Goal: Task Accomplishment & Management: Manage account settings

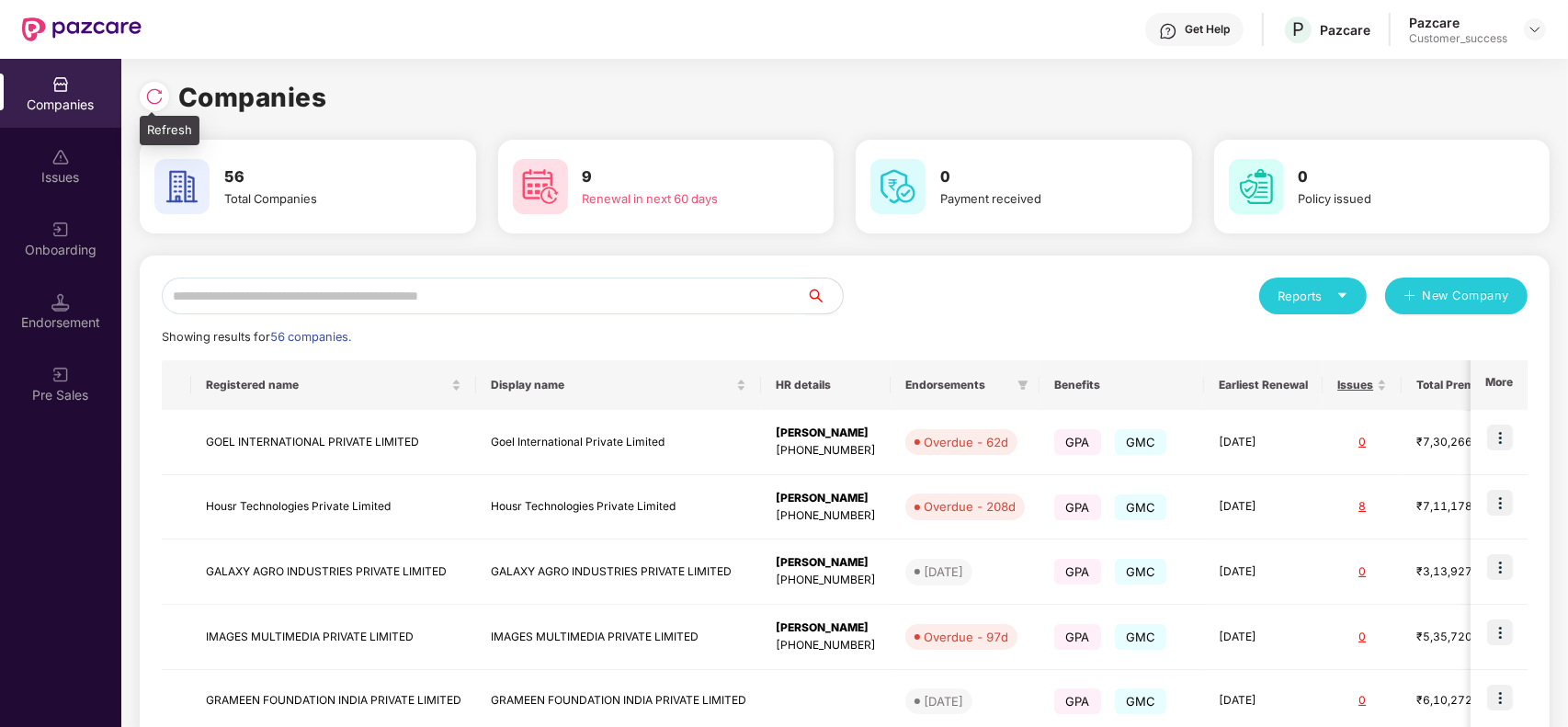
click at [145, 97] on img at bounding box center [154, 97] width 19 height 19
click at [331, 295] on input "text" at bounding box center [484, 296] width 645 height 36
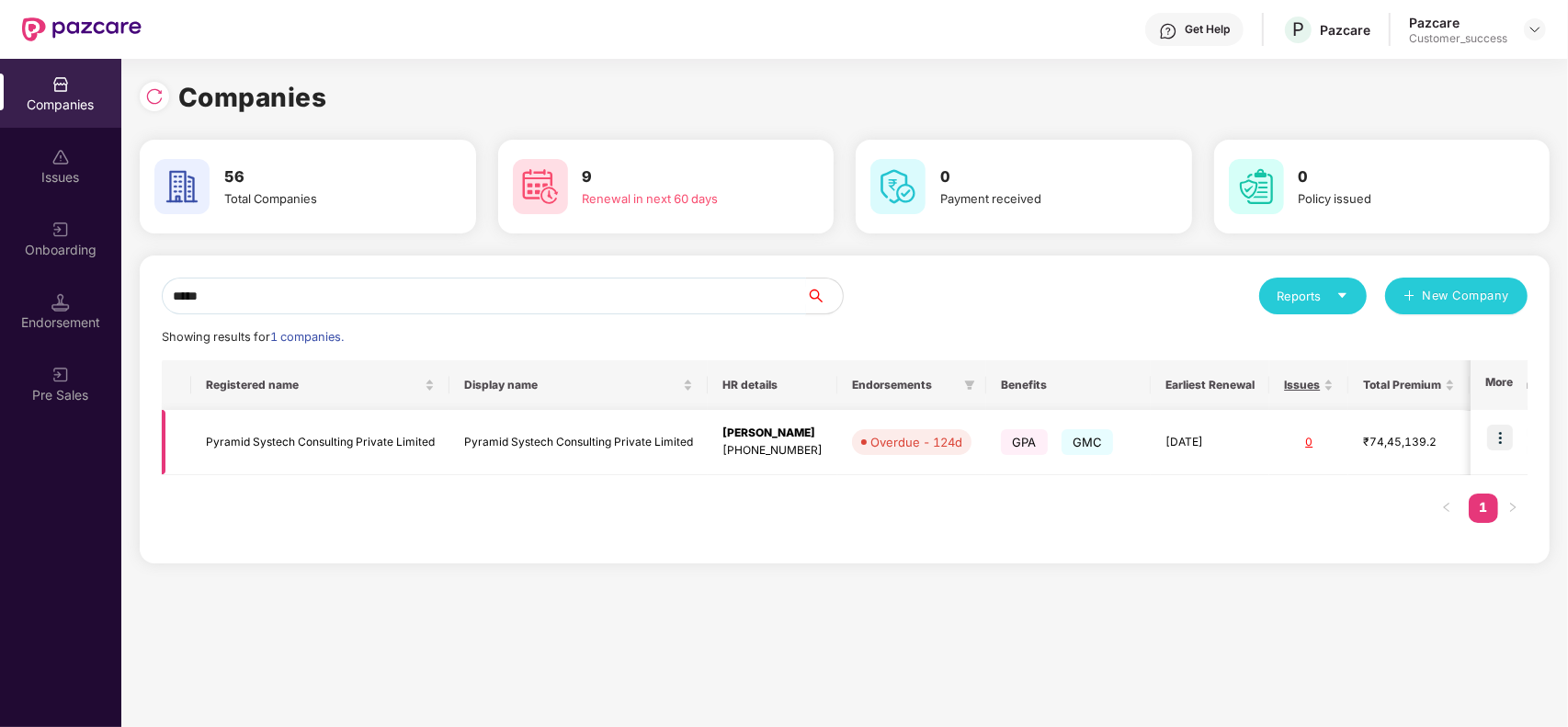
type input "*****"
click at [1503, 436] on img at bounding box center [1500, 437] width 26 height 26
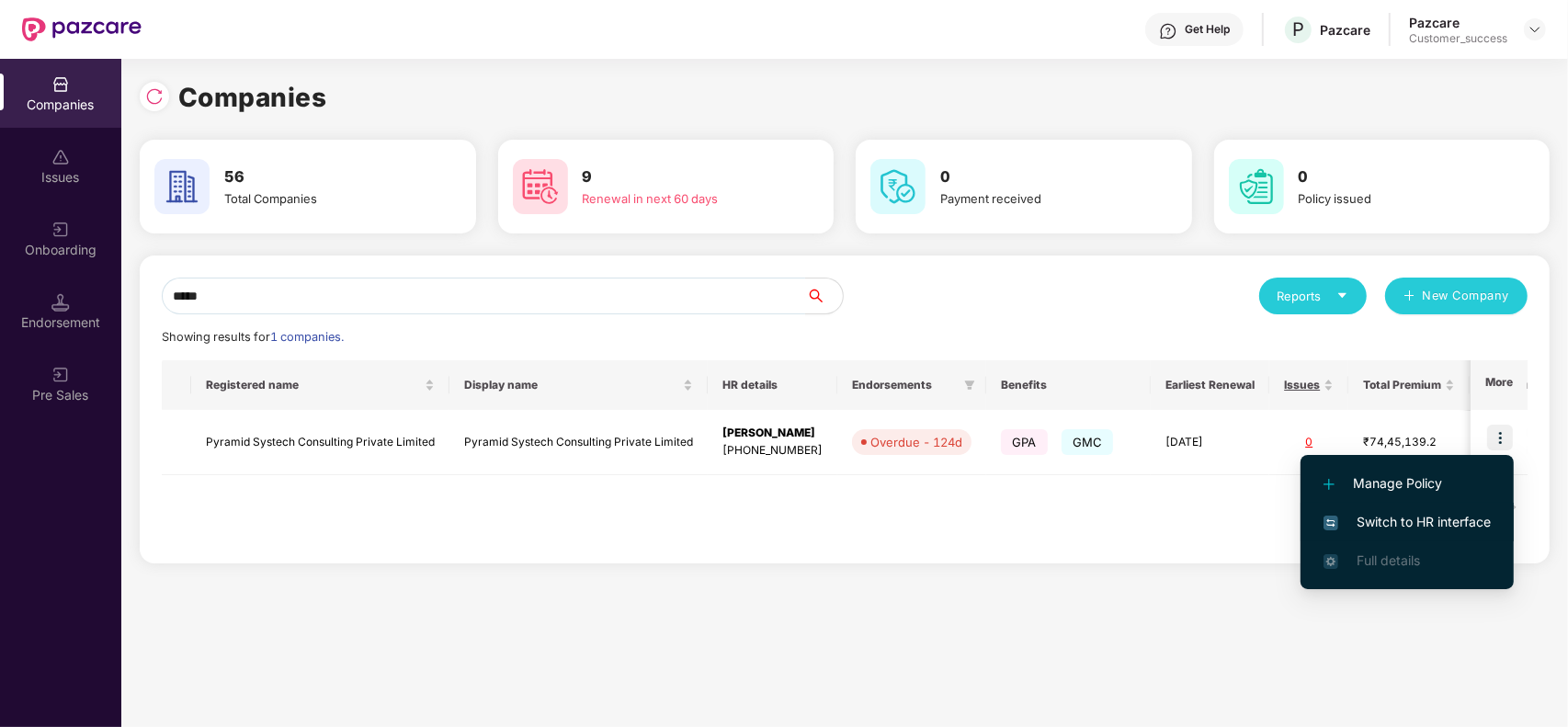
click at [1430, 511] on span "Switch to HR interface" at bounding box center [1407, 521] width 168 height 21
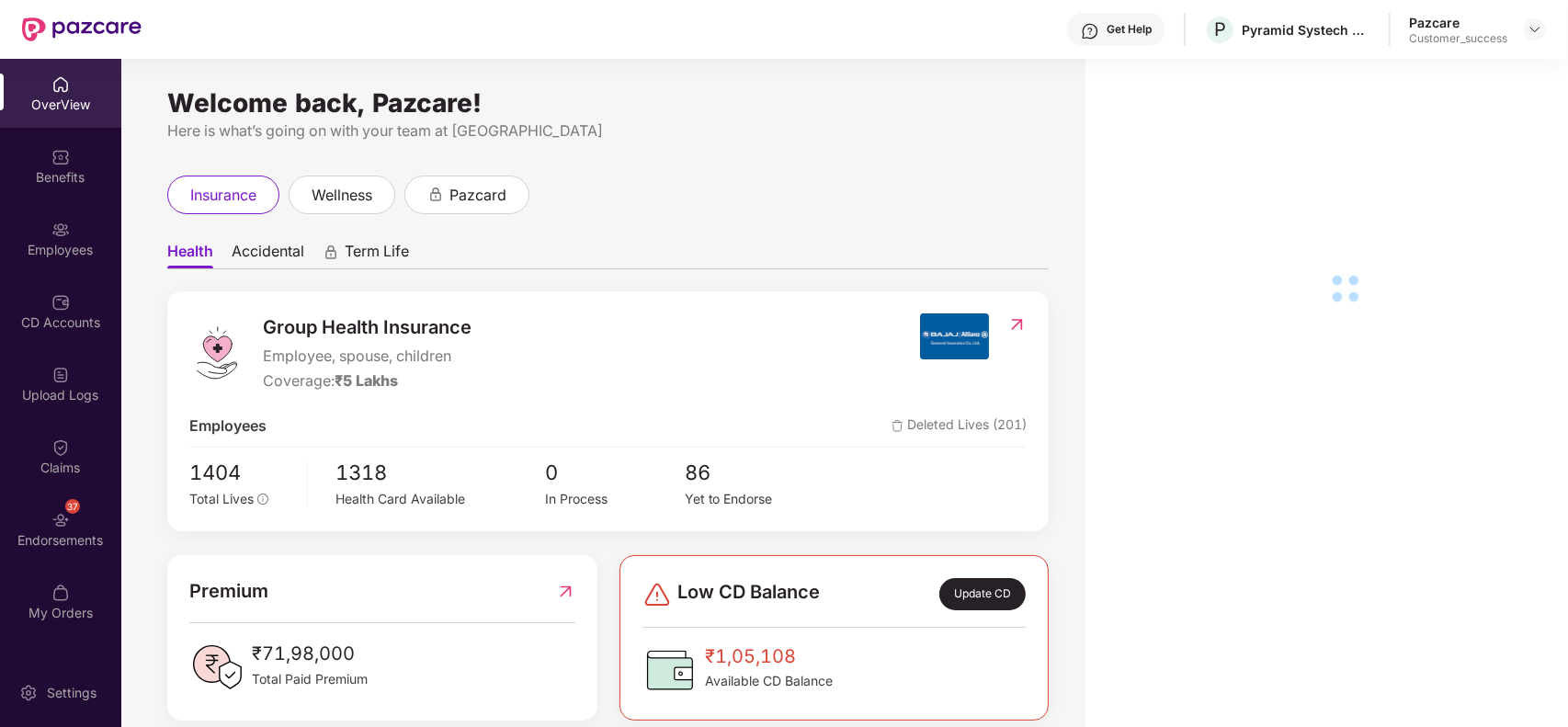
click at [53, 222] on img at bounding box center [60, 230] width 19 height 19
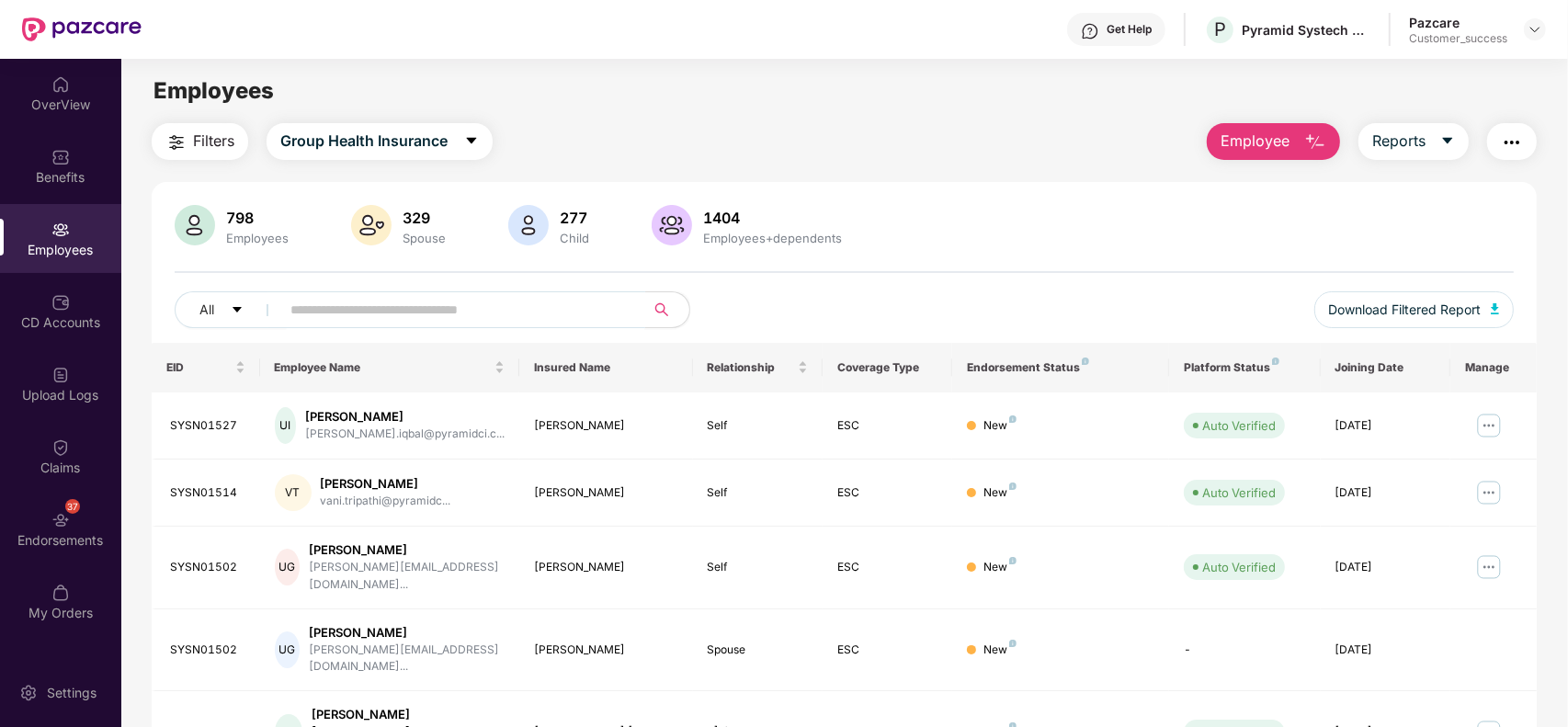
paste input "**********"
click at [407, 298] on input "**********" at bounding box center [455, 309] width 330 height 28
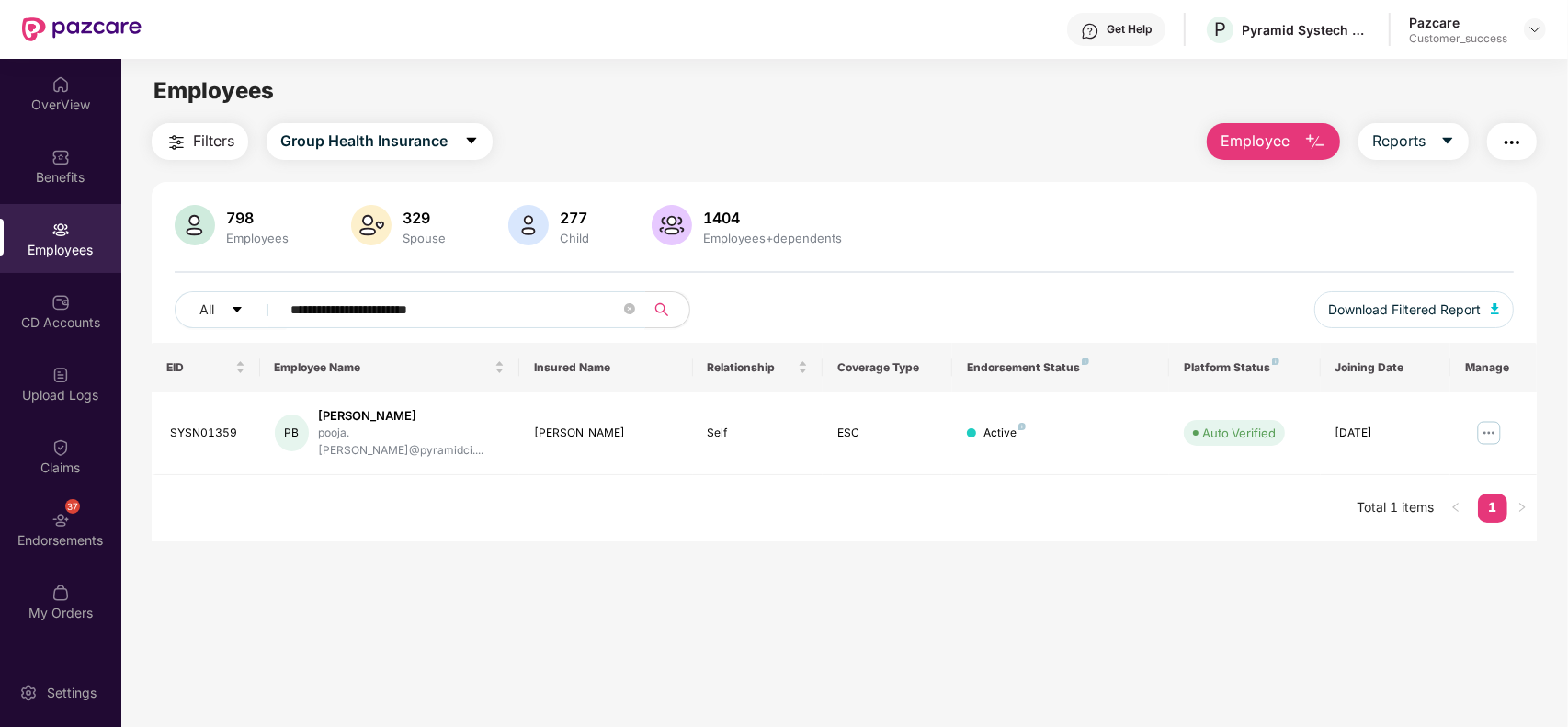
type input "**********"
click at [1482, 424] on img at bounding box center [1489, 432] width 30 height 30
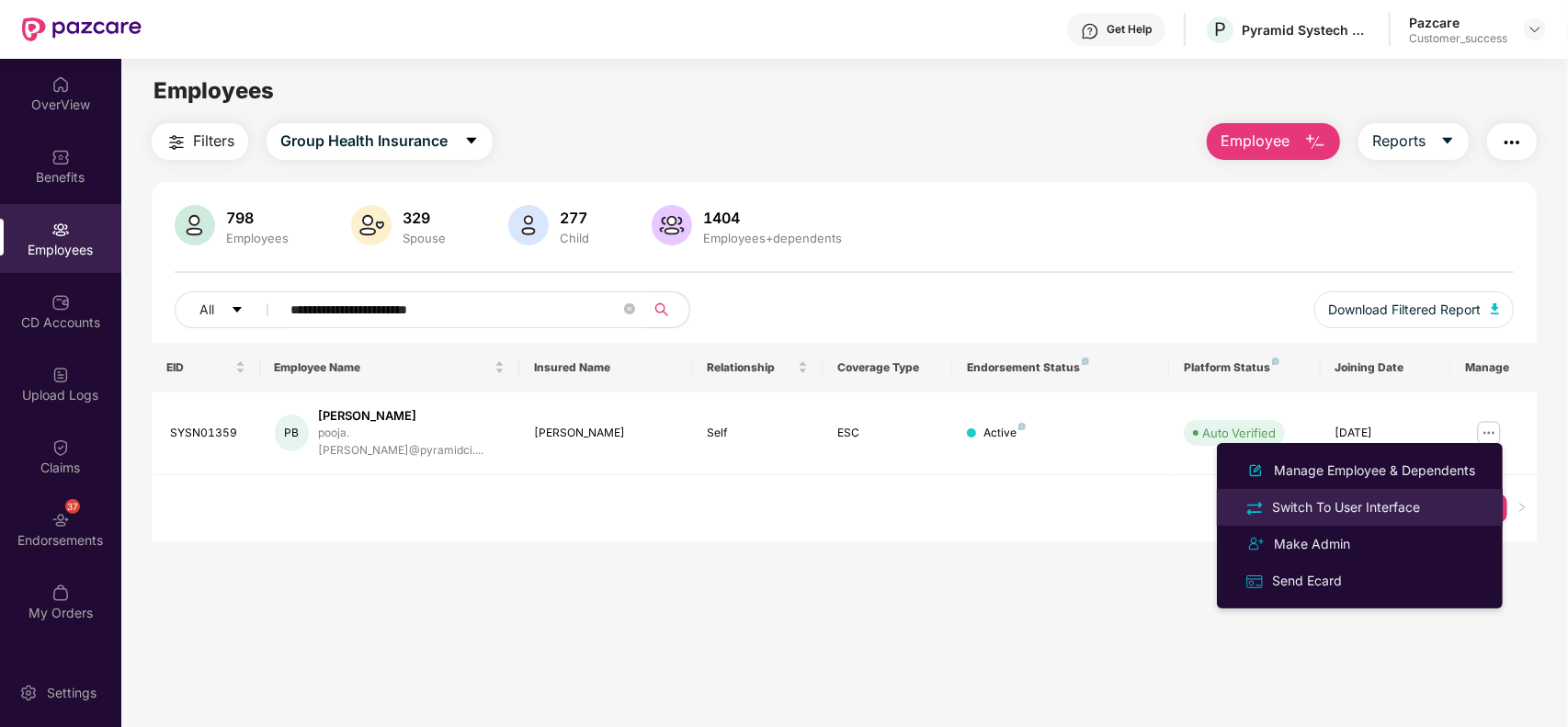
click at [1379, 512] on div "Switch To User Interface" at bounding box center [1346, 506] width 156 height 21
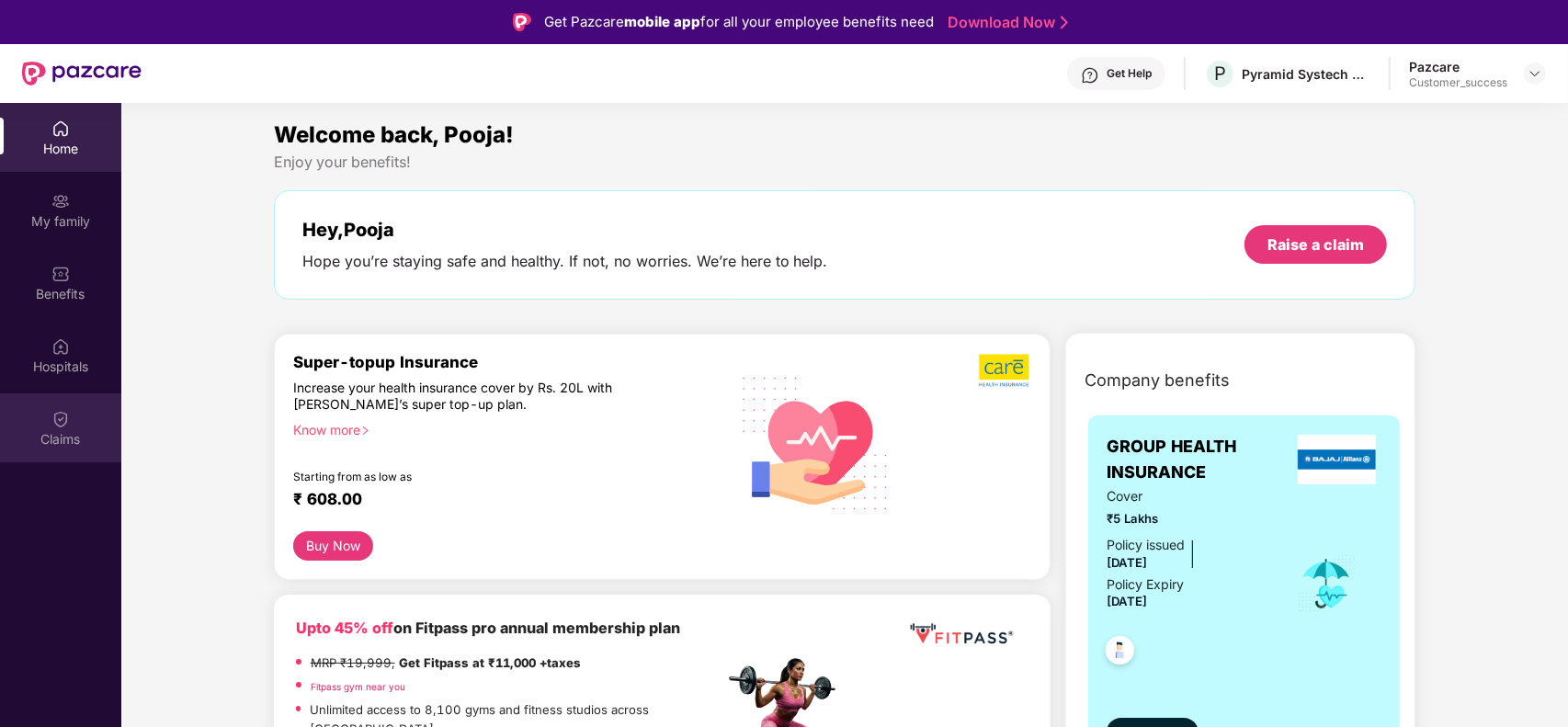
click at [89, 421] on div "Claims" at bounding box center [60, 428] width 121 height 69
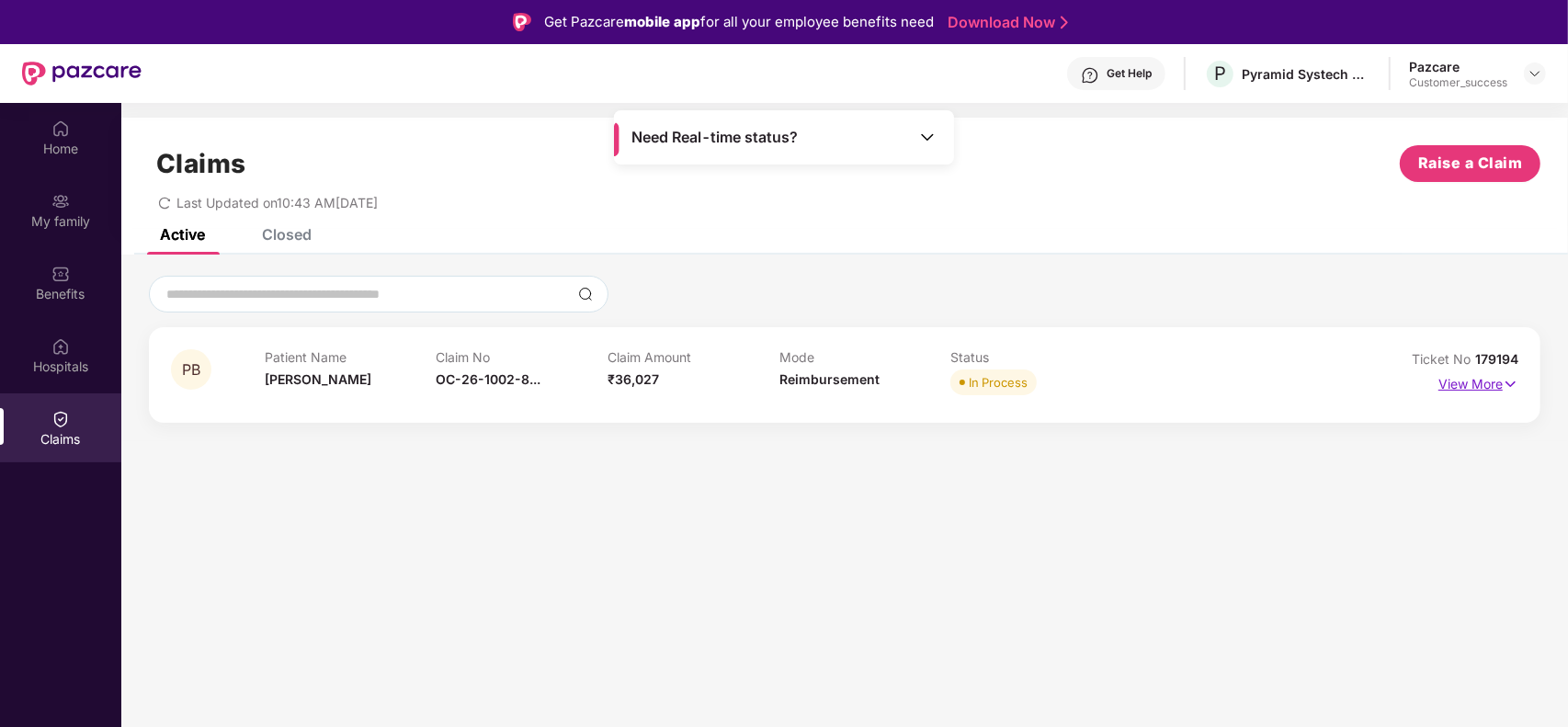
click at [1466, 387] on p "View More" at bounding box center [1477, 381] width 80 height 25
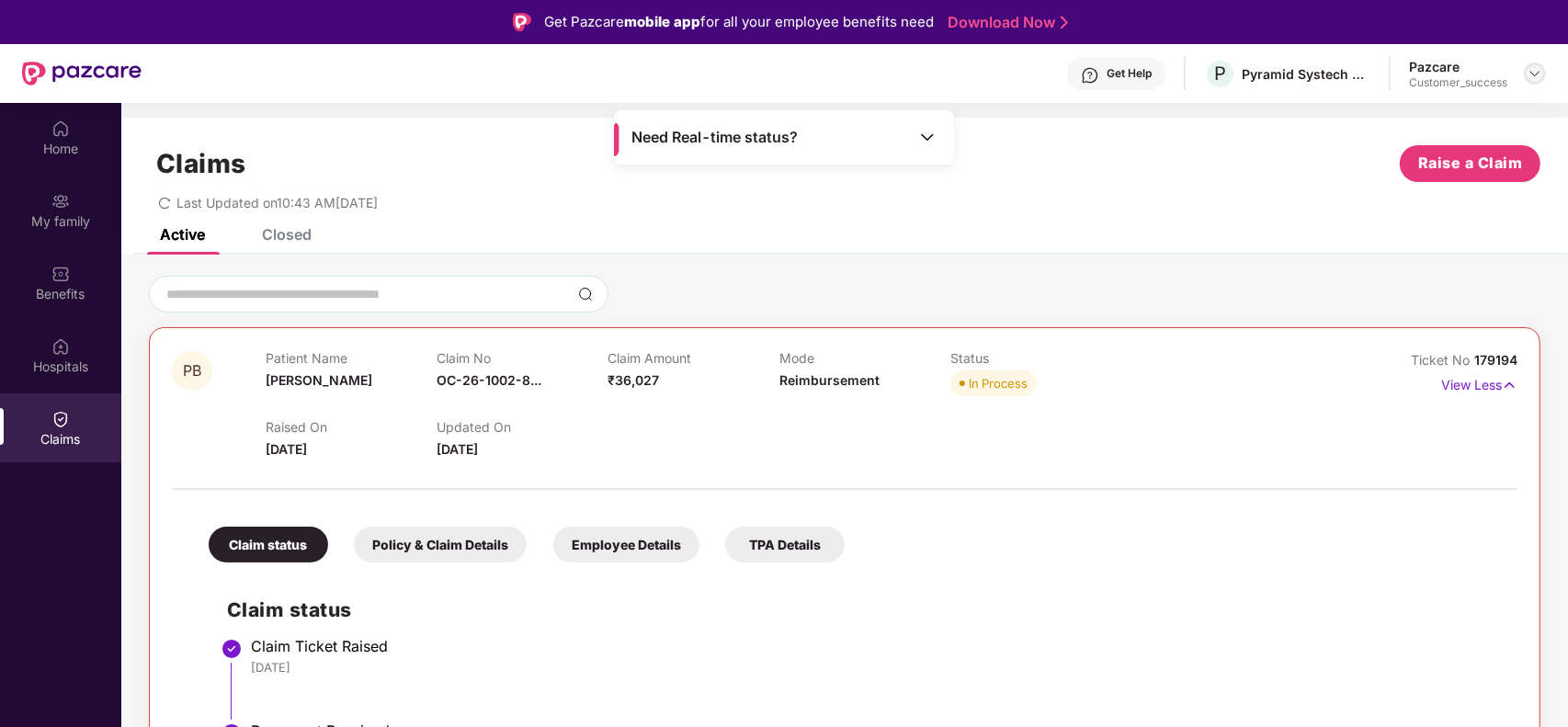
click at [1542, 66] on div at bounding box center [1534, 73] width 22 height 22
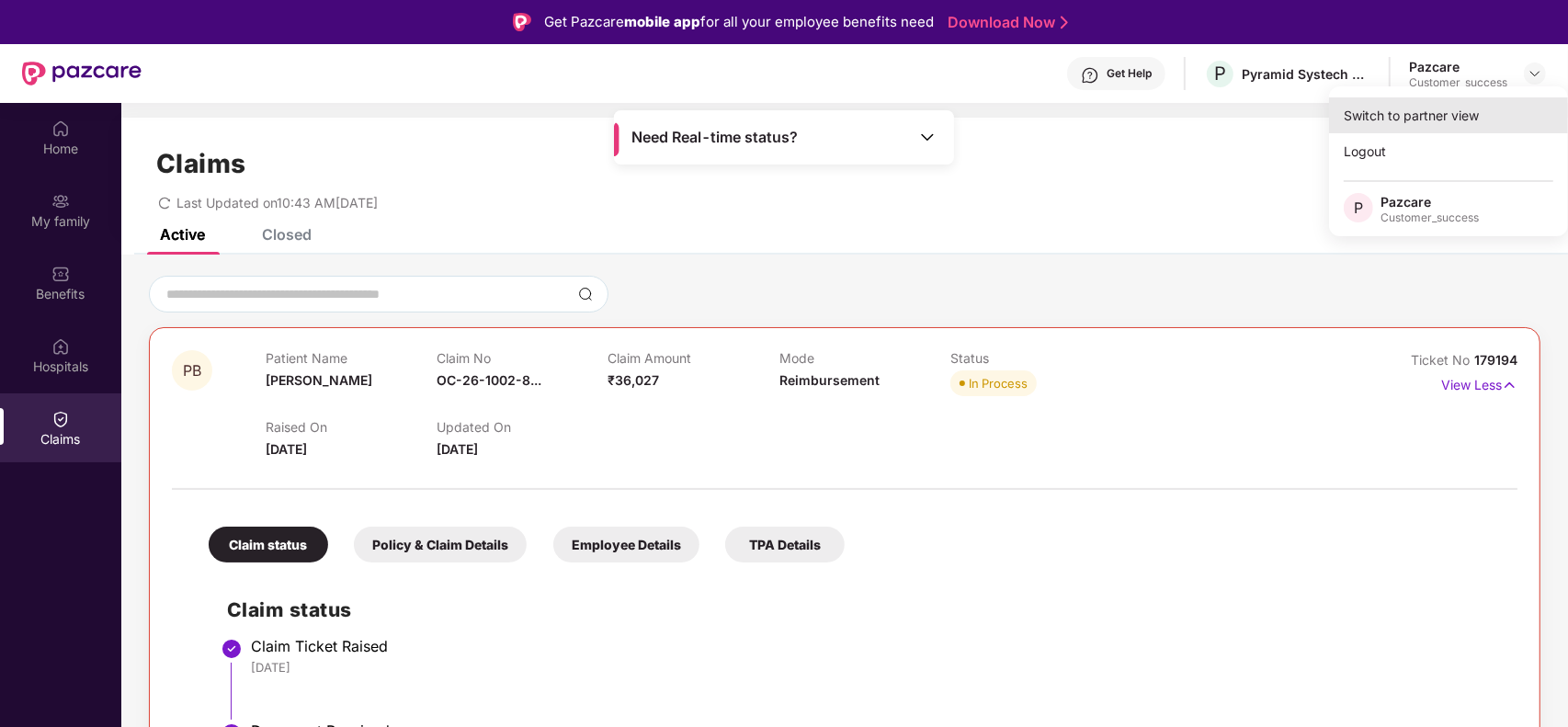
click at [1476, 101] on div "Switch to partner view" at bounding box center [1448, 115] width 239 height 35
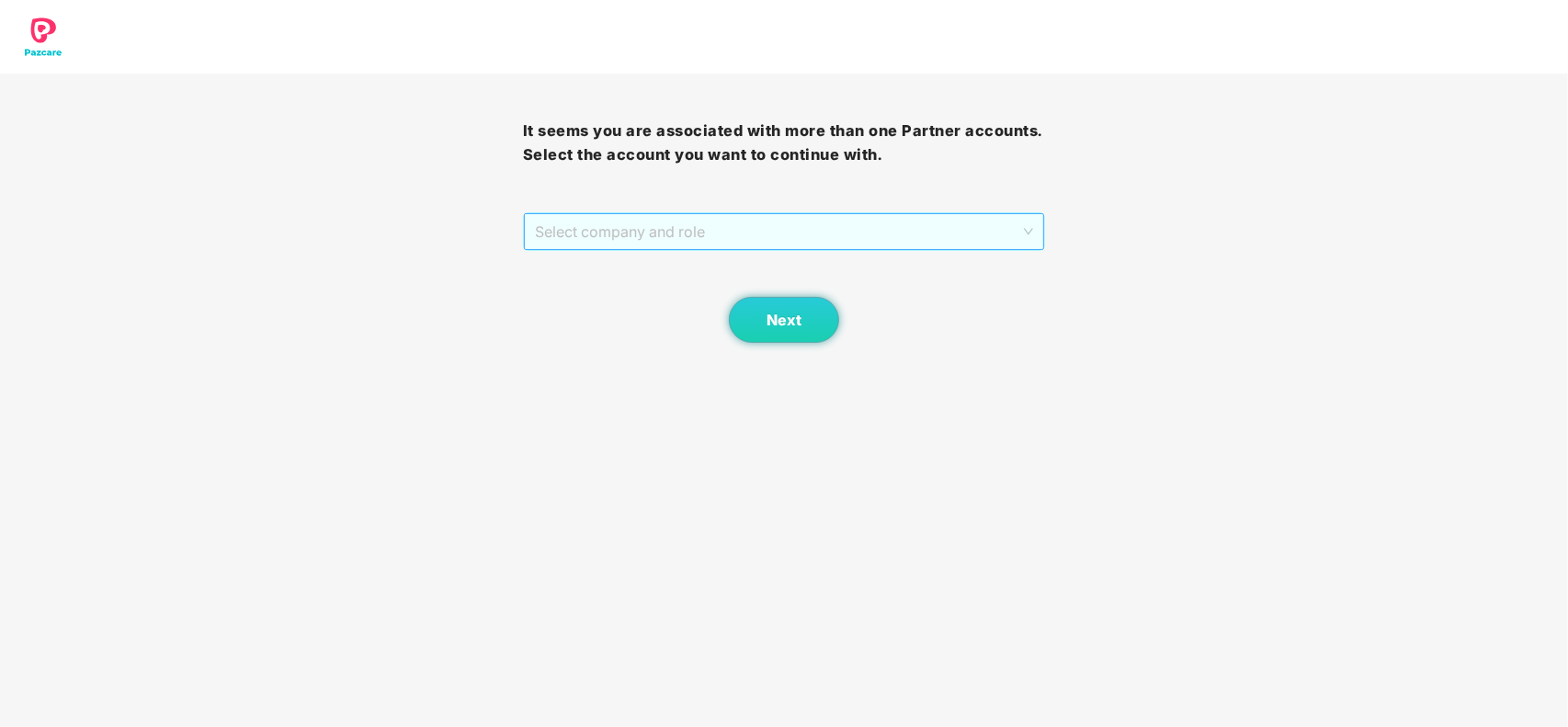
click at [891, 226] on span "Select company and role" at bounding box center [784, 231] width 499 height 34
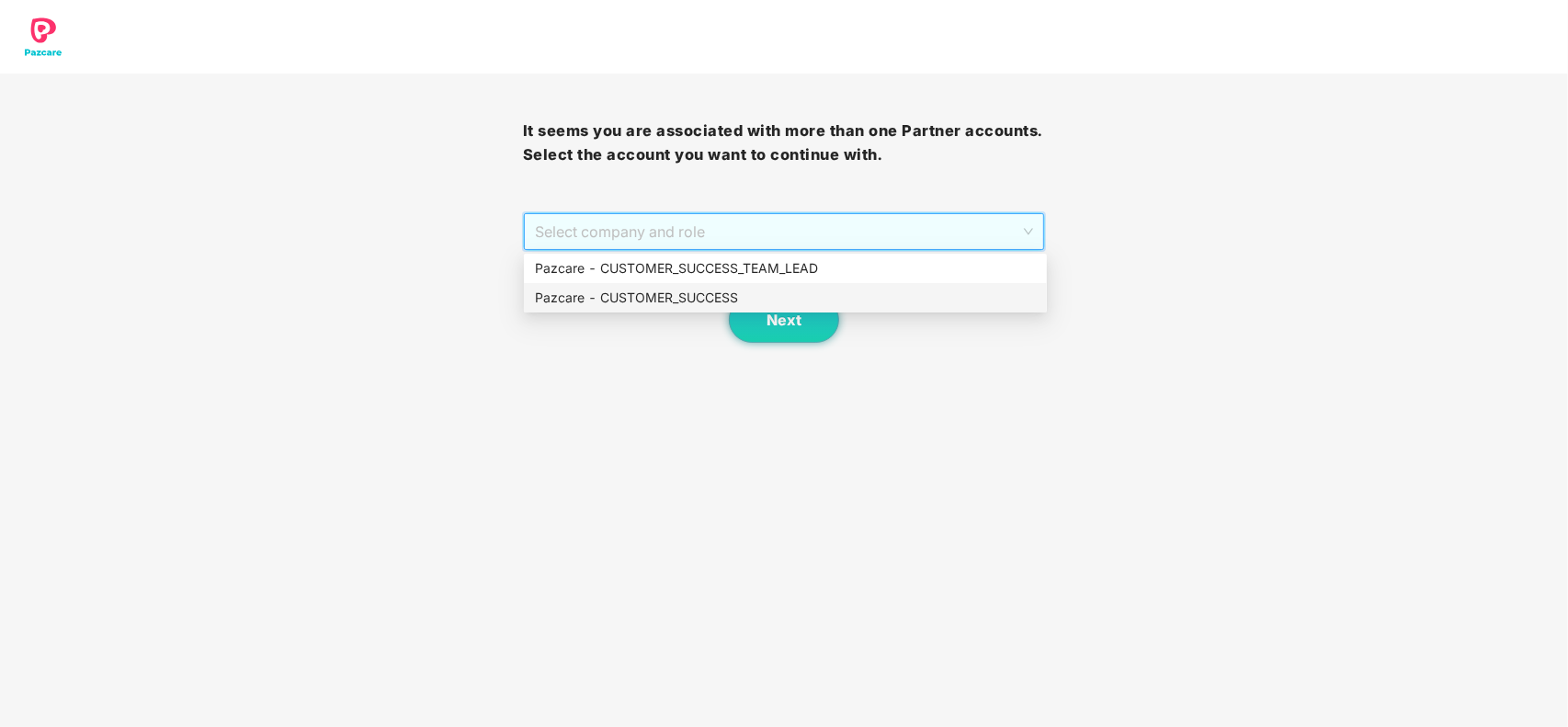
click at [723, 285] on div "Pazcare - CUSTOMER_SUCCESS" at bounding box center [784, 297] width 523 height 30
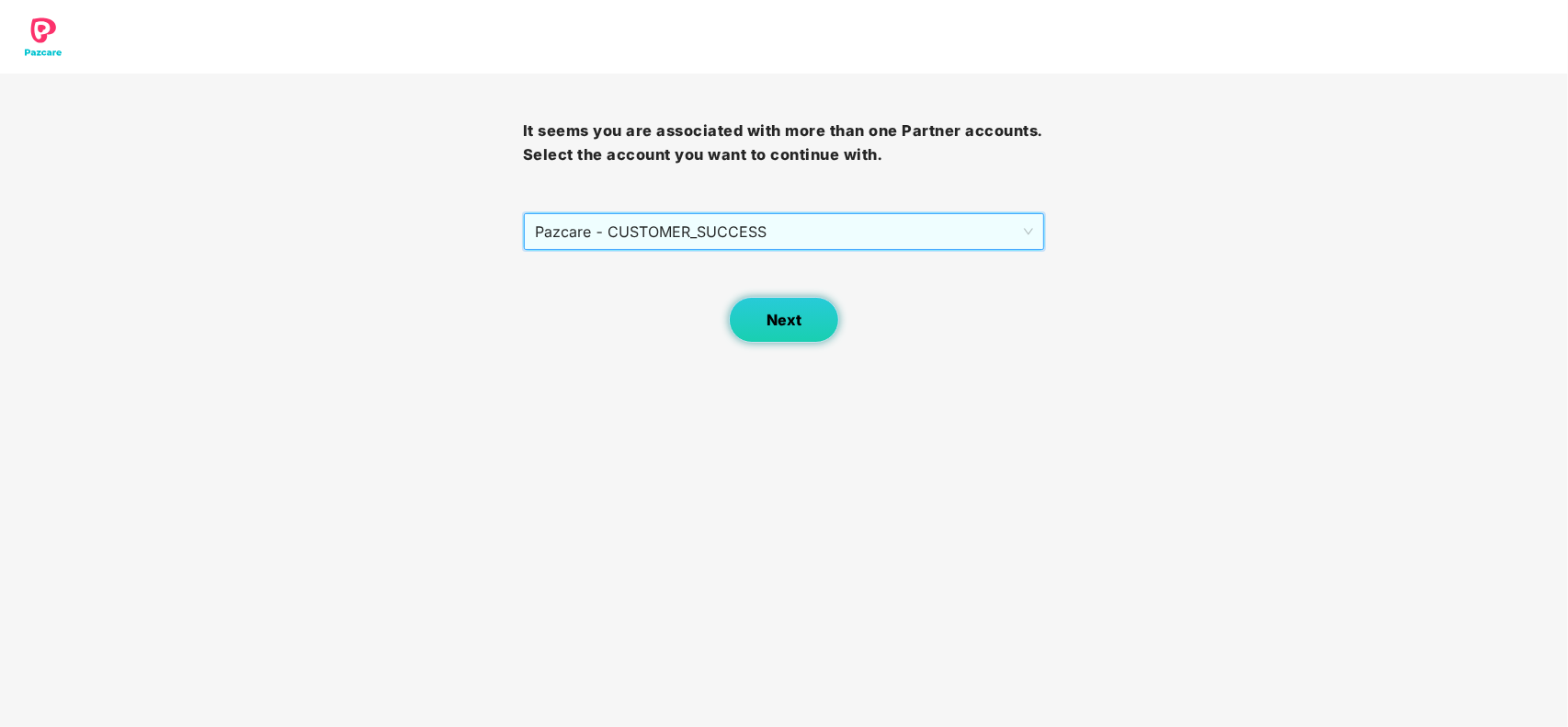
click at [752, 314] on button "Next" at bounding box center [784, 319] width 110 height 46
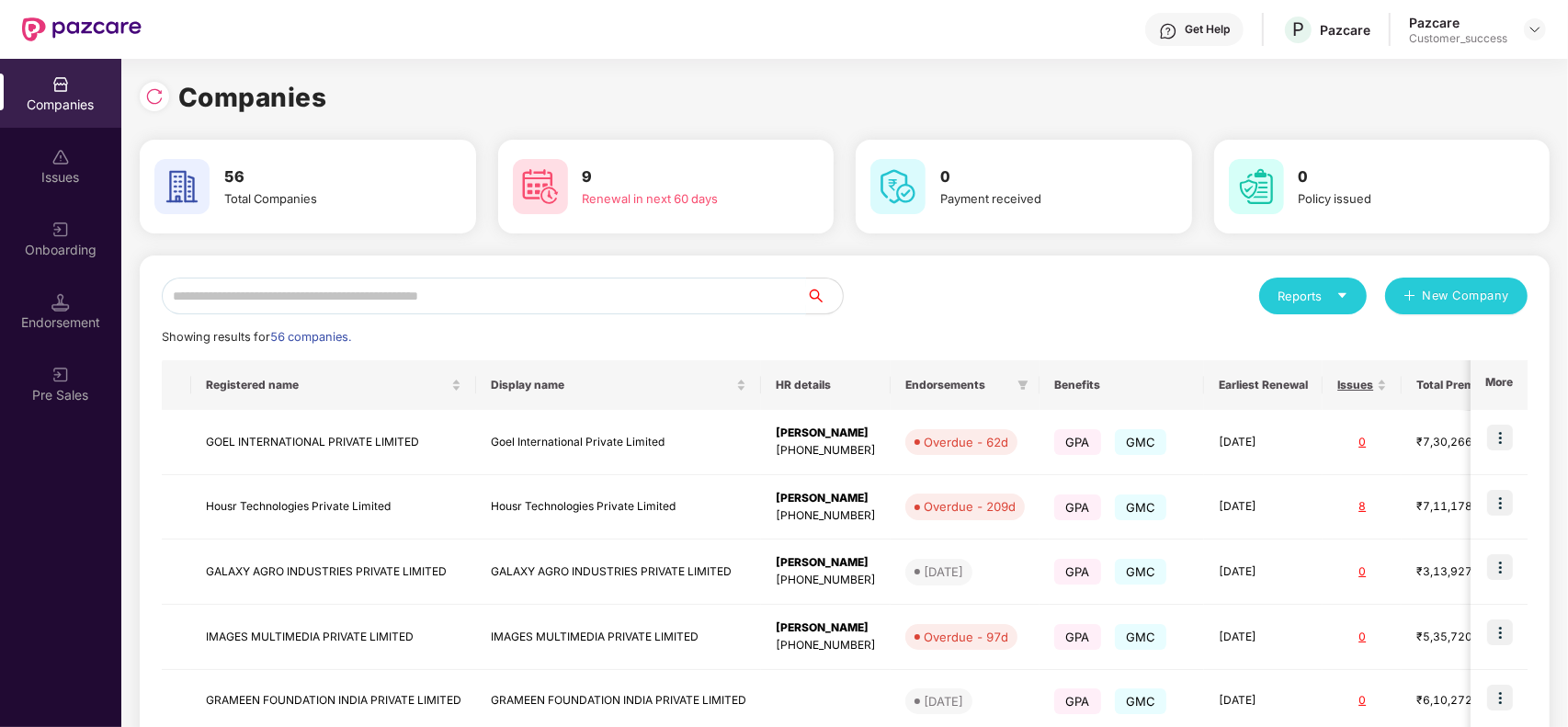
click at [434, 287] on input "text" at bounding box center [484, 296] width 645 height 36
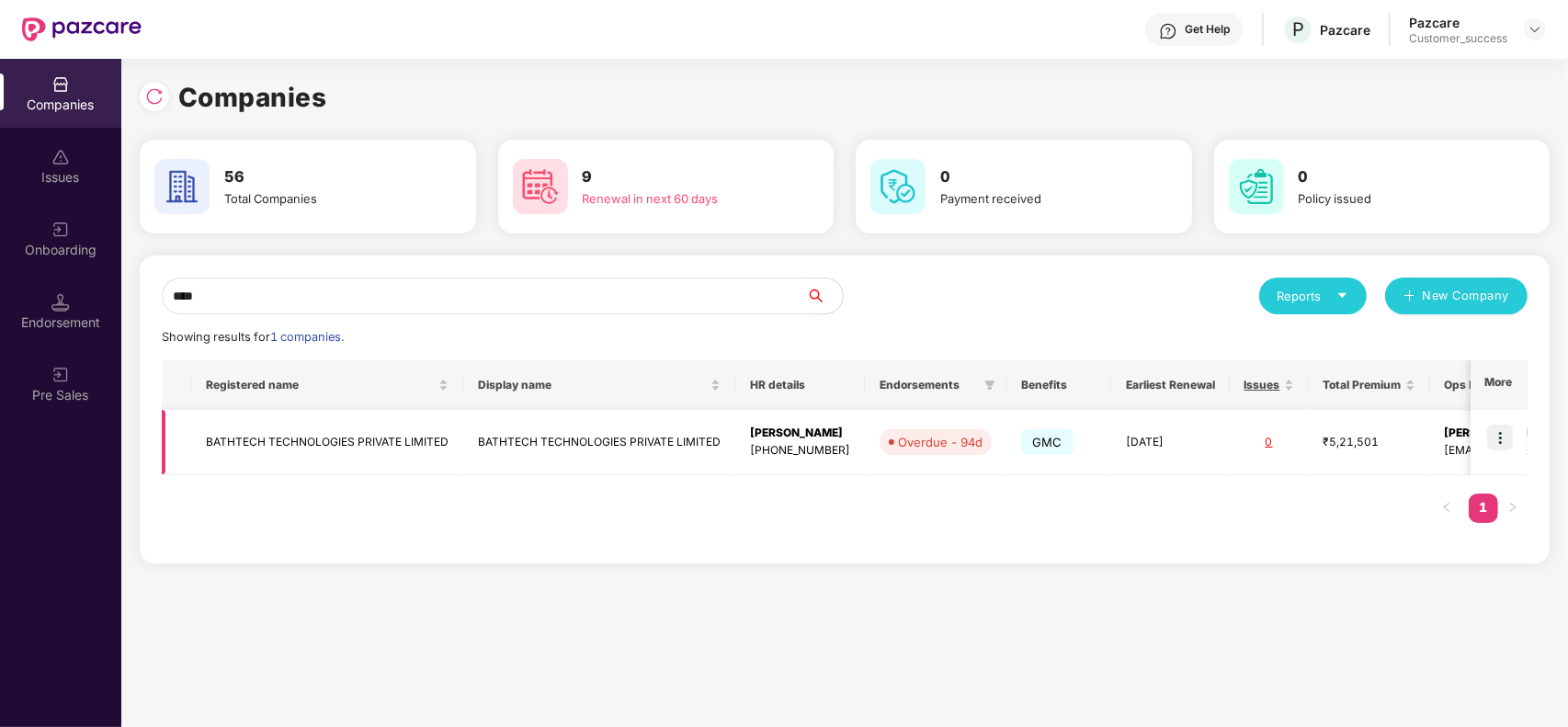
type input "****"
click at [1489, 438] on img at bounding box center [1500, 437] width 26 height 26
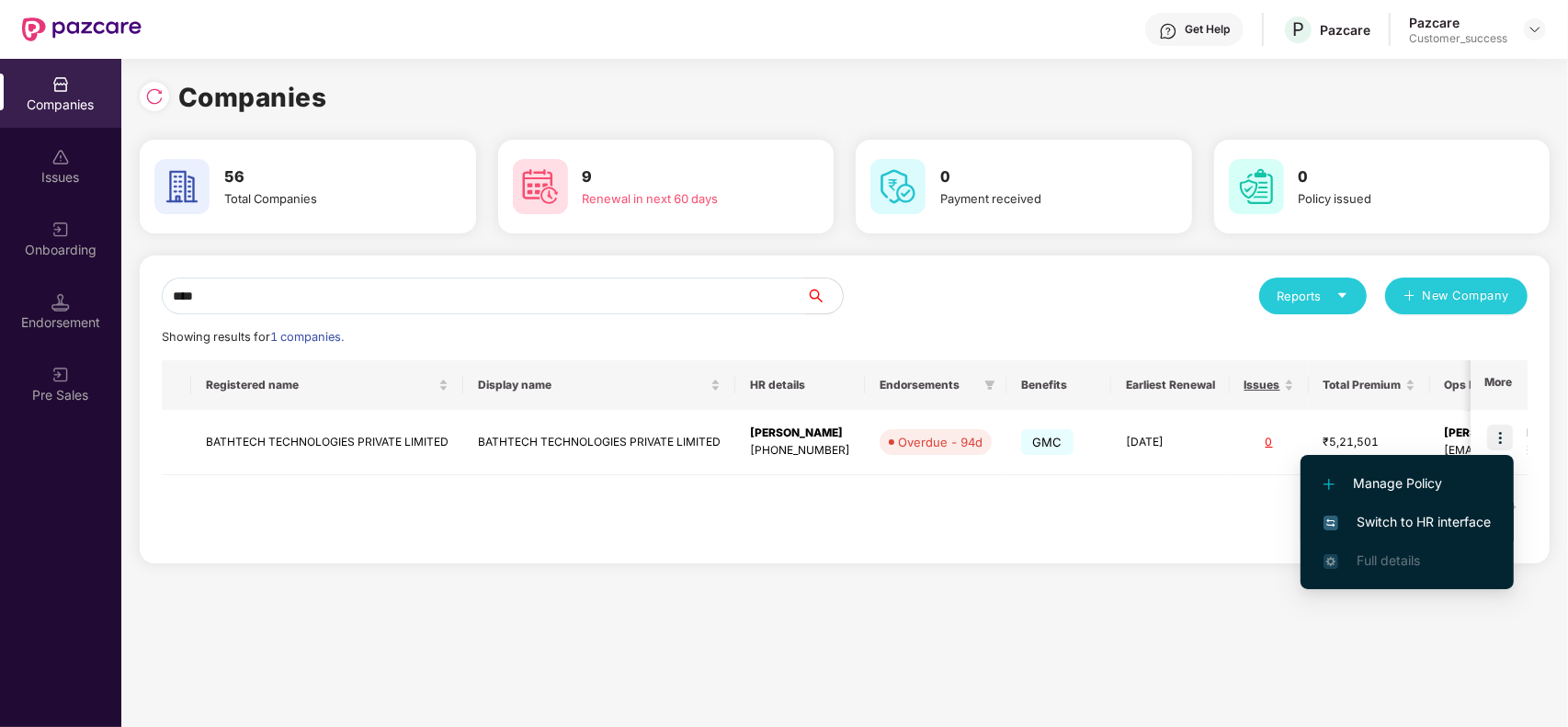
click at [1427, 525] on span "Switch to HR interface" at bounding box center [1407, 521] width 168 height 21
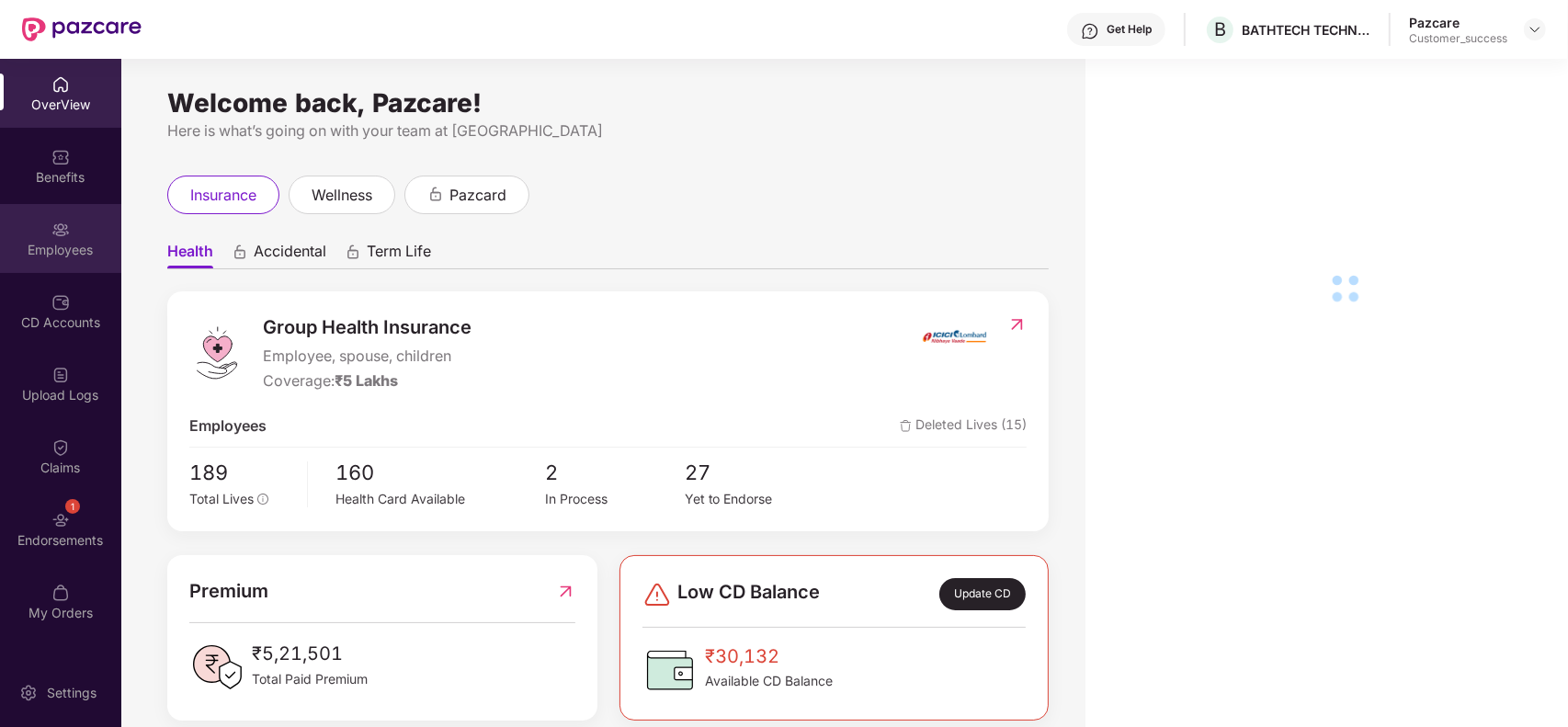
click at [67, 241] on div "Employees" at bounding box center [60, 249] width 121 height 19
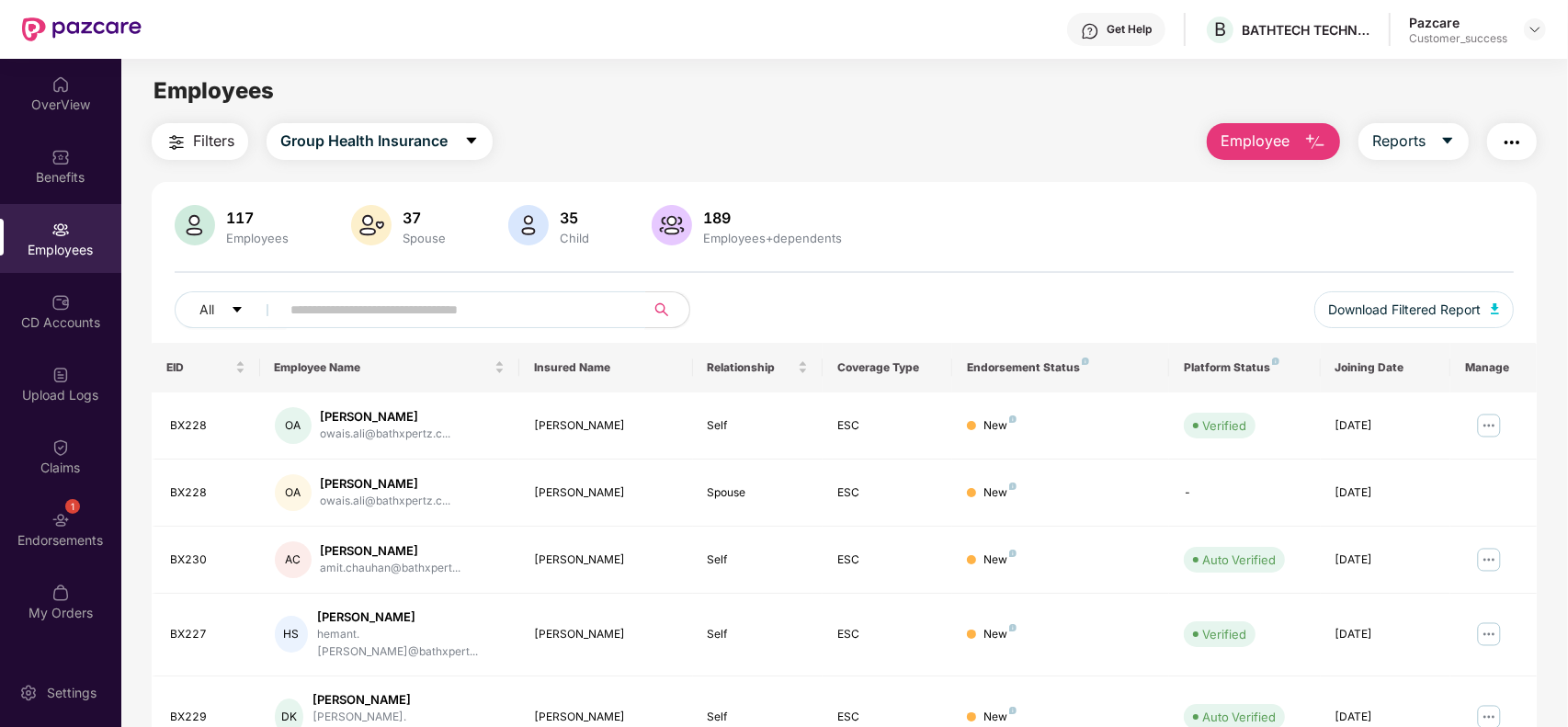
paste input "**********"
type input "**********"
click at [322, 308] on input "**********" at bounding box center [455, 309] width 330 height 28
paste input "*****"
type input "*****"
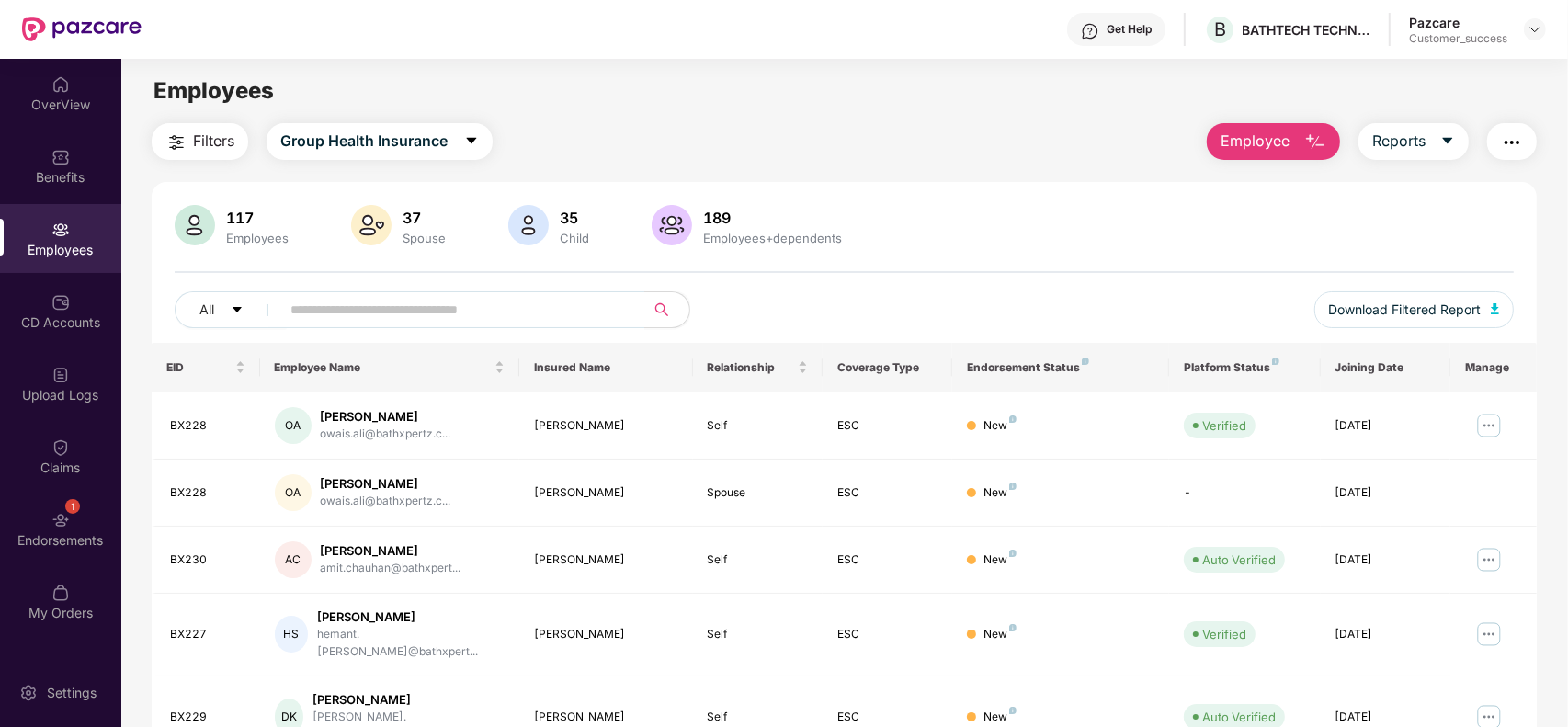
click at [1310, 135] on img "button" at bounding box center [1315, 142] width 22 height 22
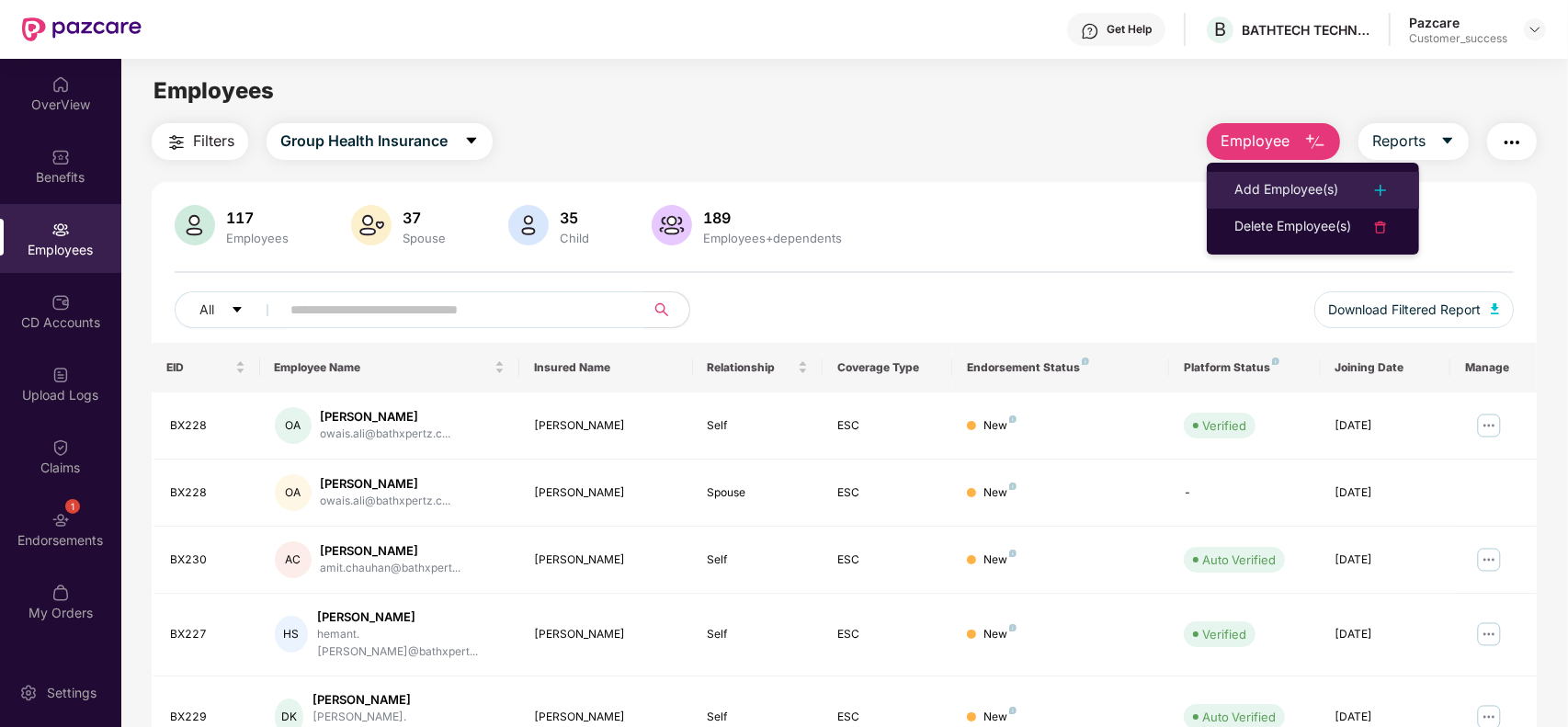
click at [1299, 177] on li "Add Employee(s)" at bounding box center [1312, 189] width 212 height 36
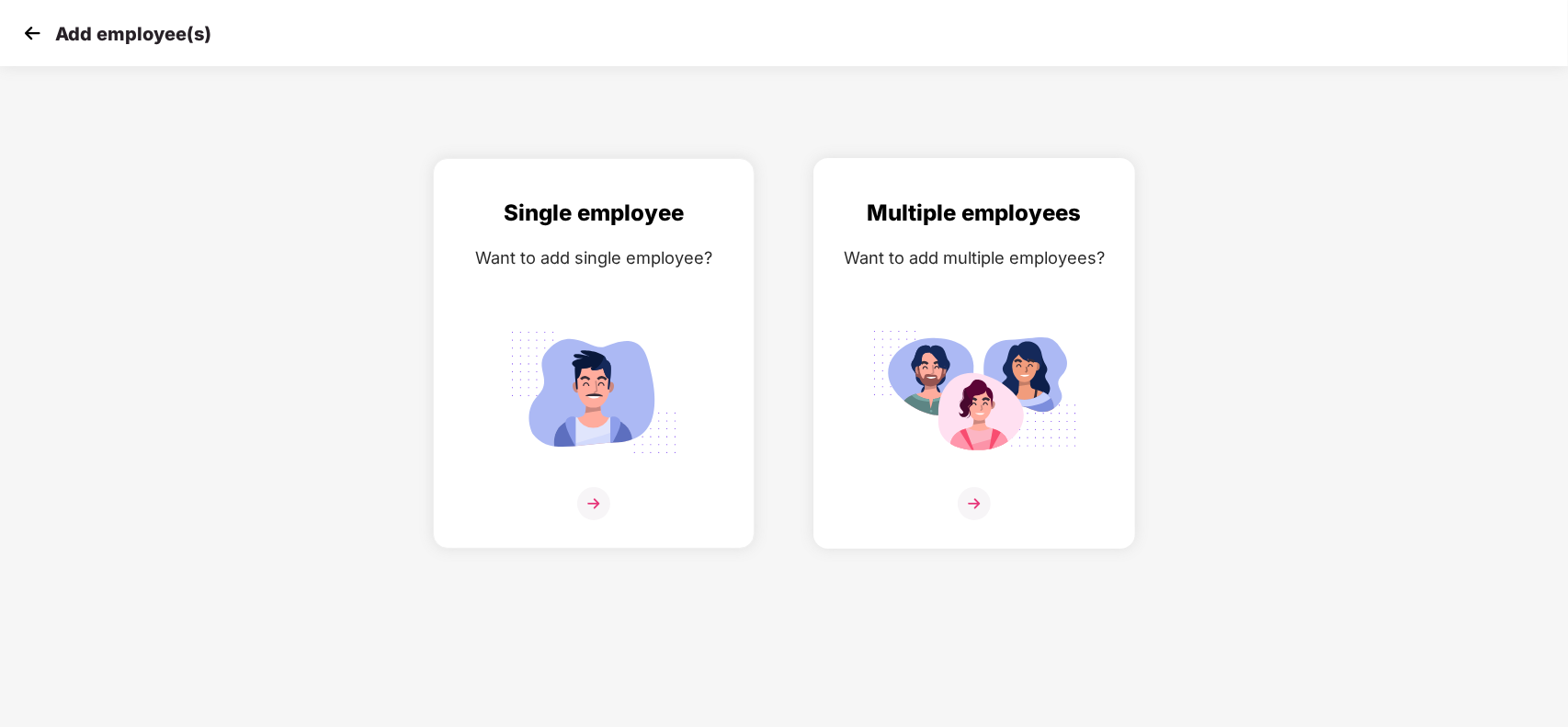
click at [974, 307] on div "Multiple employees Want to add multiple employees?" at bounding box center [974, 369] width 283 height 347
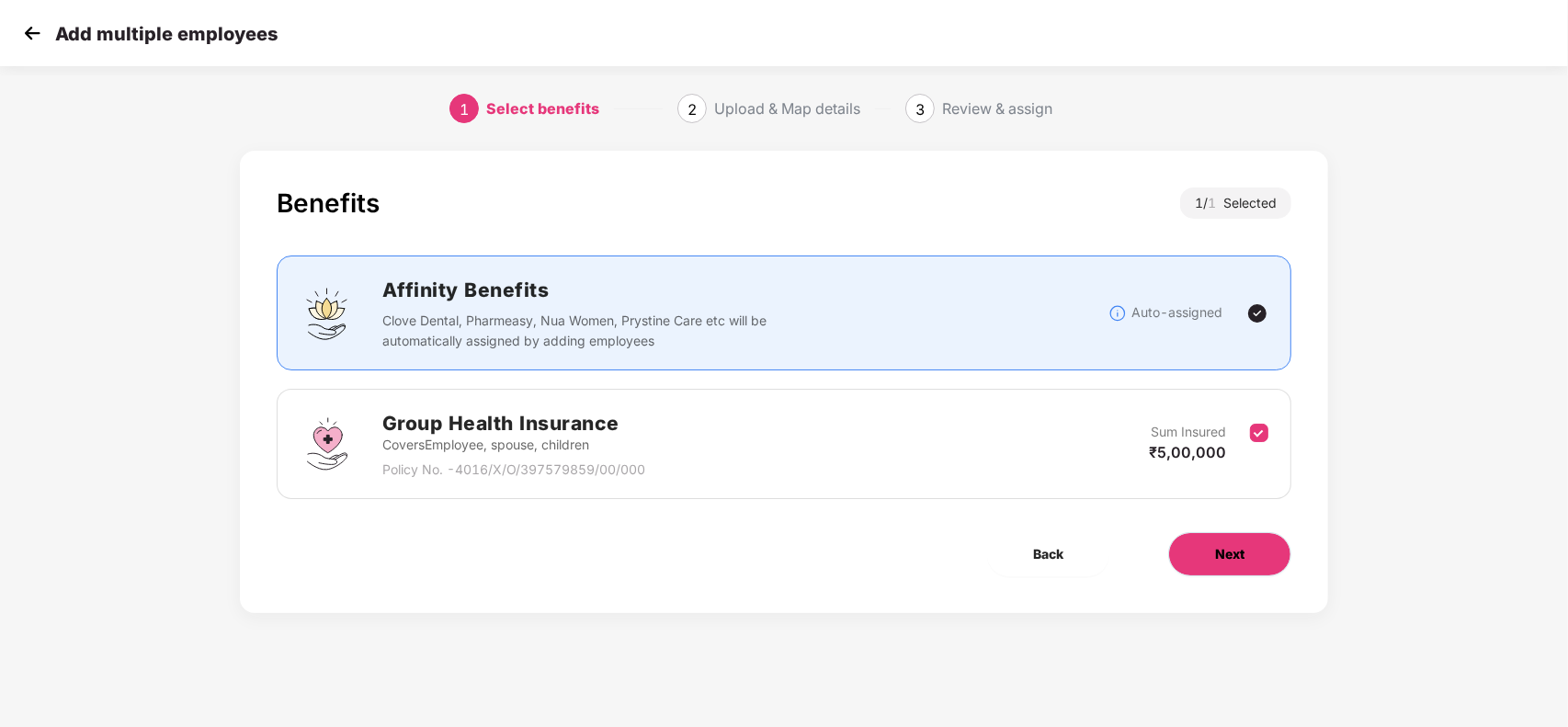
click at [1202, 536] on button "Next" at bounding box center [1229, 554] width 123 height 44
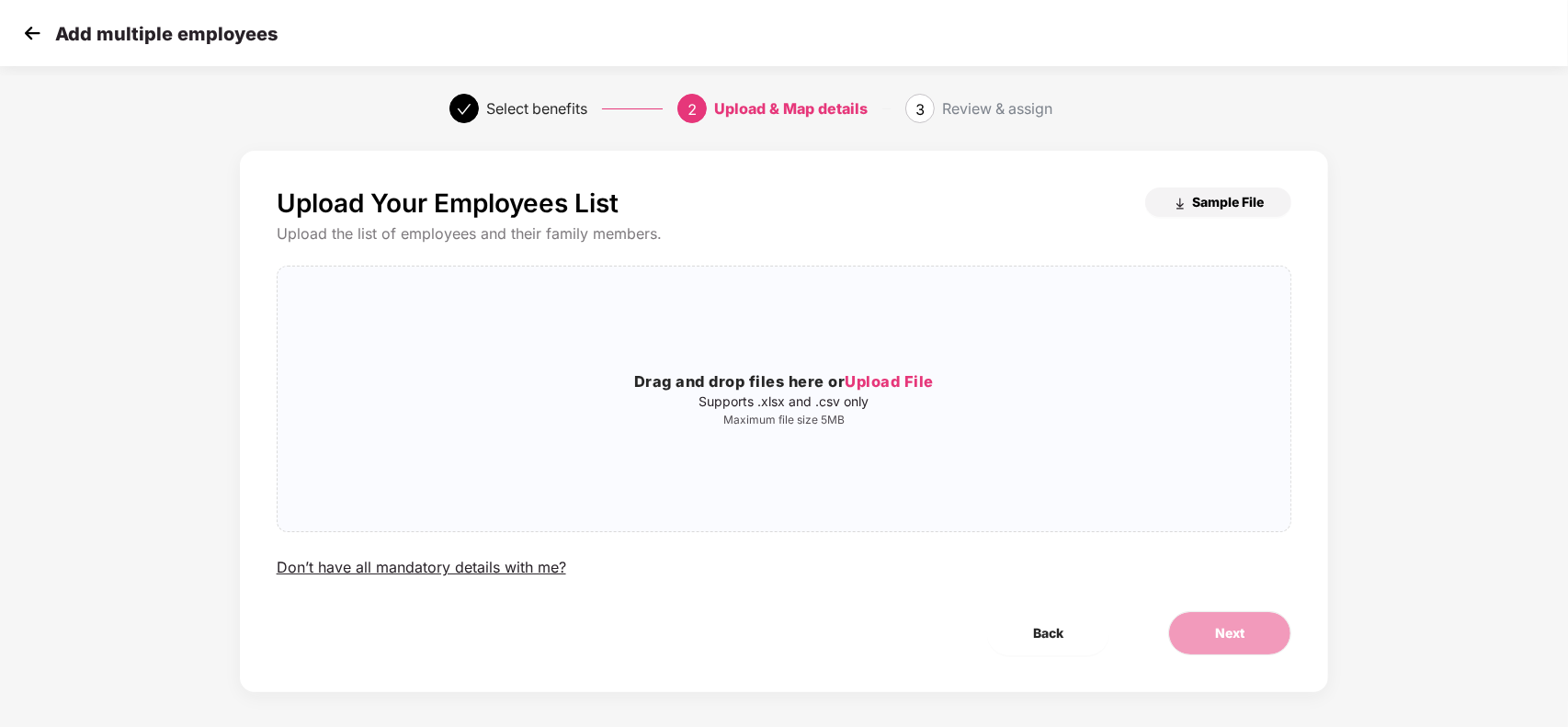
click at [1181, 204] on img "button" at bounding box center [1180, 204] width 15 height 15
click at [784, 401] on p "Supports .xlsx and .csv only" at bounding box center [784, 401] width 1013 height 15
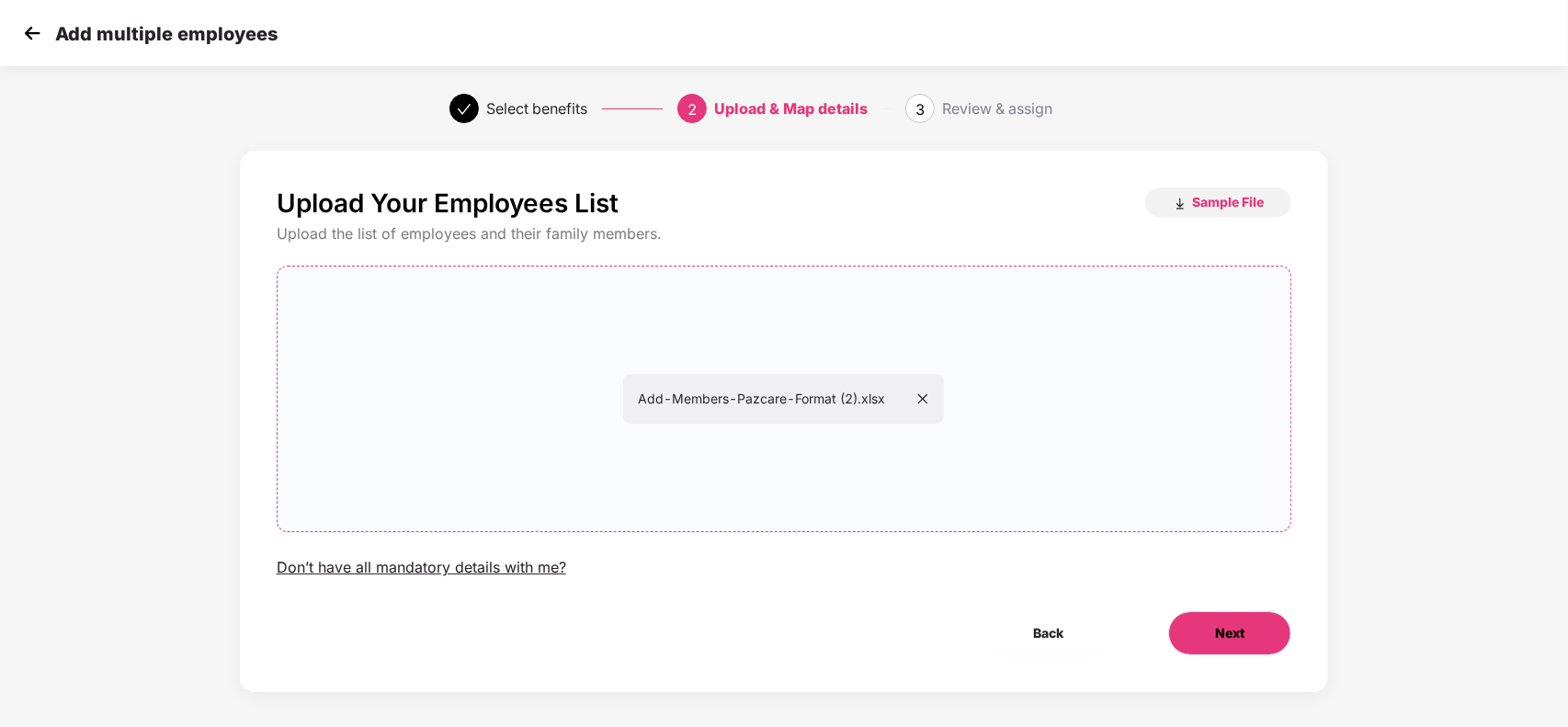
click at [1205, 640] on button "Next" at bounding box center [1229, 632] width 123 height 44
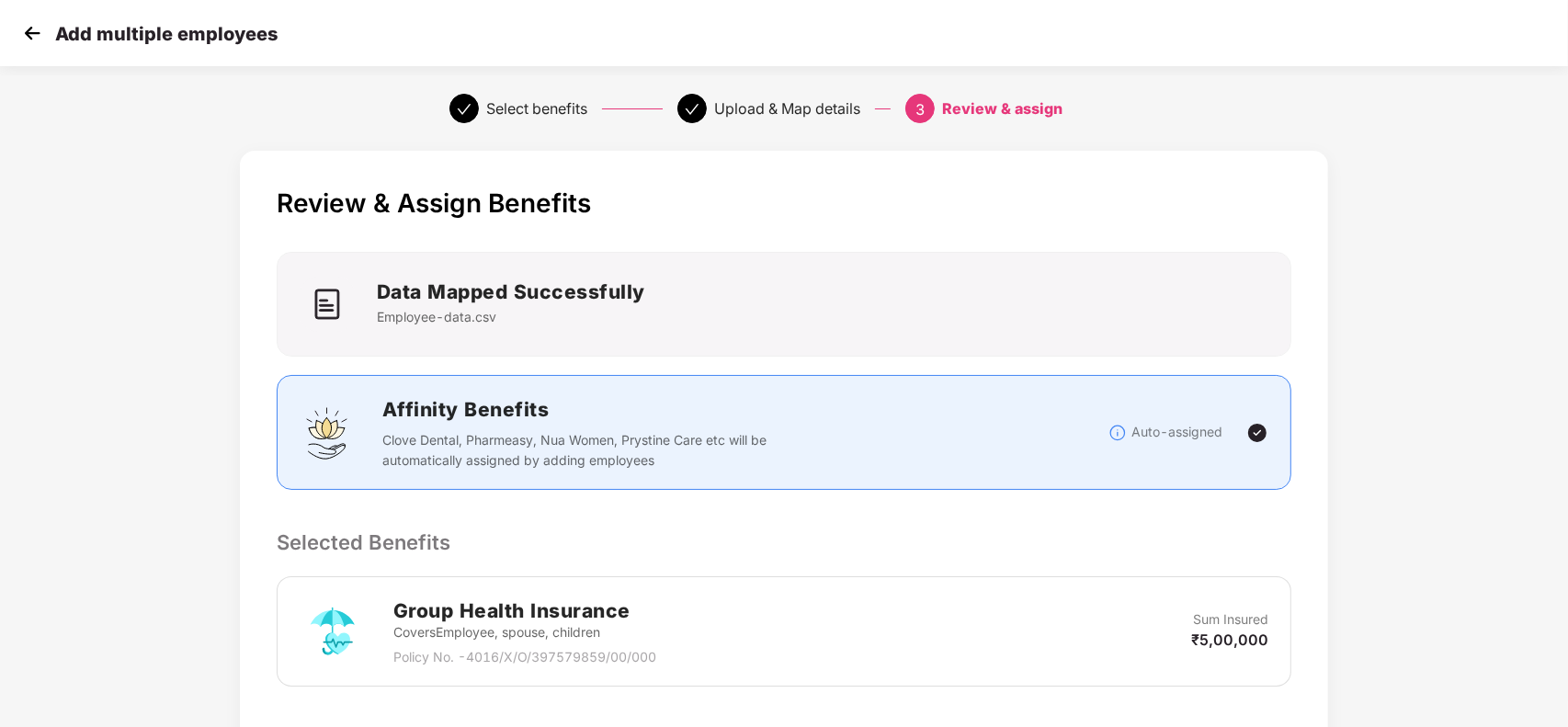
scroll to position [299, 0]
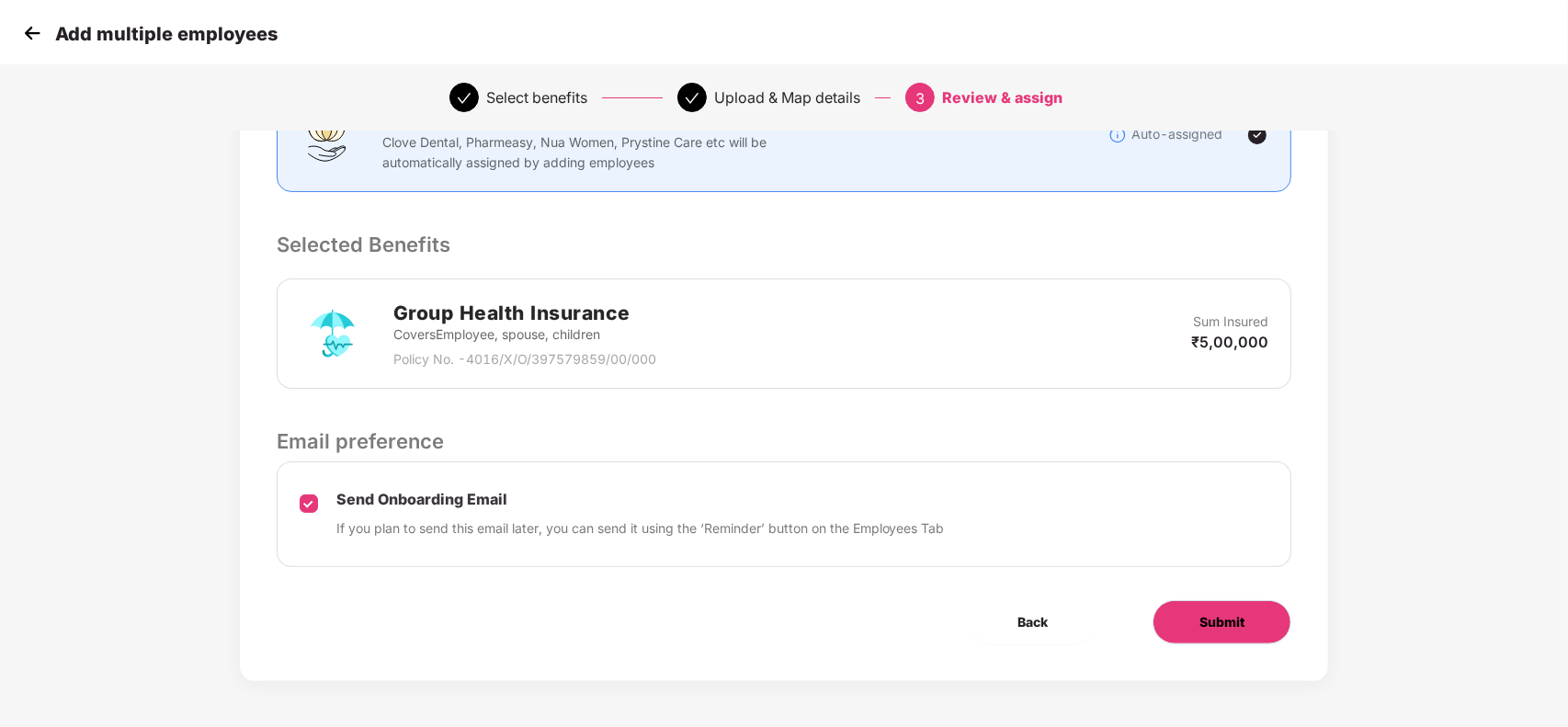
click at [1227, 620] on span "Submit" at bounding box center [1222, 622] width 45 height 21
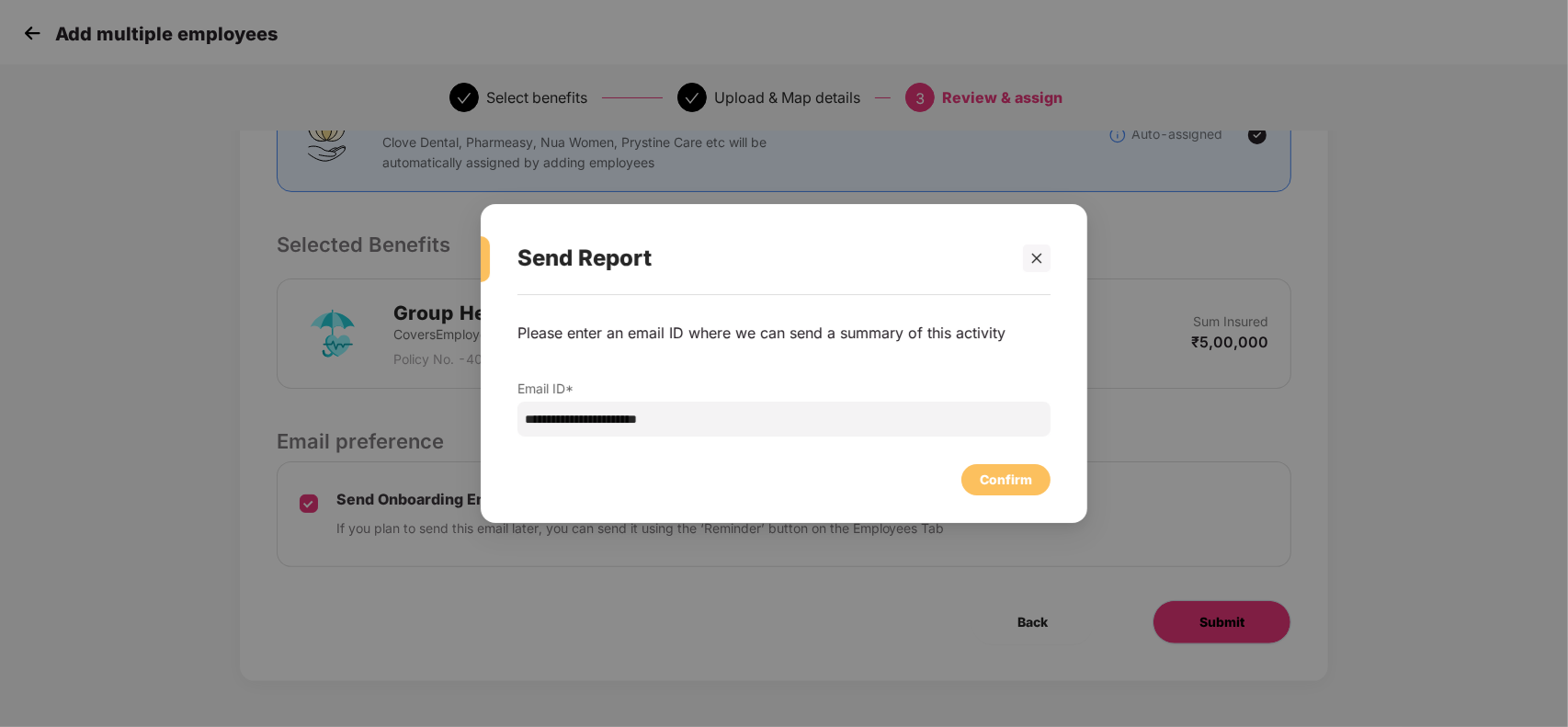
scroll to position [0, 0]
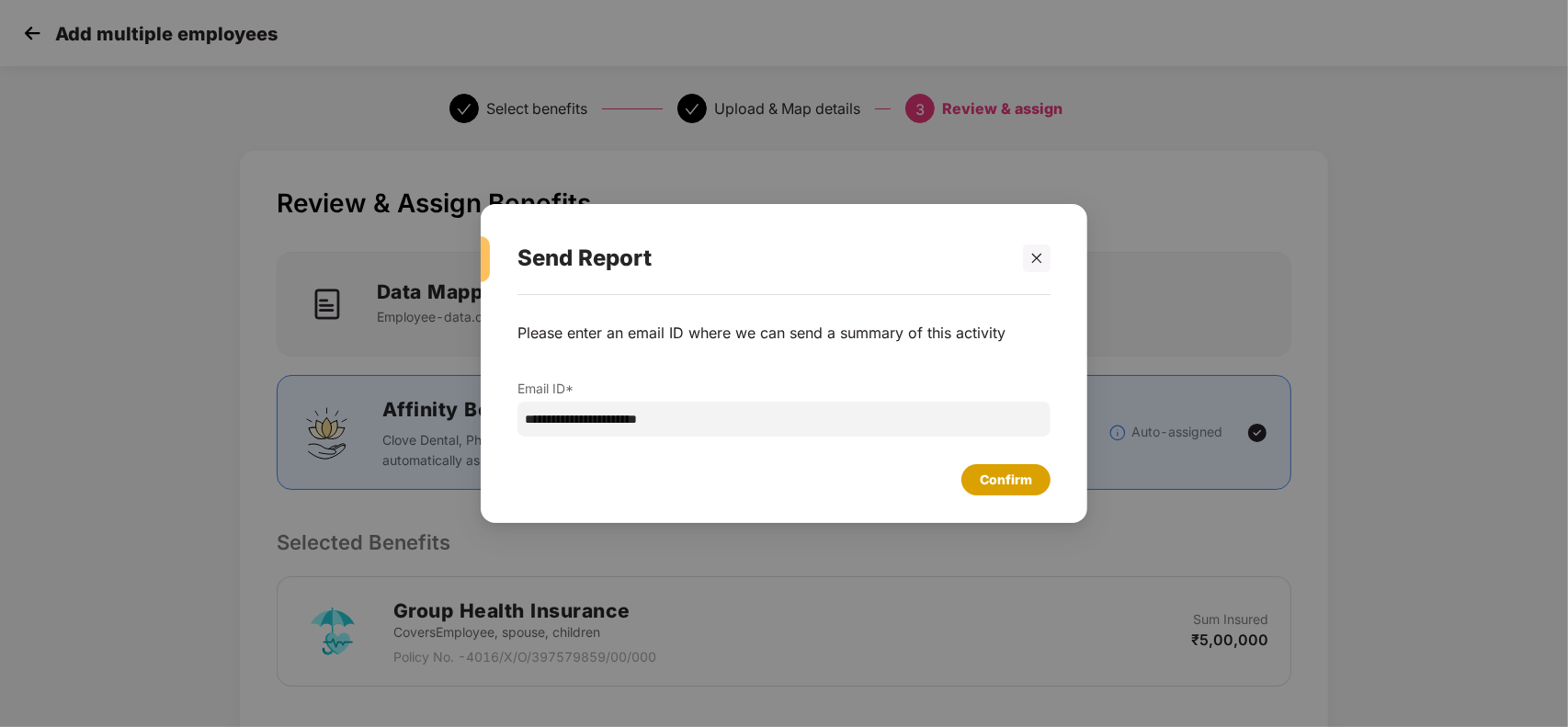
click at [1012, 474] on div "Confirm" at bounding box center [1005, 479] width 52 height 21
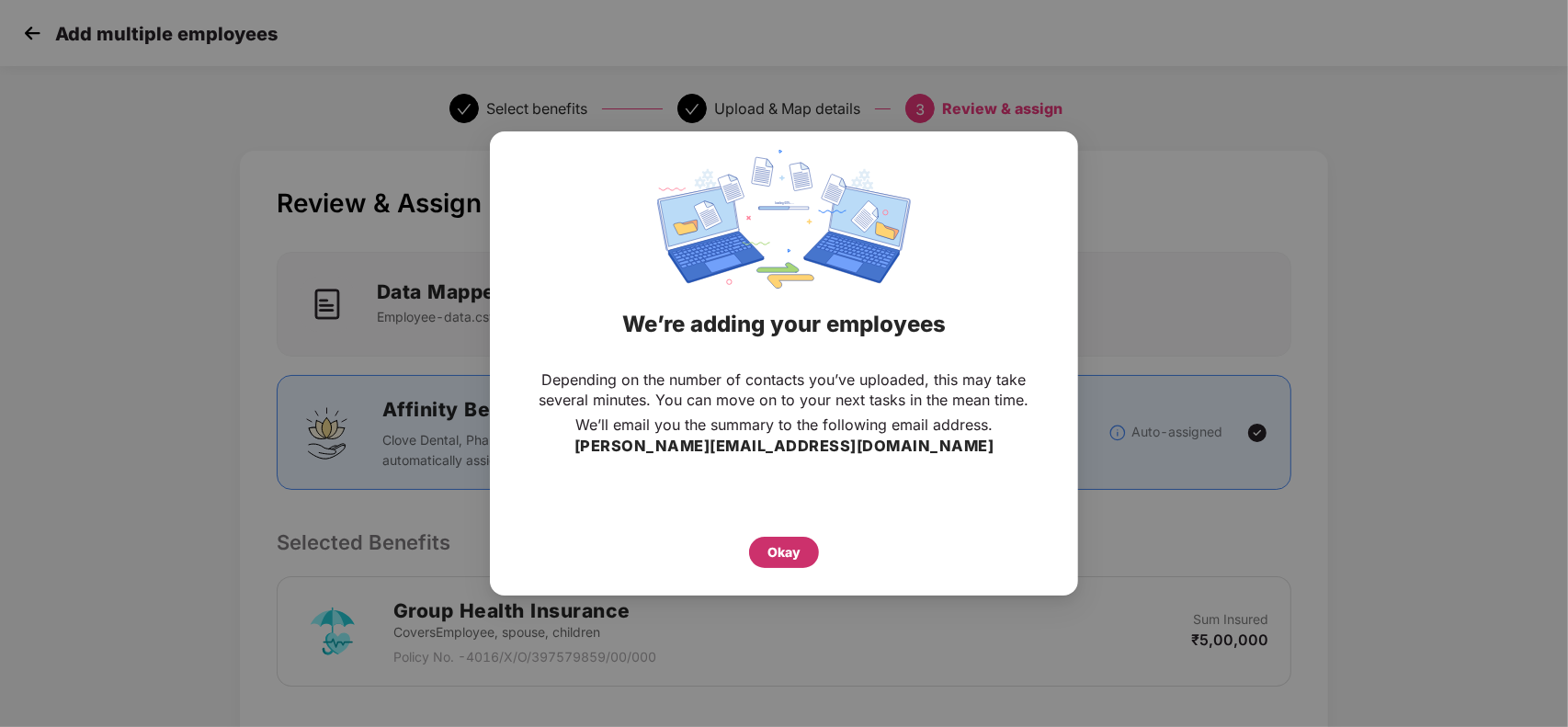
click at [782, 543] on div "Okay" at bounding box center [784, 552] width 34 height 21
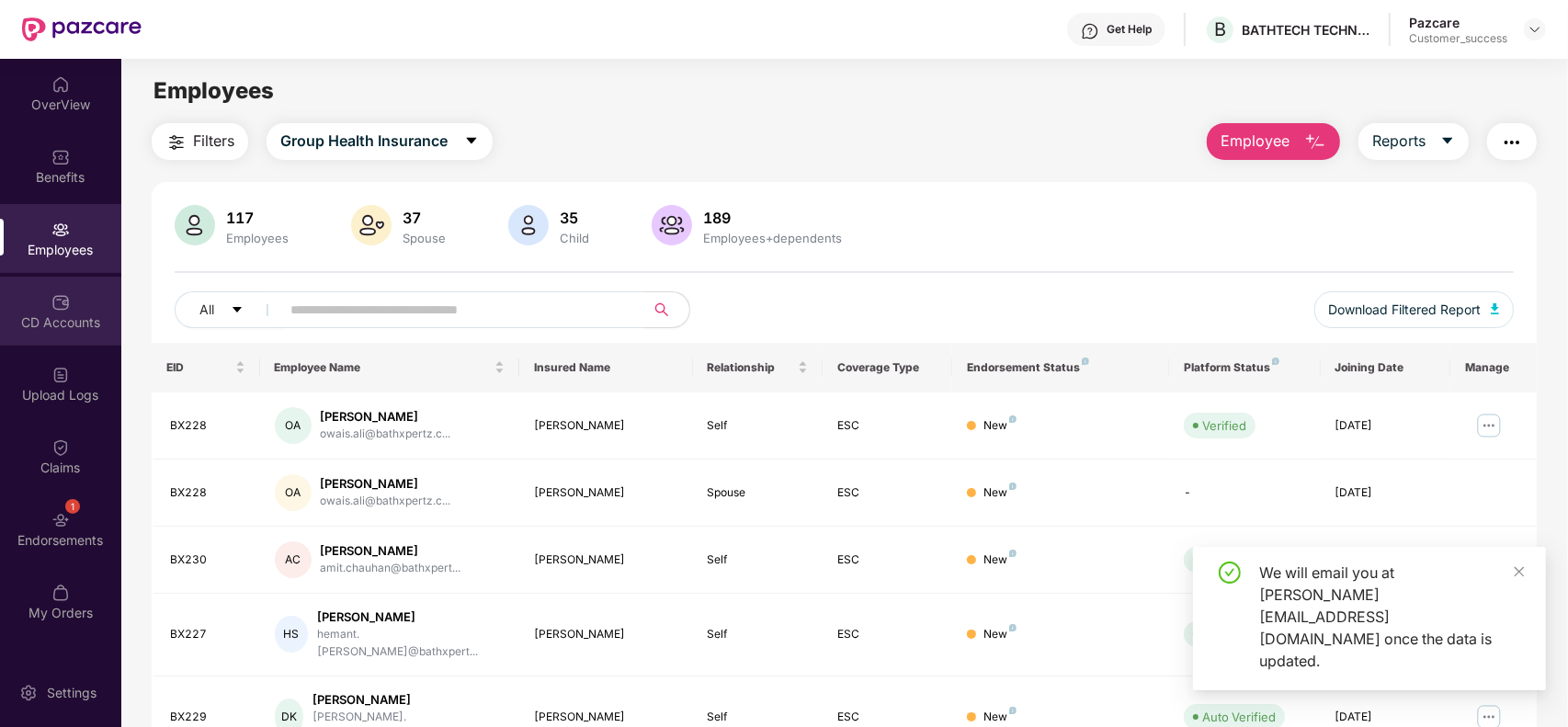
click at [69, 333] on div "CD Accounts" at bounding box center [60, 311] width 121 height 69
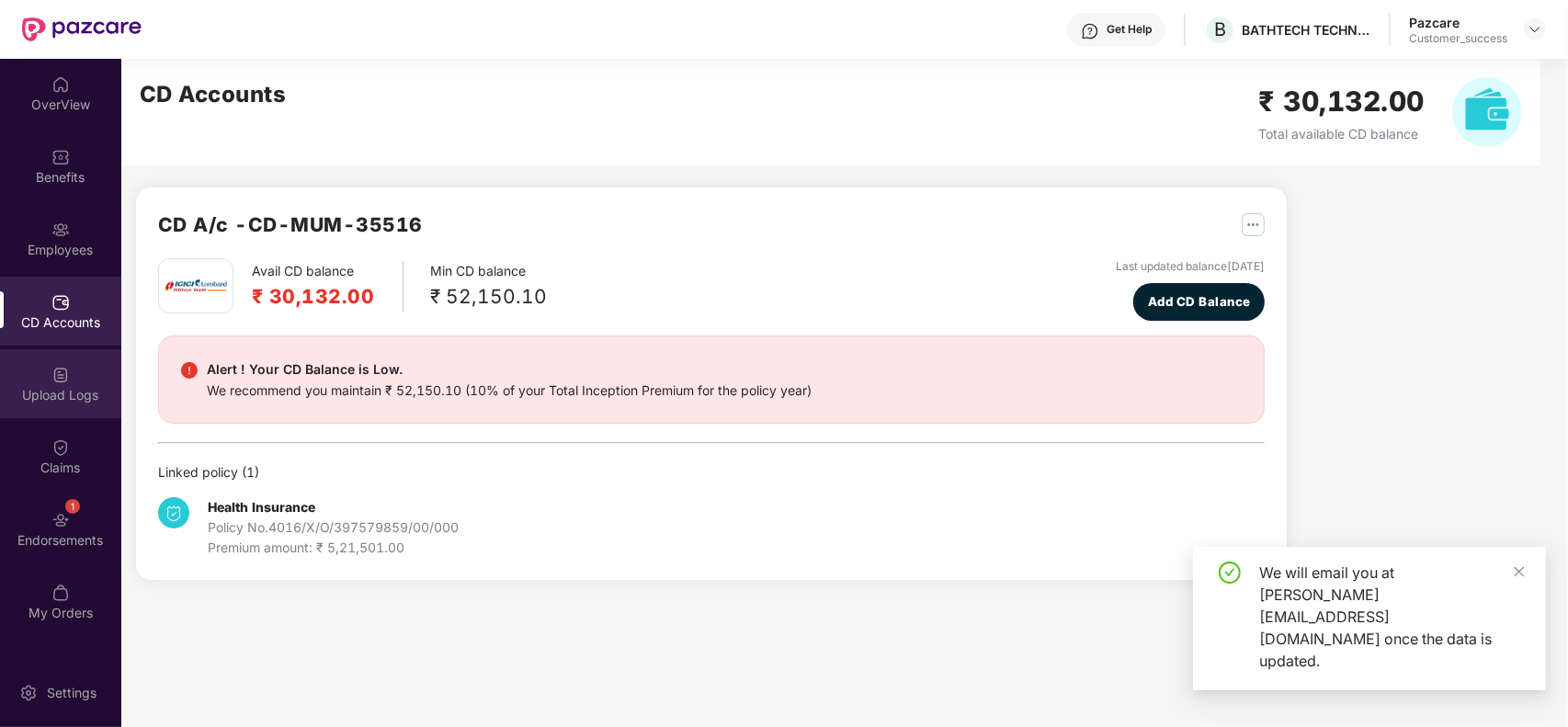
click at [58, 397] on div "Upload Logs" at bounding box center [60, 395] width 121 height 19
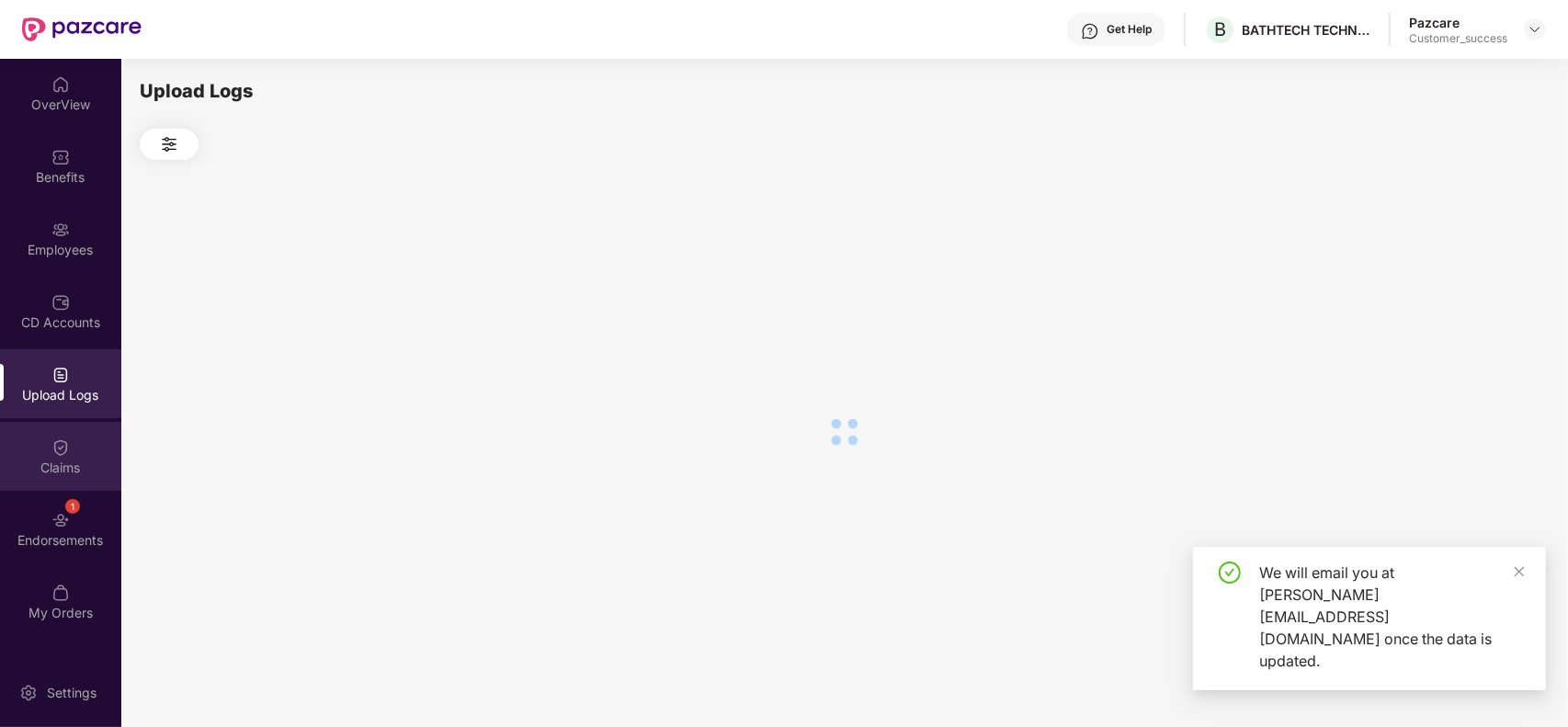
click at [55, 436] on div at bounding box center [60, 445] width 19 height 19
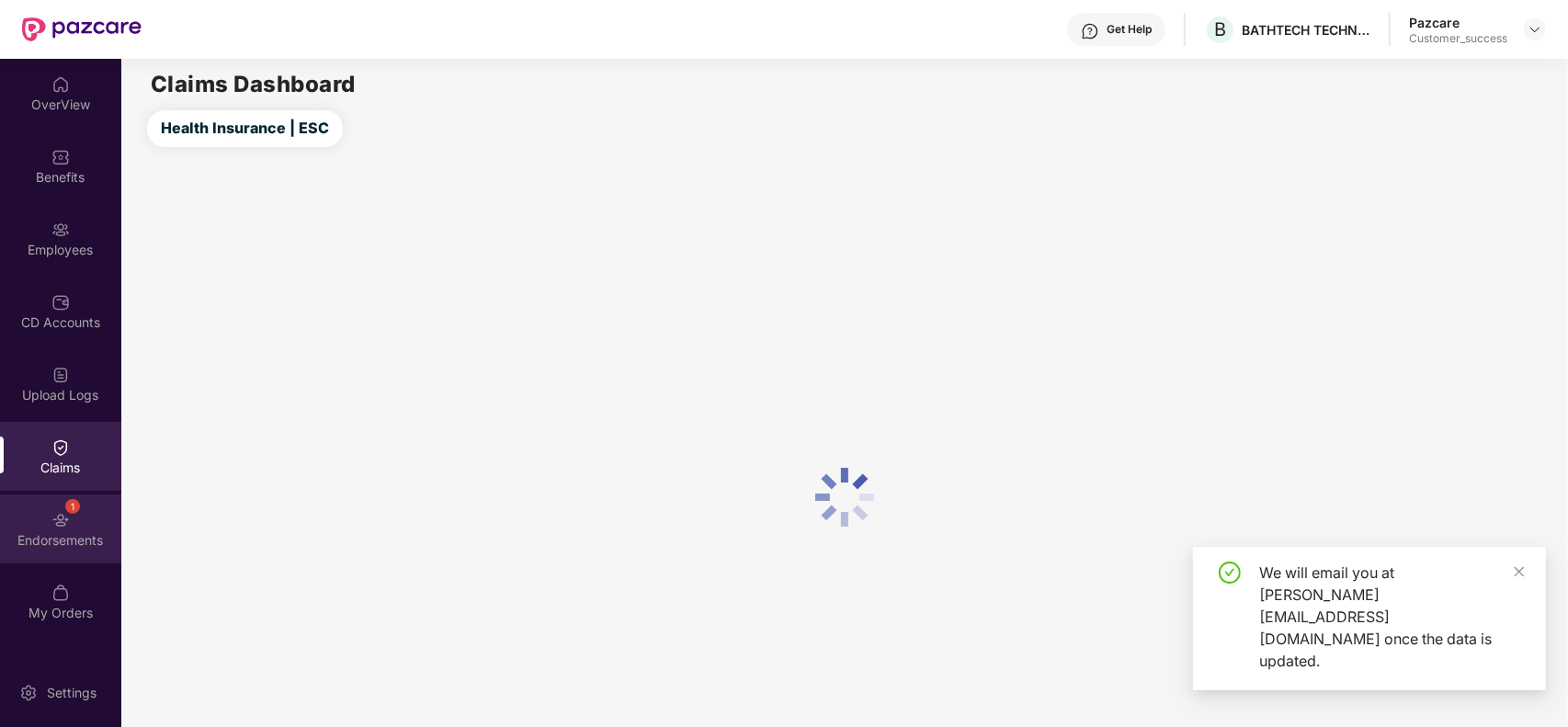
click at [76, 512] on div "1 Endorsements" at bounding box center [60, 529] width 121 height 69
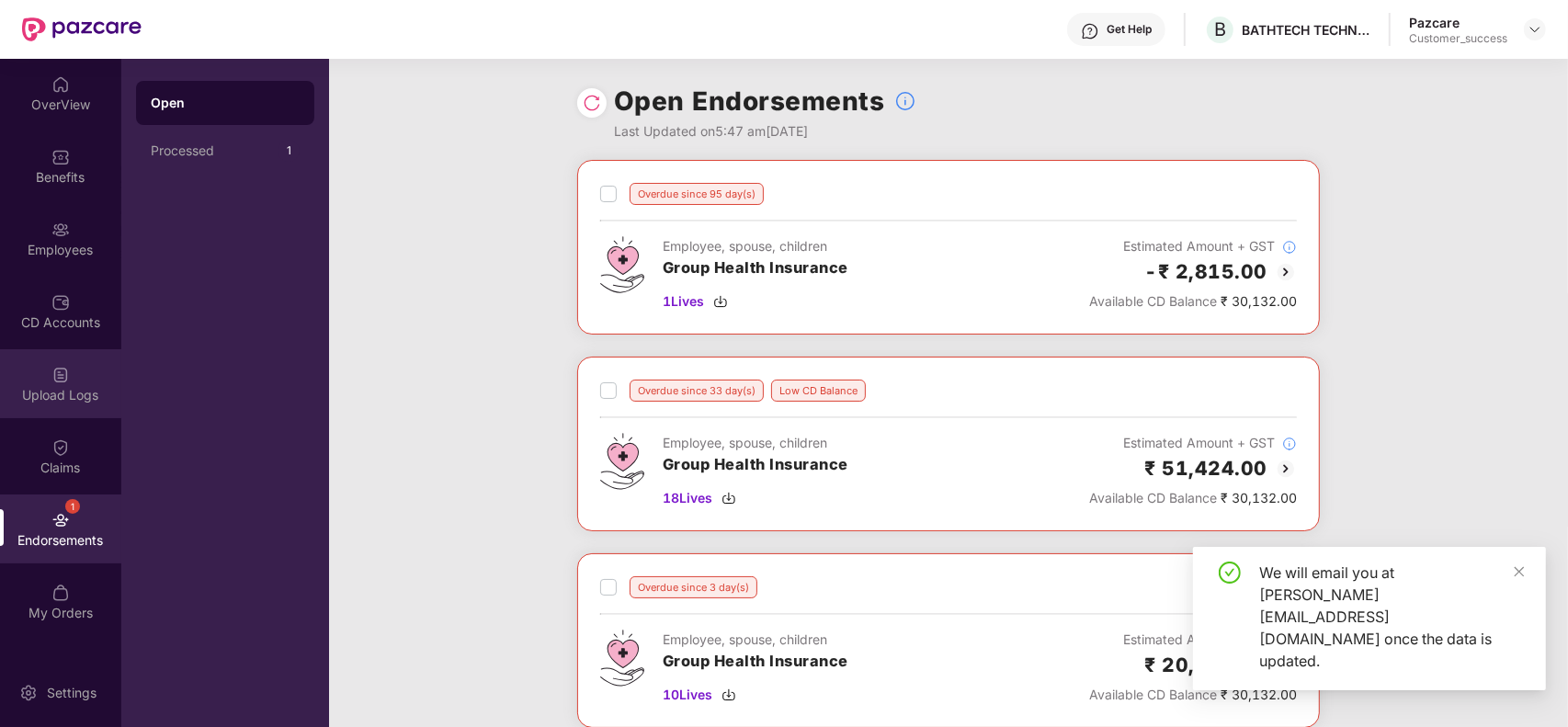
click at [75, 349] on div "Upload Logs" at bounding box center [60, 383] width 121 height 69
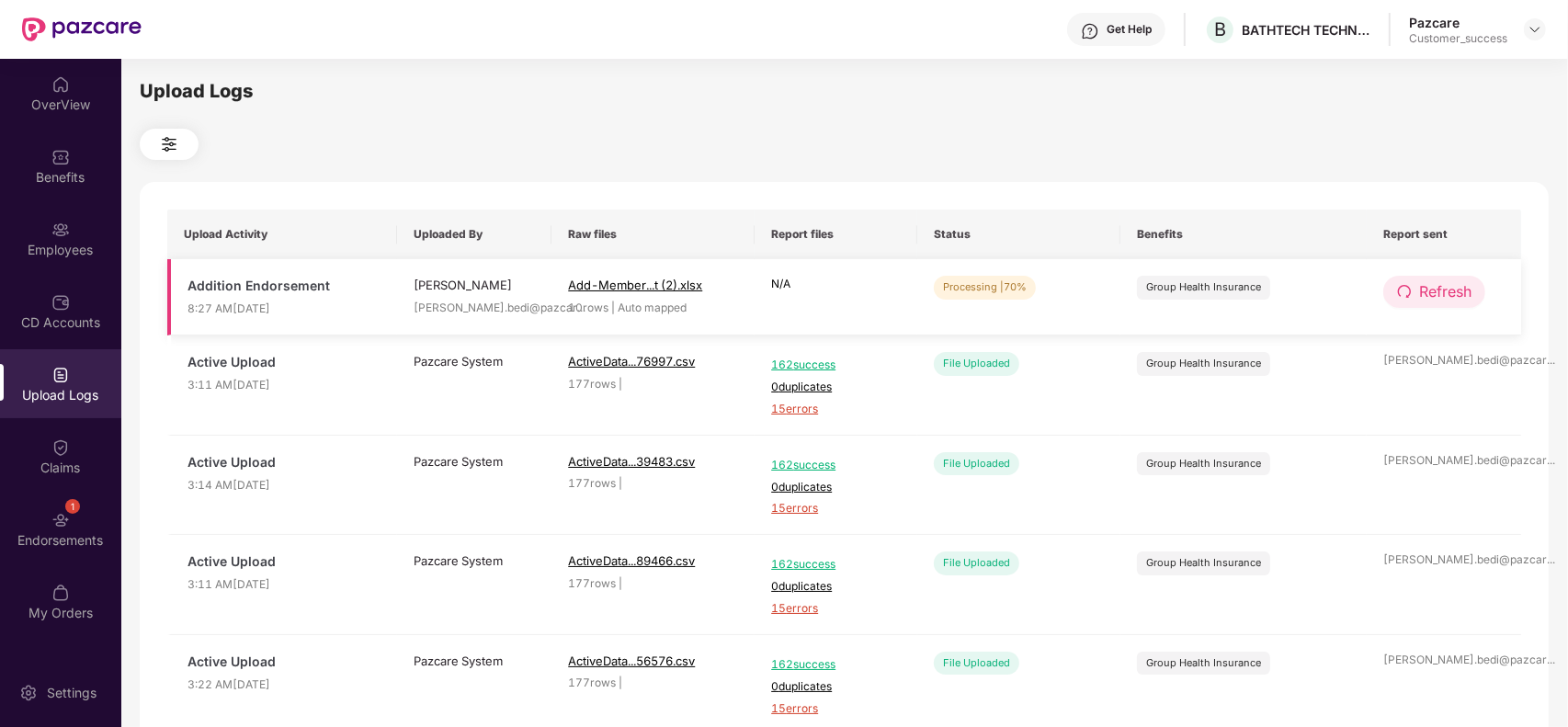
click at [1413, 288] on button "Refresh" at bounding box center [1433, 292] width 102 height 33
click at [1413, 288] on button "Refresh" at bounding box center [1434, 292] width 103 height 33
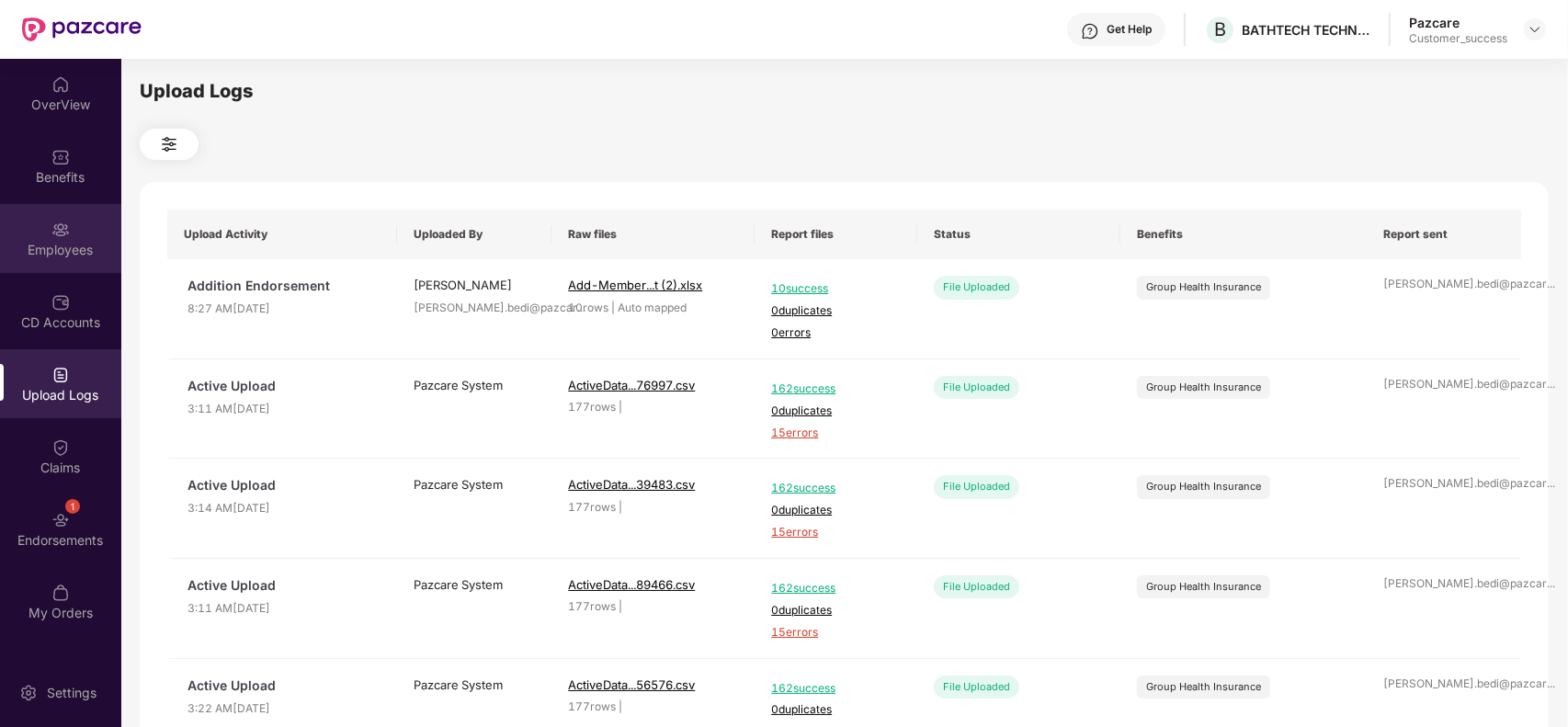
click at [62, 232] on img at bounding box center [60, 230] width 19 height 19
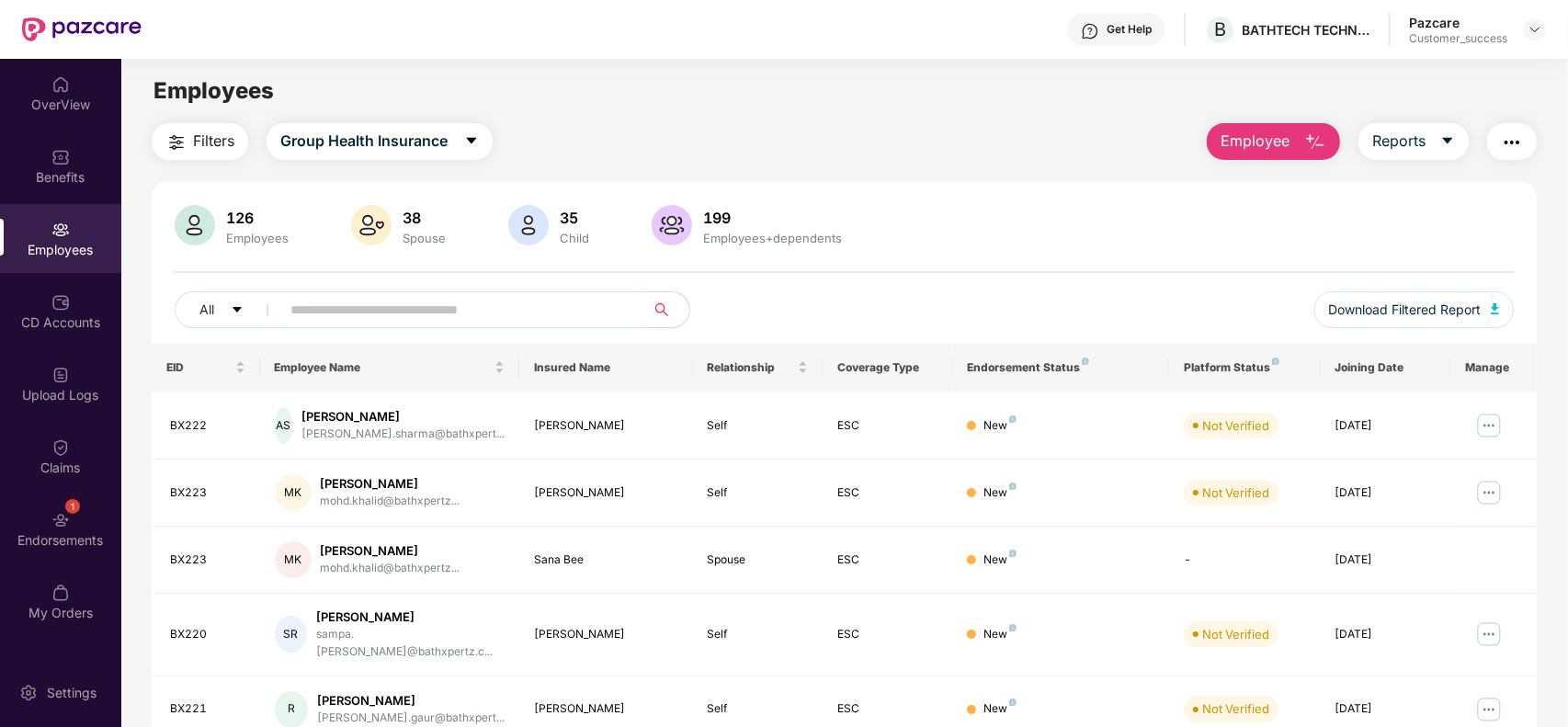
click at [374, 308] on input "text" at bounding box center [455, 309] width 330 height 28
paste input "*****"
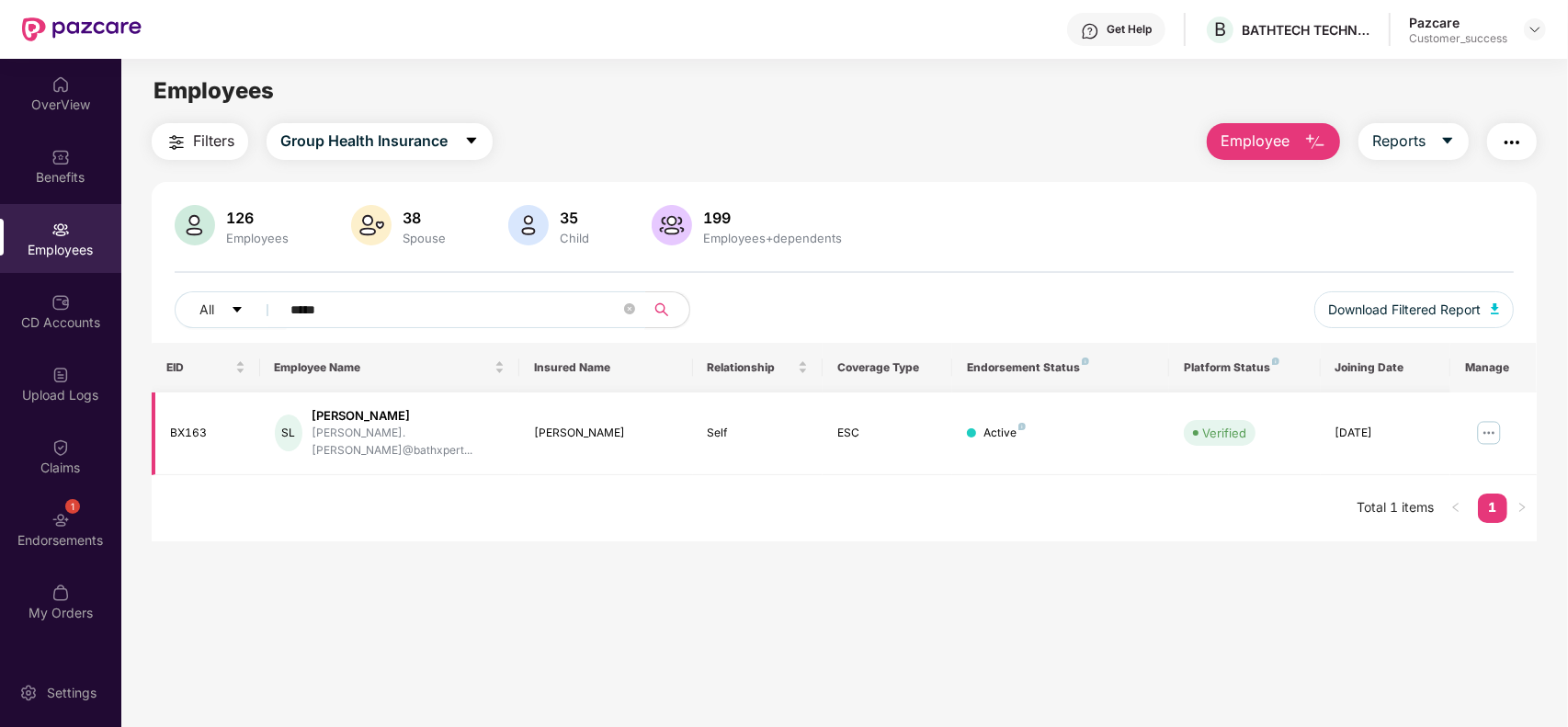
type input "*****"
click at [1493, 418] on img at bounding box center [1489, 432] width 30 height 30
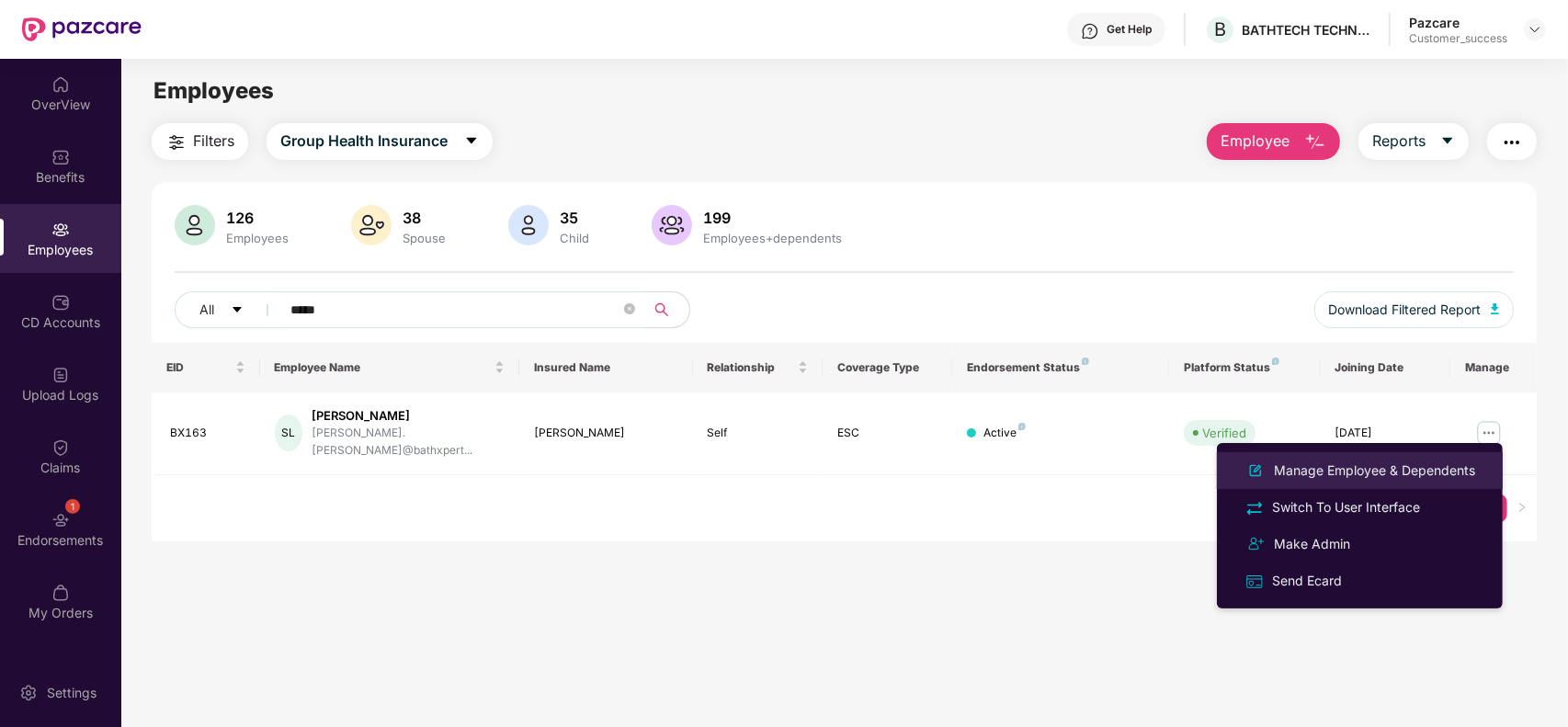
click at [1361, 455] on li "Manage Employee & Dependents" at bounding box center [1360, 470] width 286 height 36
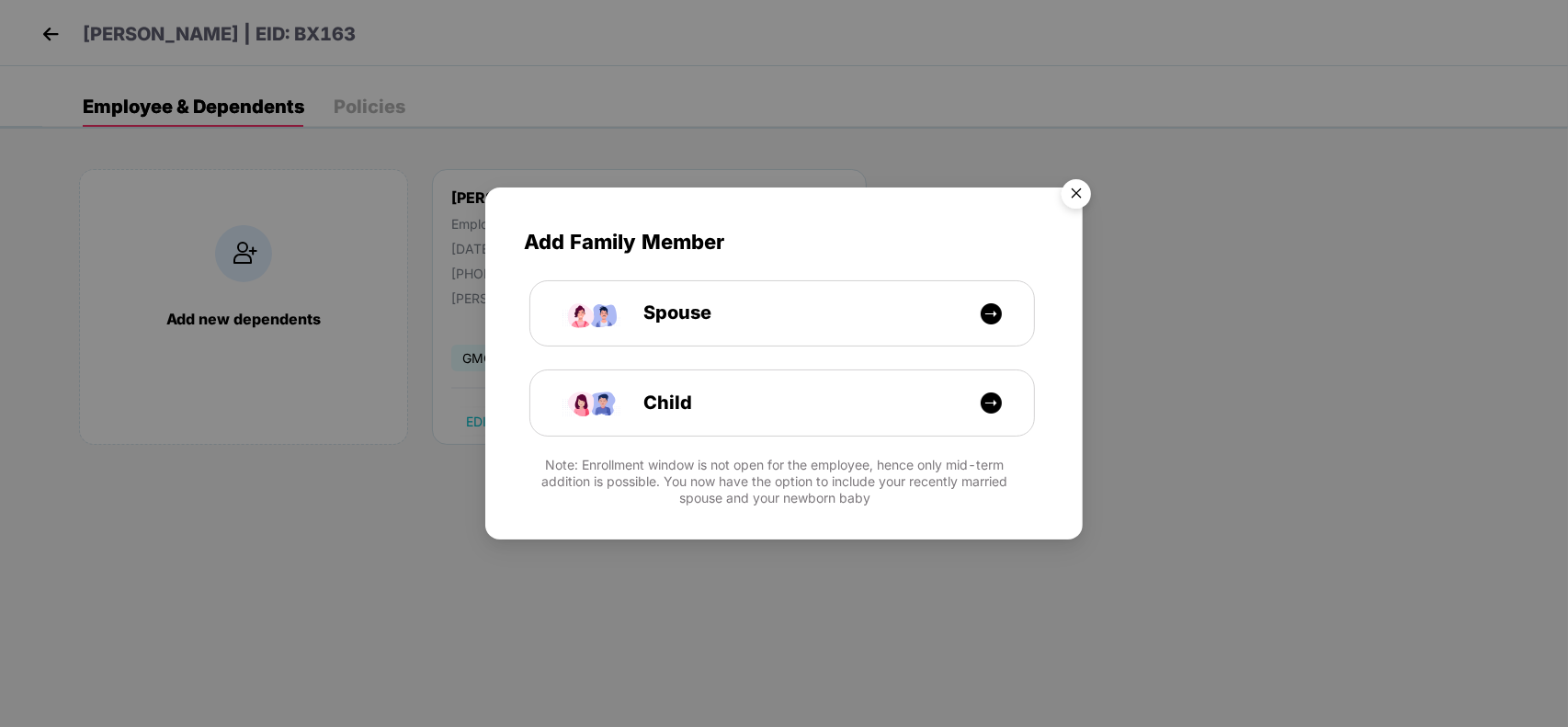
click at [1077, 190] on img "Close" at bounding box center [1076, 196] width 51 height 51
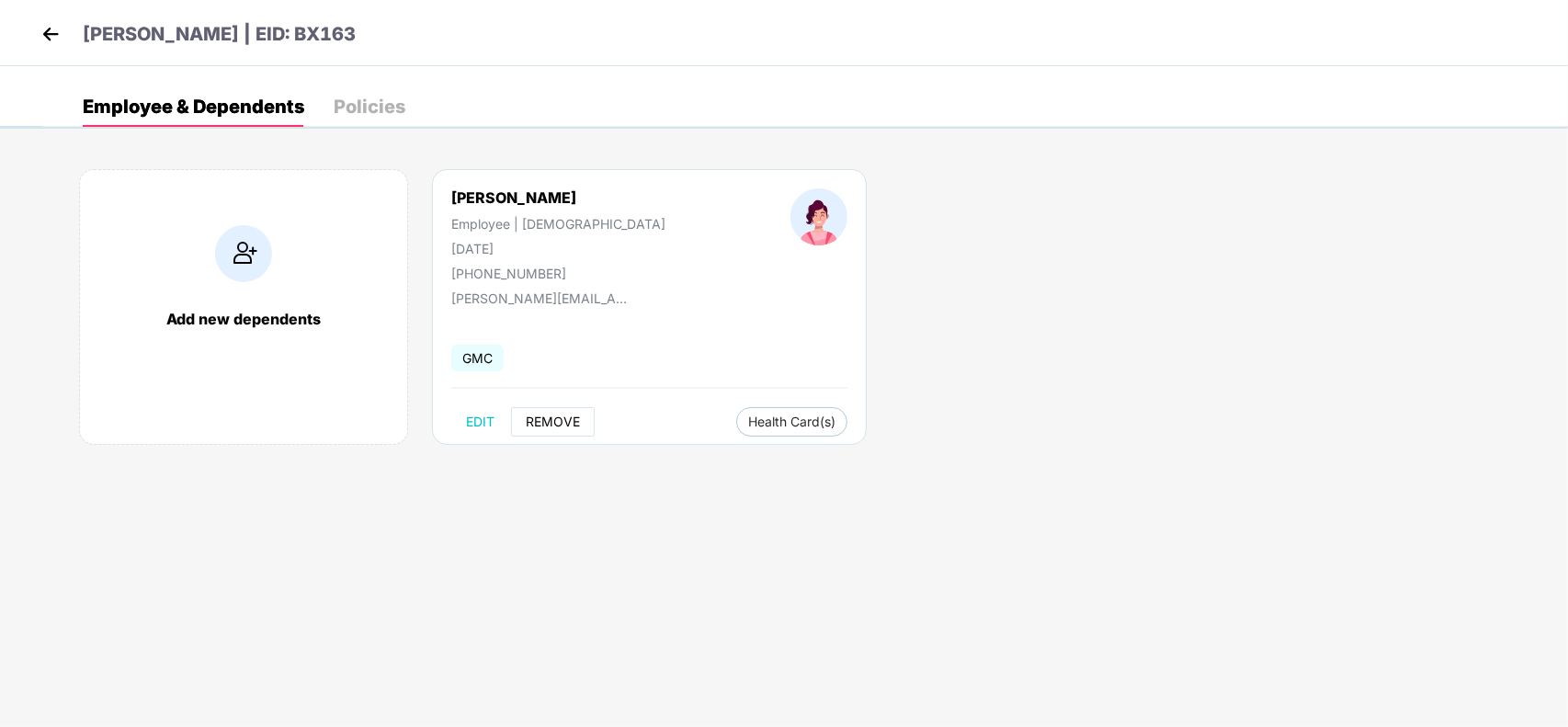
click at [552, 429] on span "REMOVE" at bounding box center [552, 422] width 54 height 15
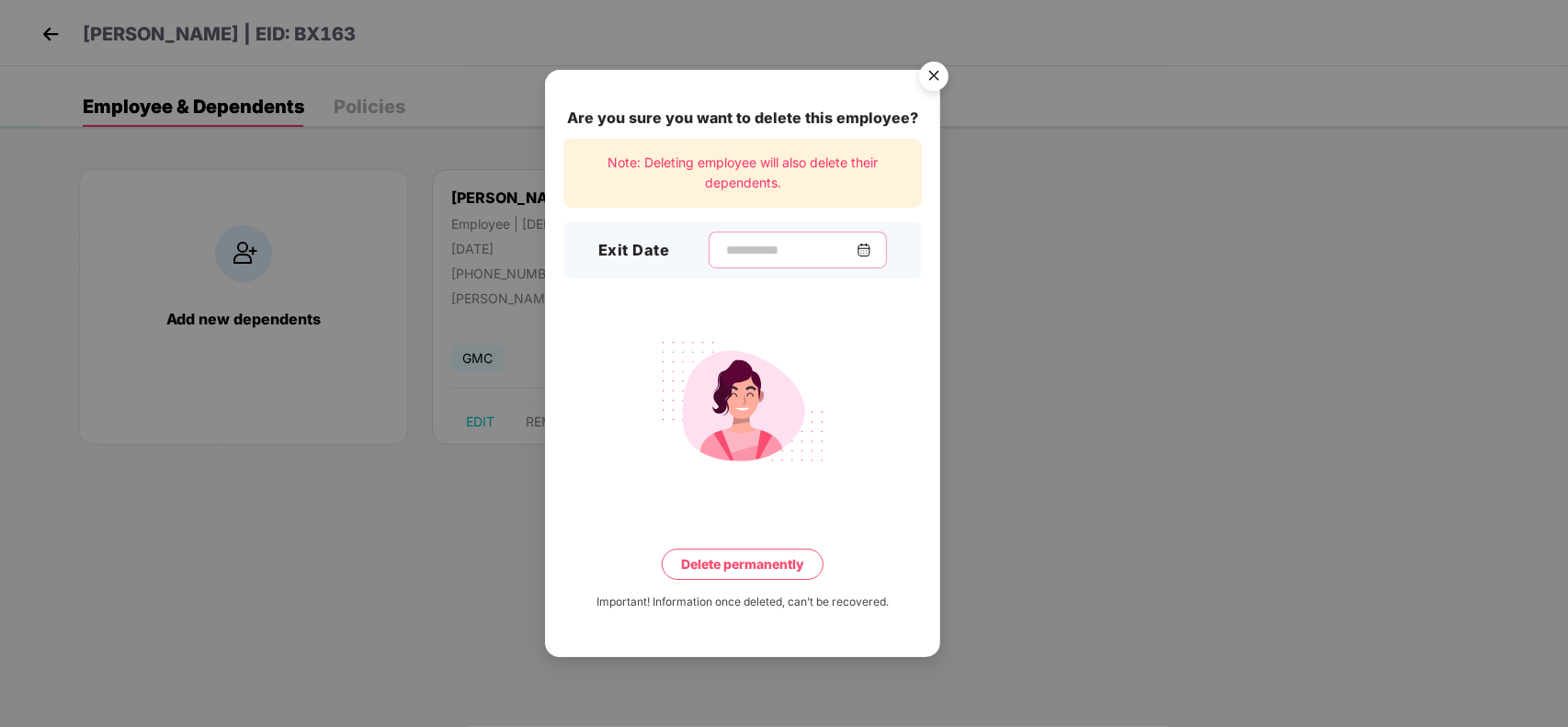
click at [751, 258] on input at bounding box center [790, 250] width 132 height 20
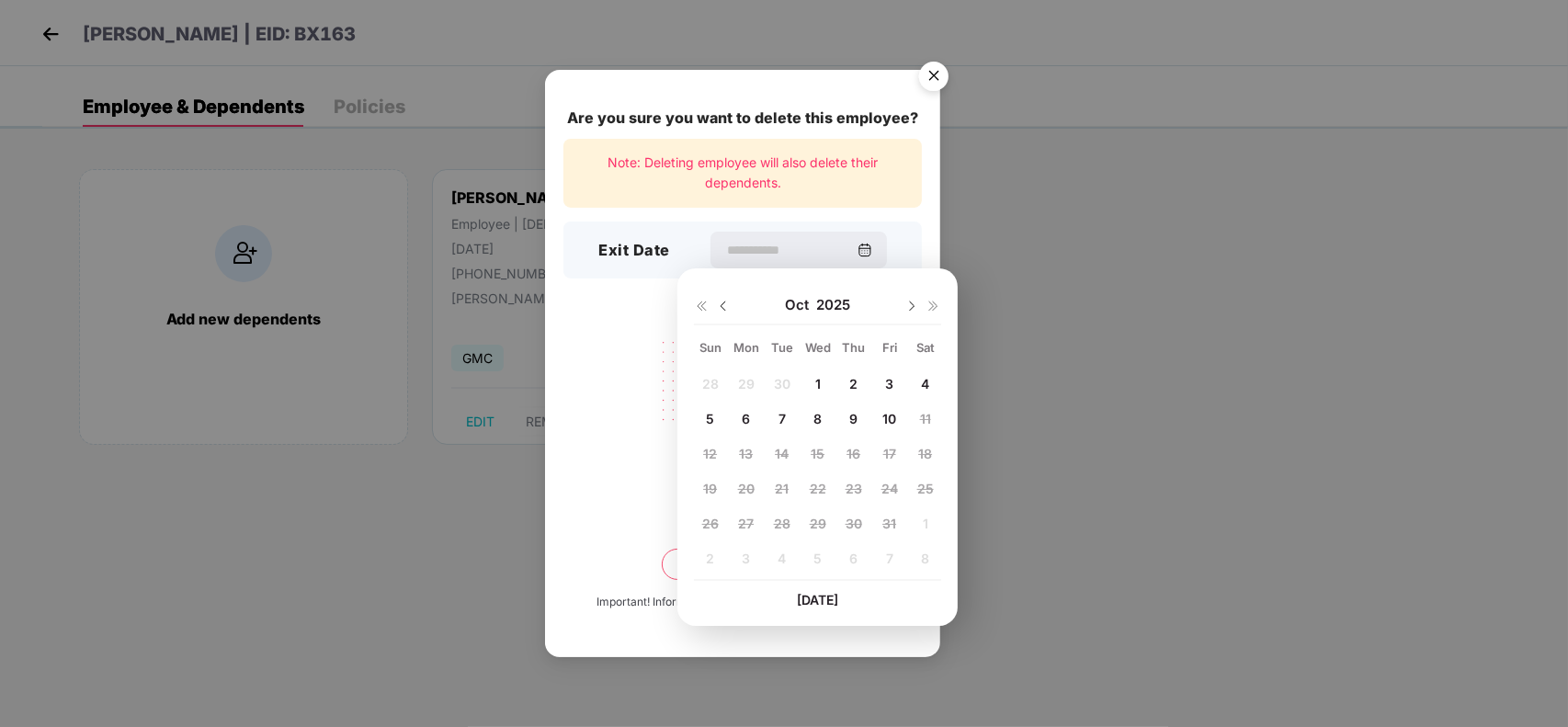
click at [714, 307] on div at bounding box center [712, 304] width 36 height 17
click at [723, 305] on img at bounding box center [722, 305] width 15 height 15
click at [852, 414] on span "11" at bounding box center [853, 419] width 11 height 16
type input "**********"
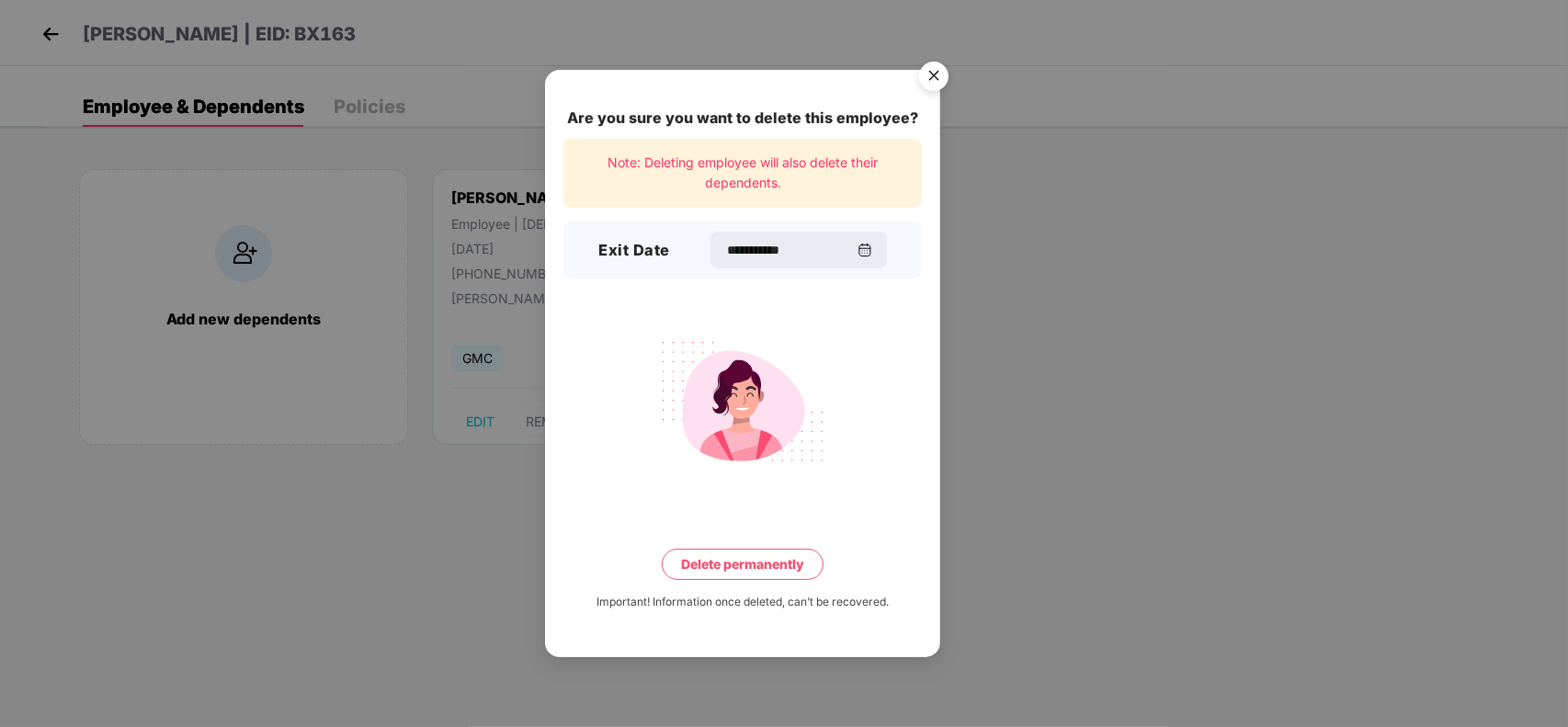
click at [706, 561] on button "Delete permanently" at bounding box center [742, 564] width 162 height 32
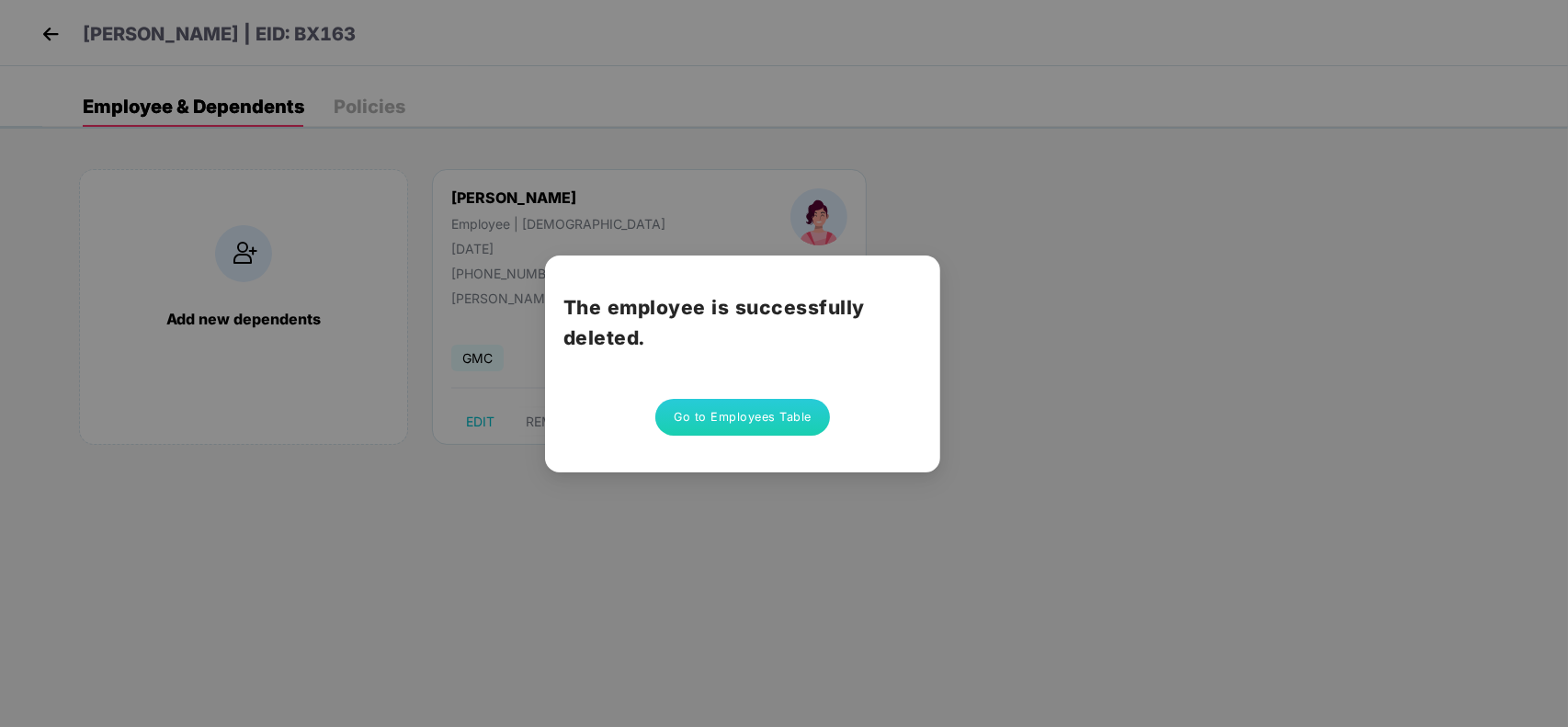
click at [714, 406] on button "Go to Employees Table" at bounding box center [742, 417] width 174 height 36
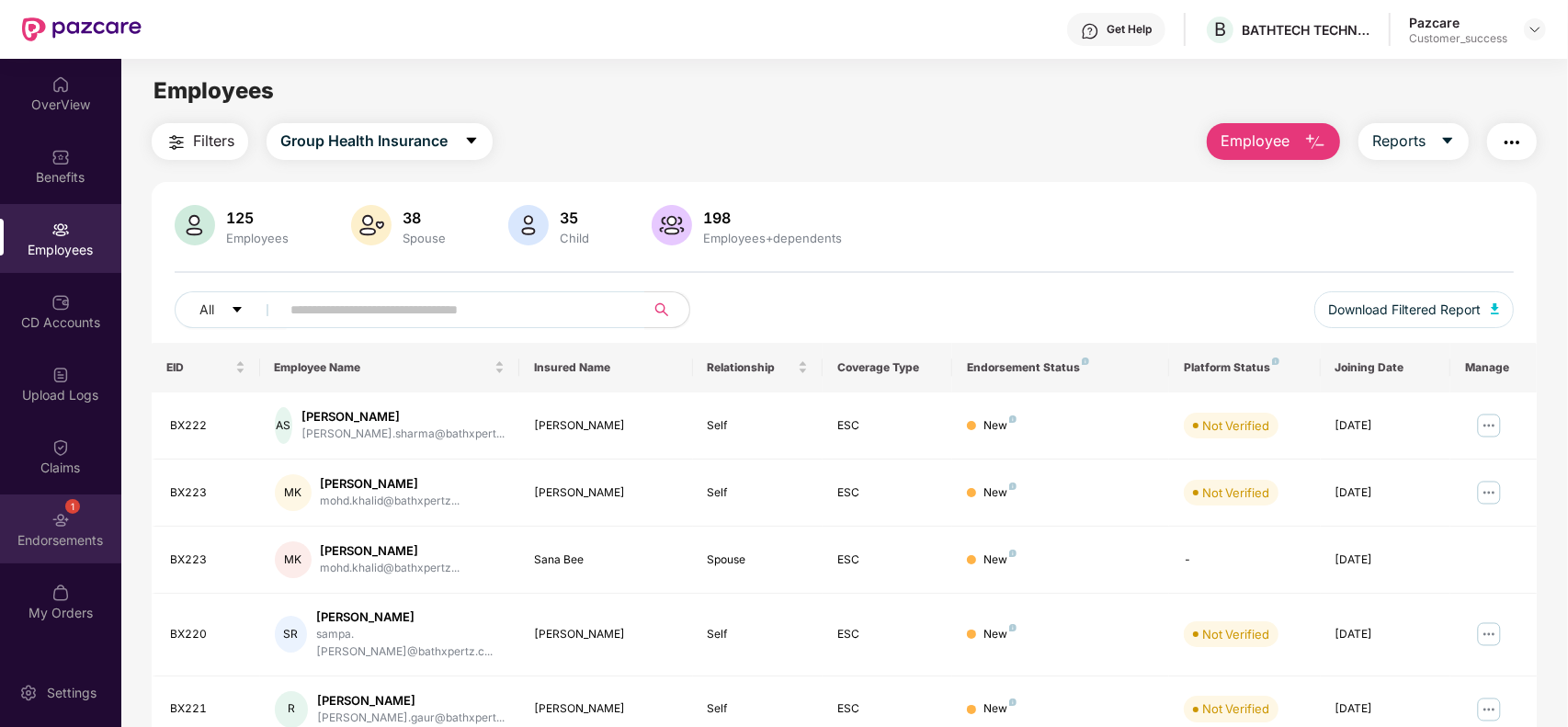
click at [30, 544] on div "Endorsements" at bounding box center [60, 540] width 121 height 19
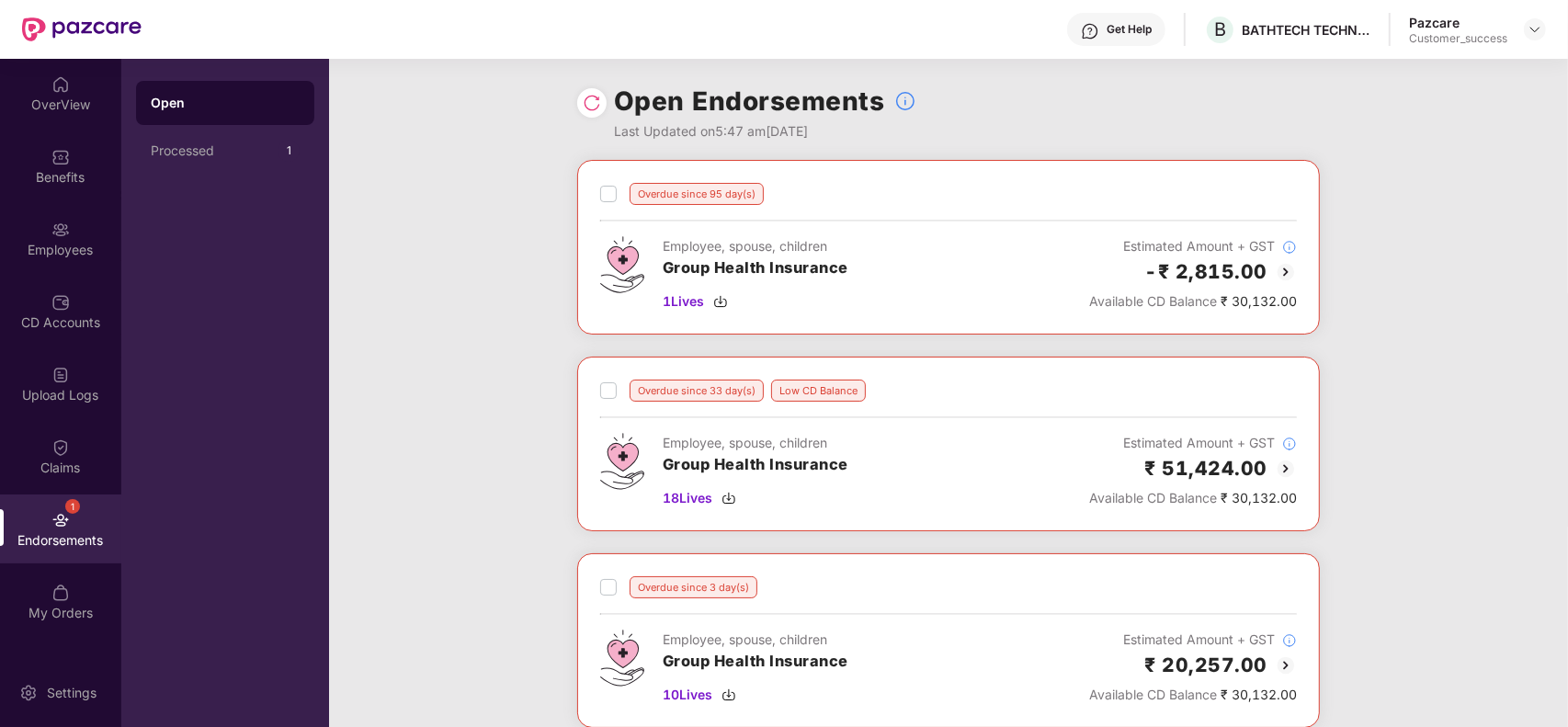
click at [599, 98] on img at bounding box center [591, 102] width 19 height 19
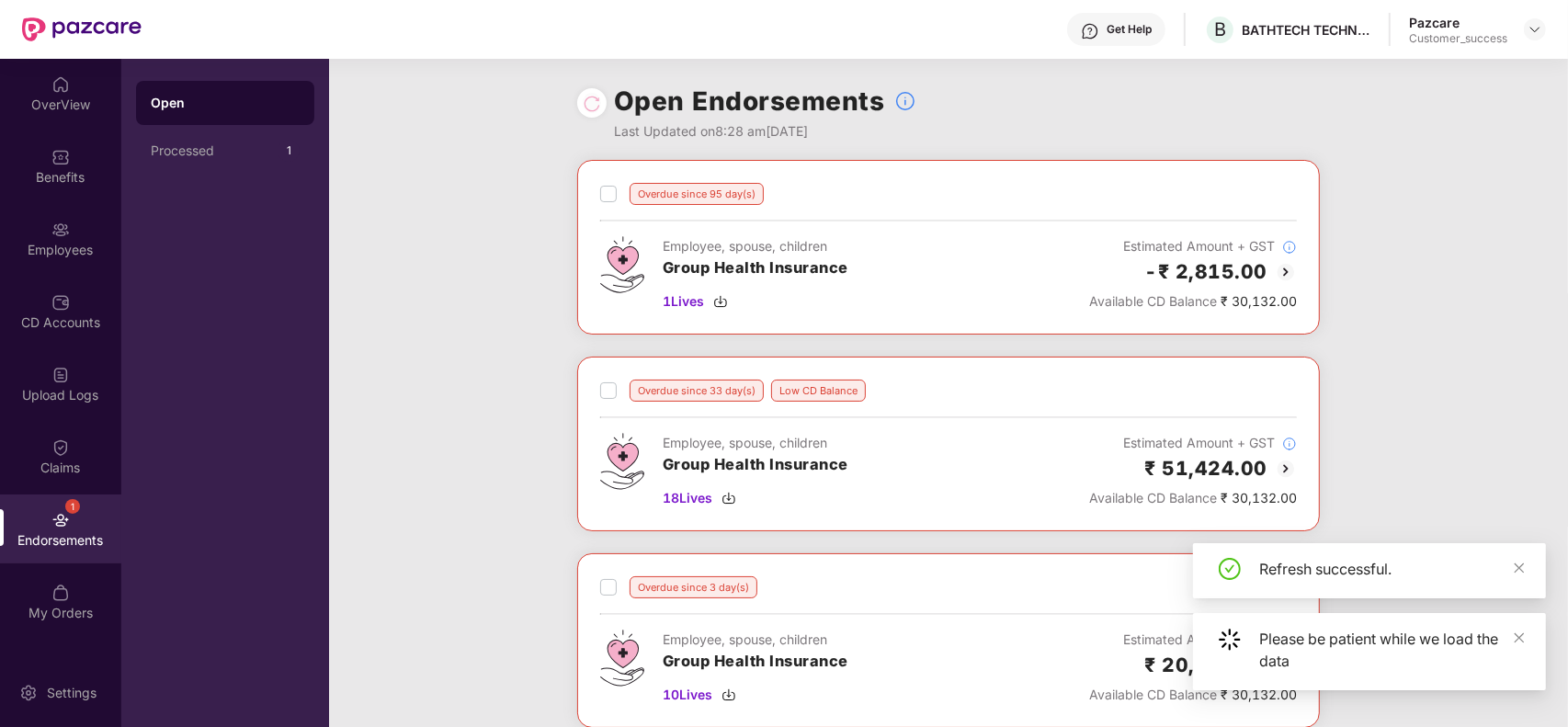
scroll to position [508, 0]
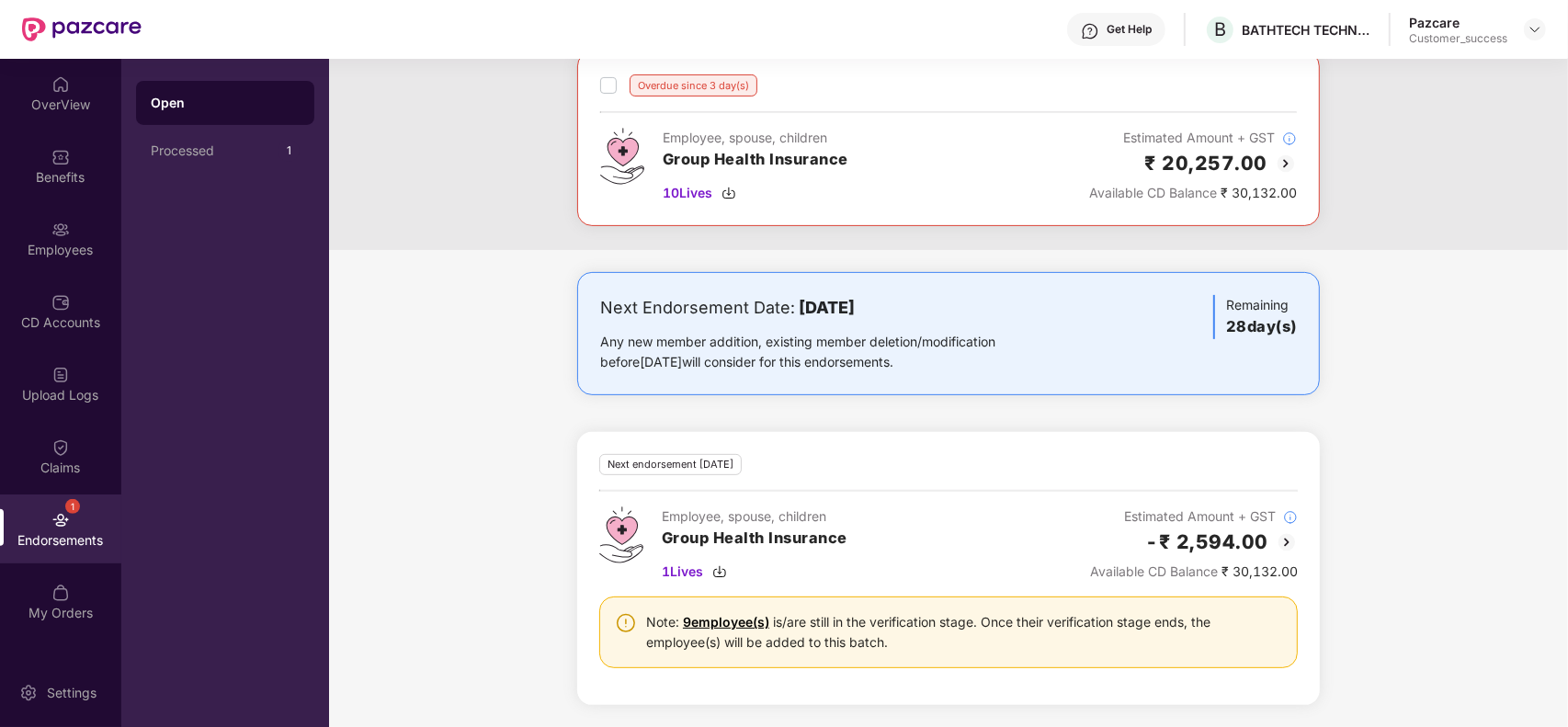
click at [1286, 539] on img at bounding box center [1286, 542] width 22 height 22
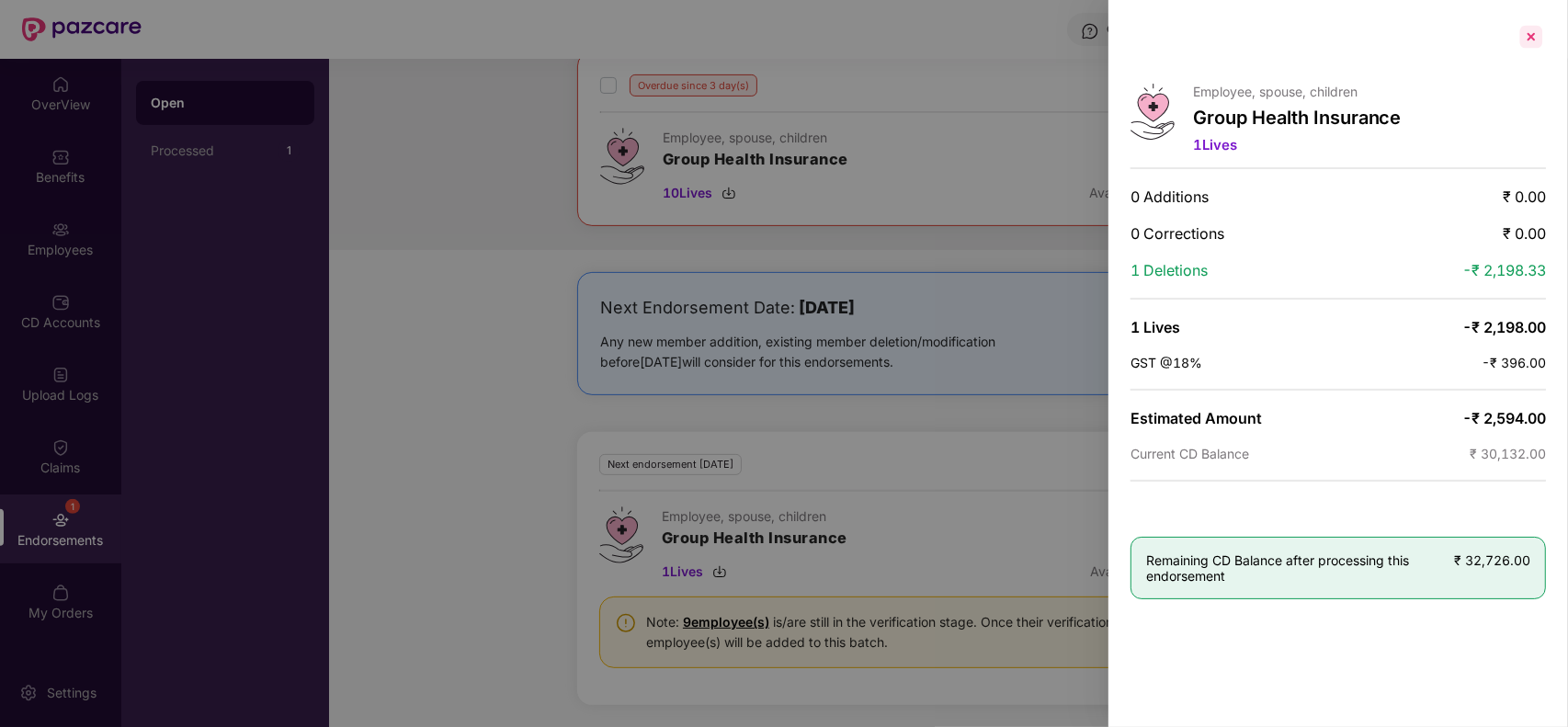
click at [1534, 36] on div at bounding box center [1532, 36] width 30 height 30
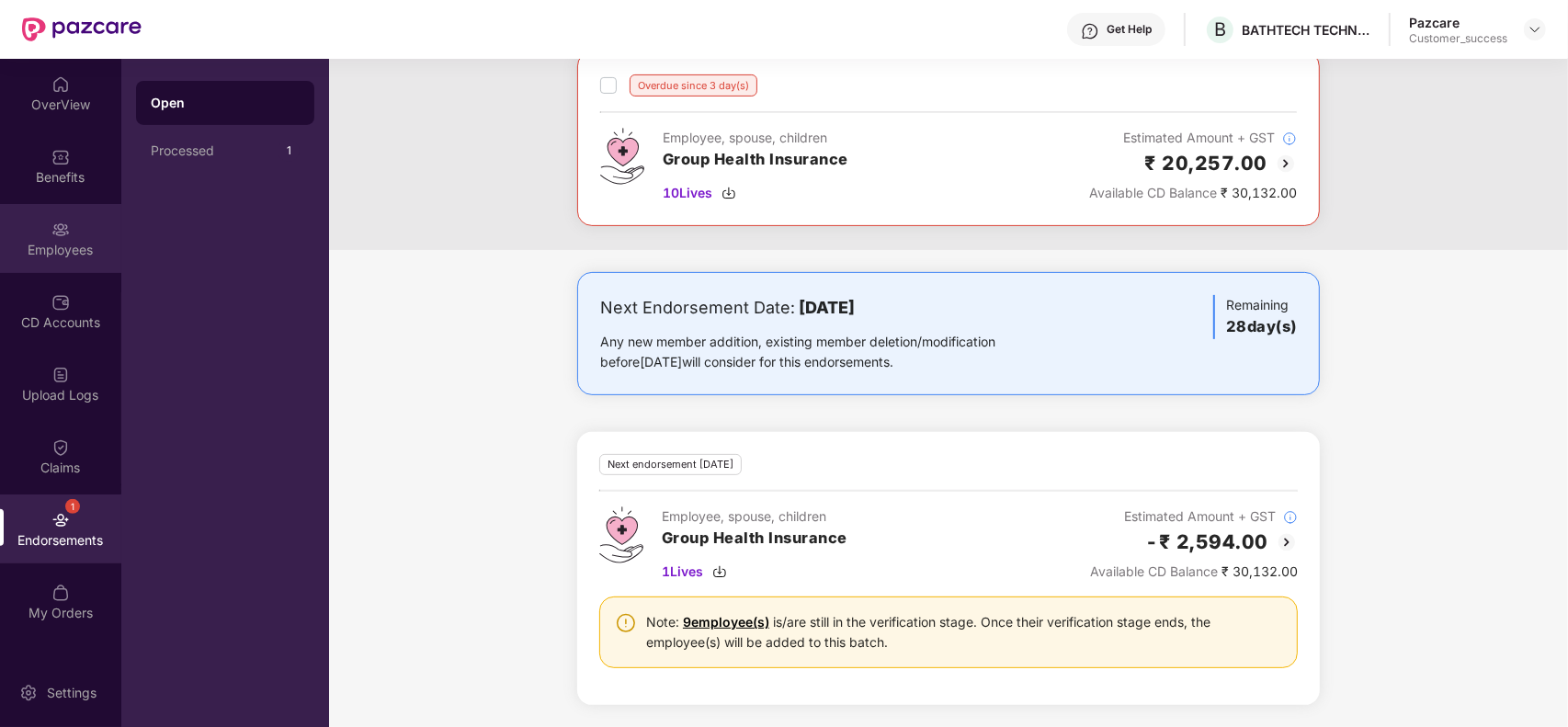
click at [57, 251] on div "Employees" at bounding box center [60, 249] width 121 height 19
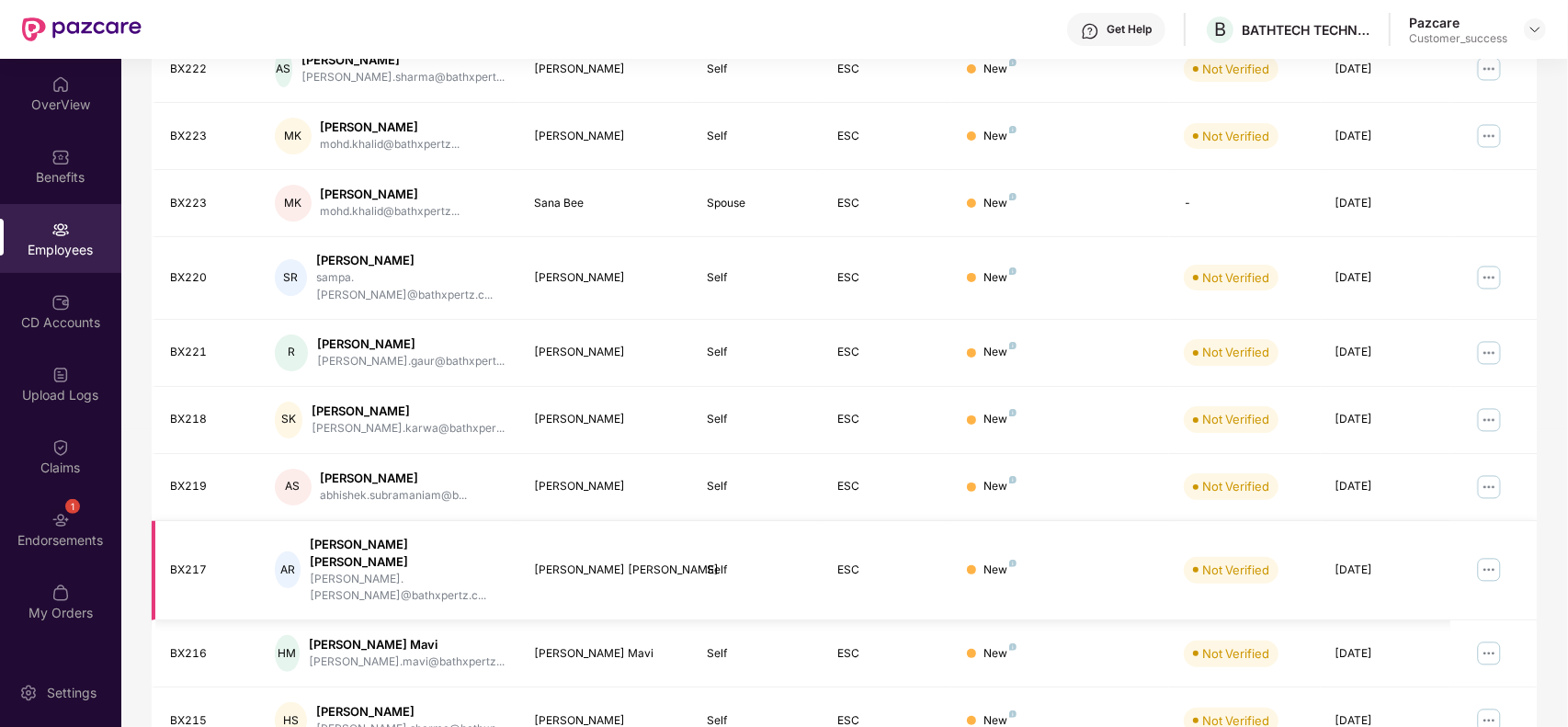
scroll to position [0, 0]
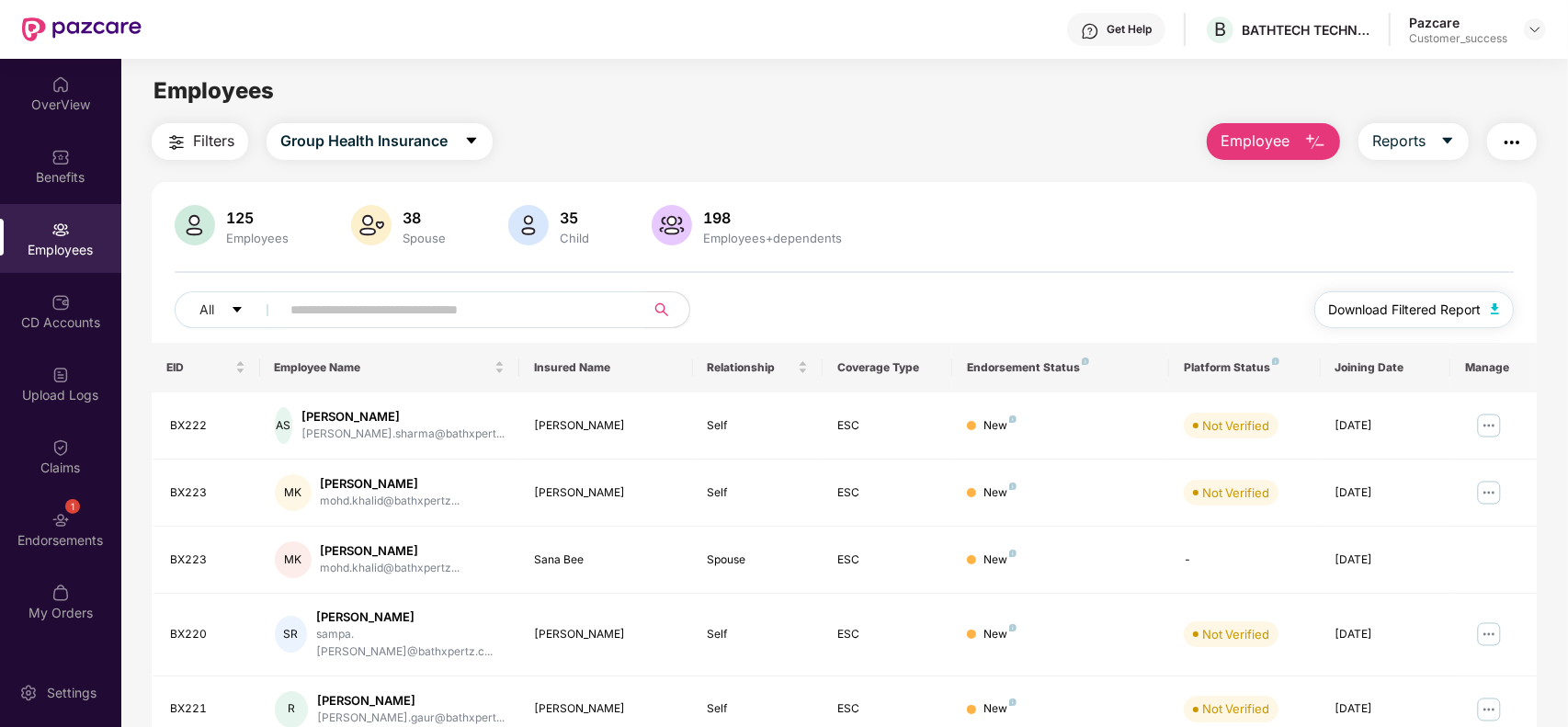
click at [1452, 309] on span "Download Filtered Report" at bounding box center [1404, 309] width 153 height 21
click at [41, 510] on div "1 Endorsements" at bounding box center [60, 529] width 121 height 69
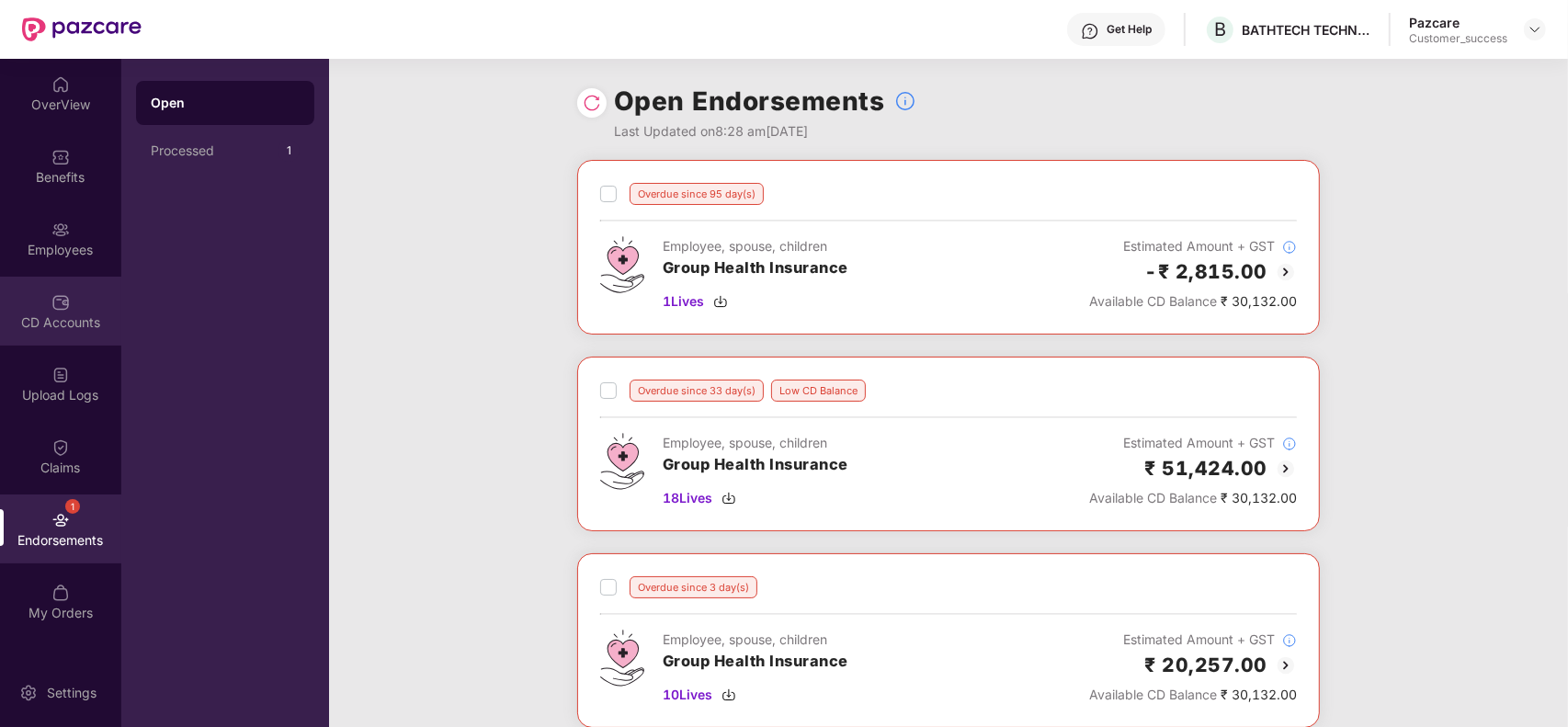
click at [66, 288] on div "CD Accounts" at bounding box center [60, 311] width 121 height 69
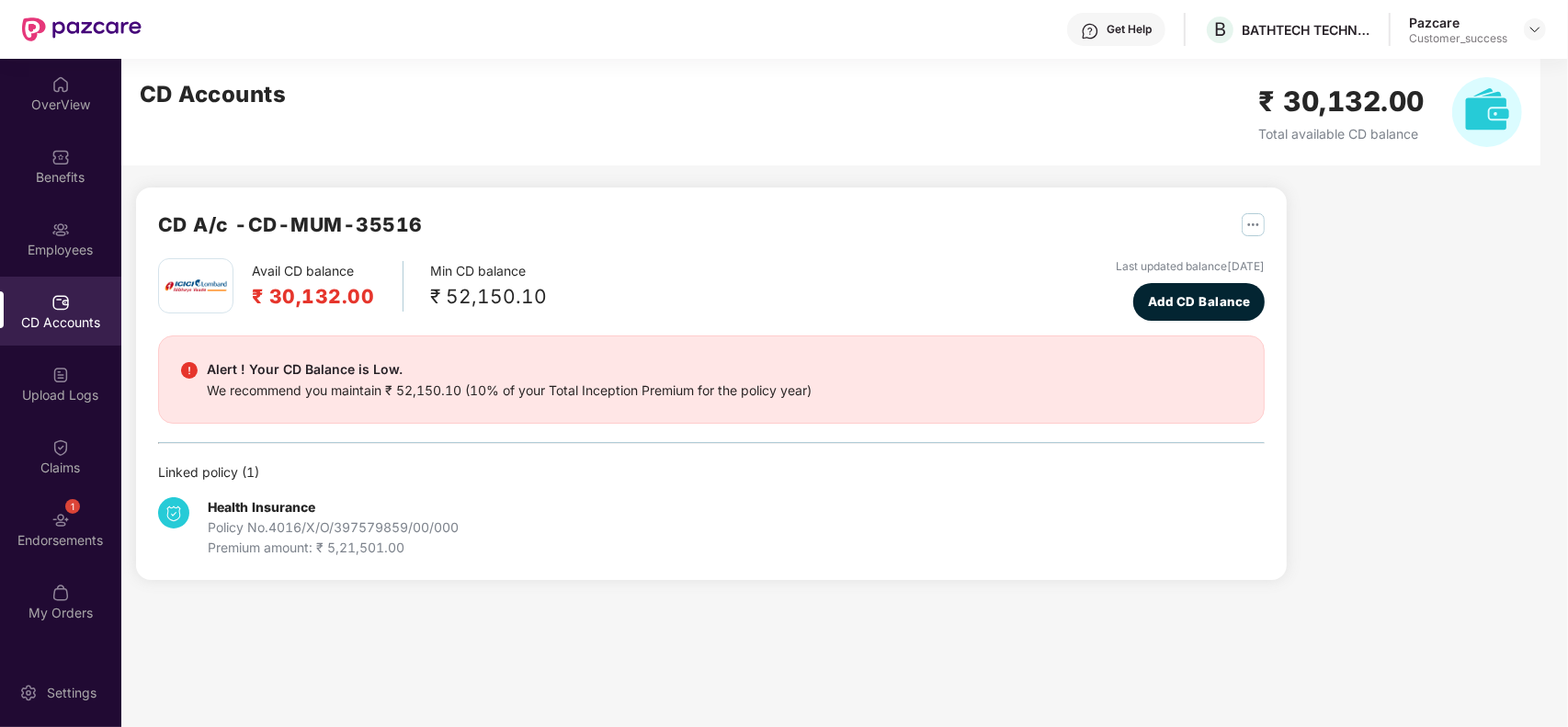
click at [1540, 16] on div "Pazcare Customer_success" at bounding box center [1476, 30] width 137 height 33
click at [1535, 31] on img at bounding box center [1534, 29] width 15 height 15
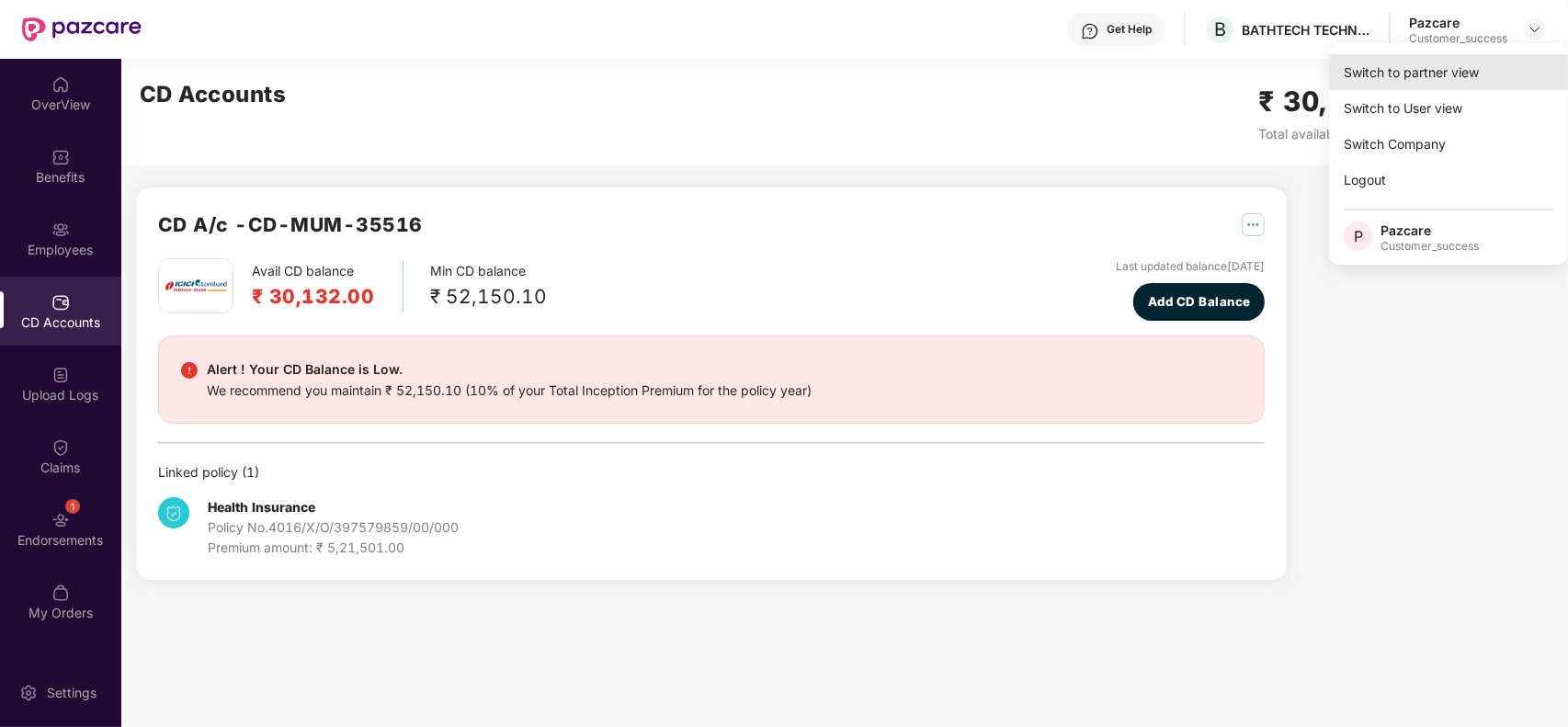
click at [1475, 75] on div "Switch to partner view" at bounding box center [1448, 72] width 239 height 35
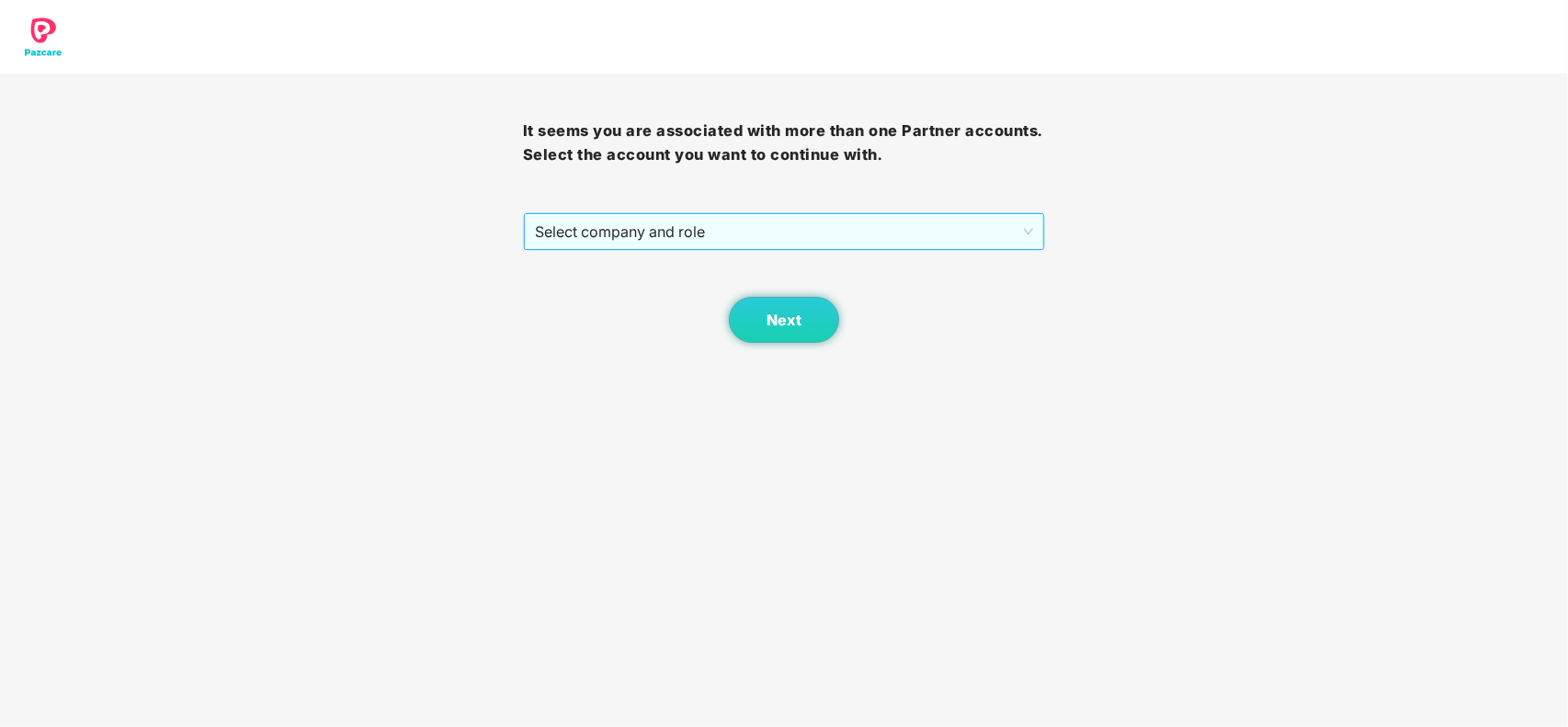
click at [971, 237] on span "Select company and role" at bounding box center [784, 231] width 499 height 34
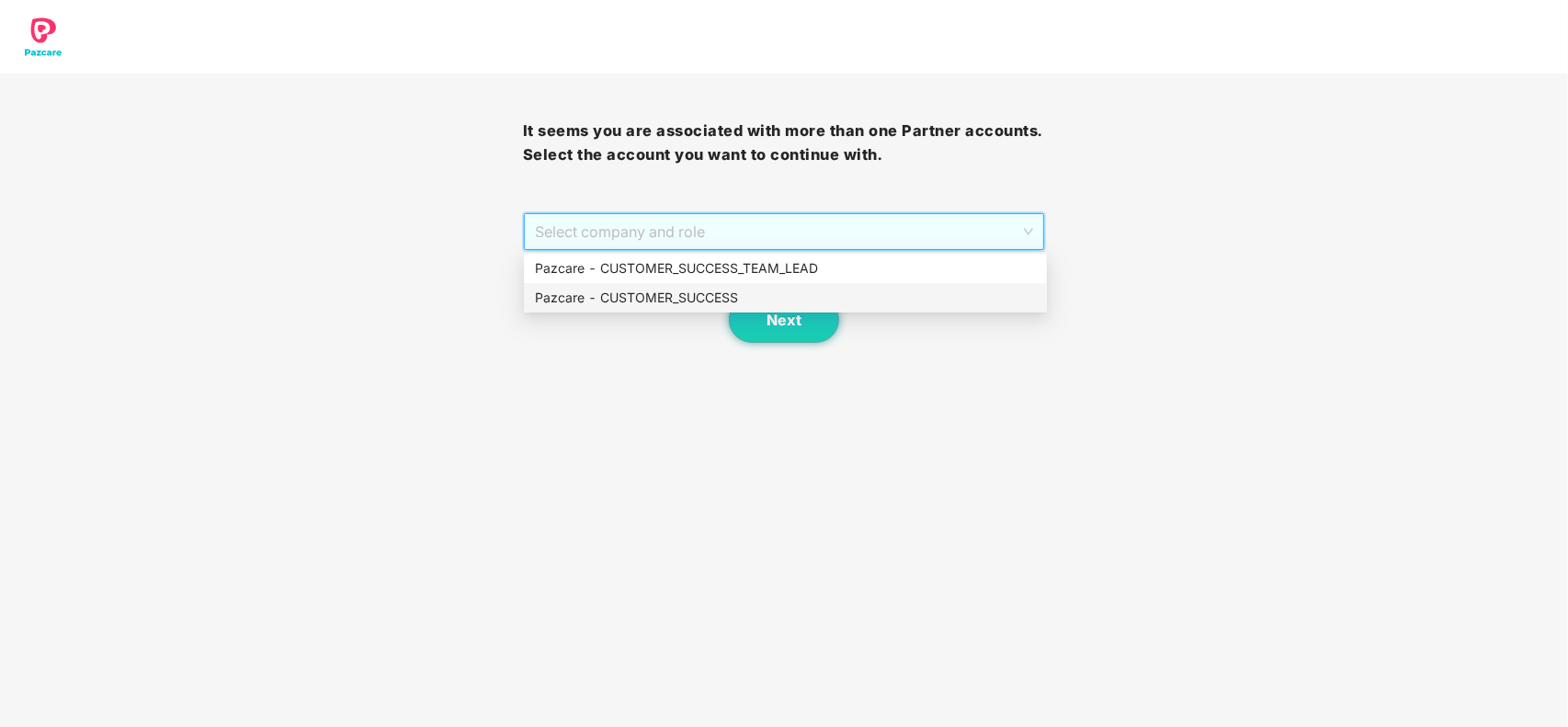
click at [732, 295] on div "Pazcare - CUSTOMER_SUCCESS" at bounding box center [785, 297] width 501 height 21
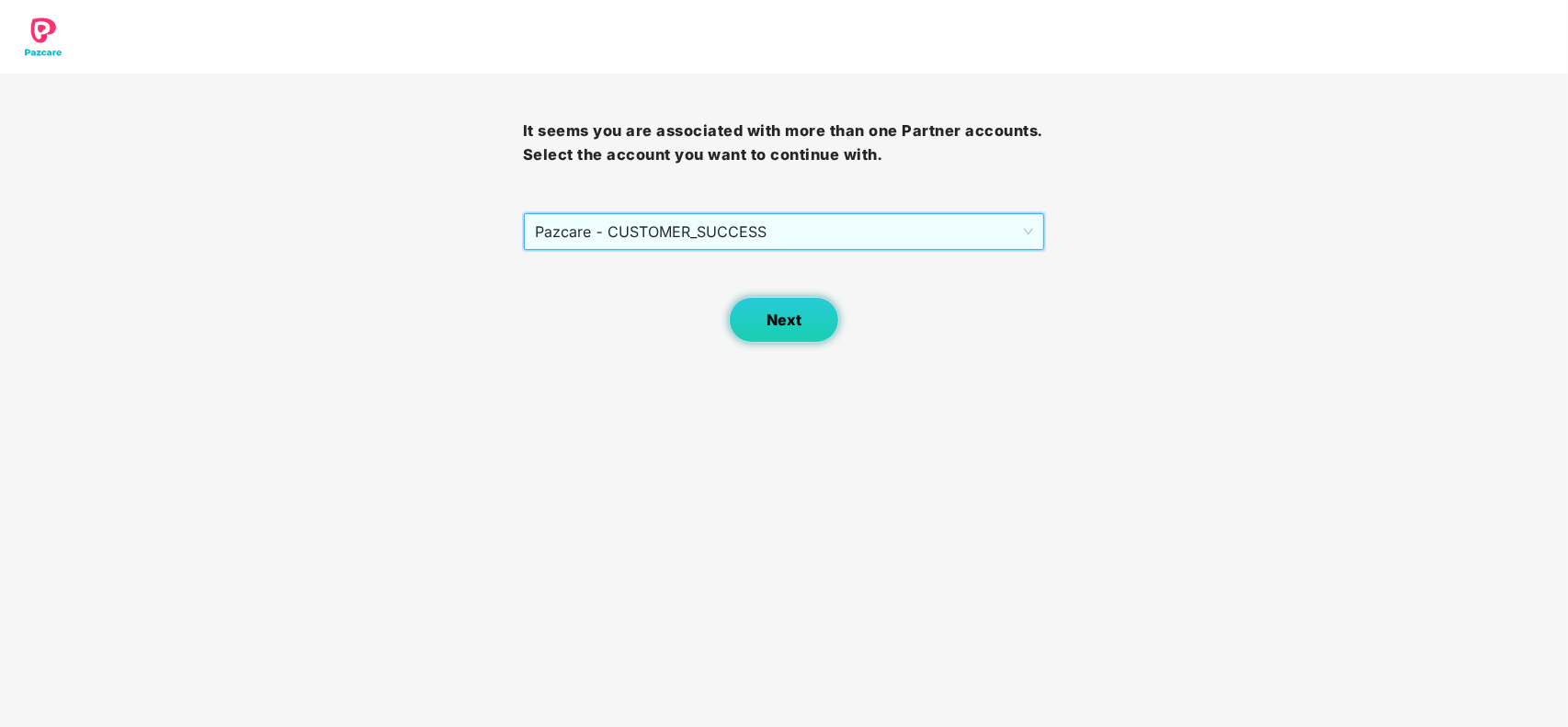
click at [747, 312] on button "Next" at bounding box center [784, 319] width 110 height 46
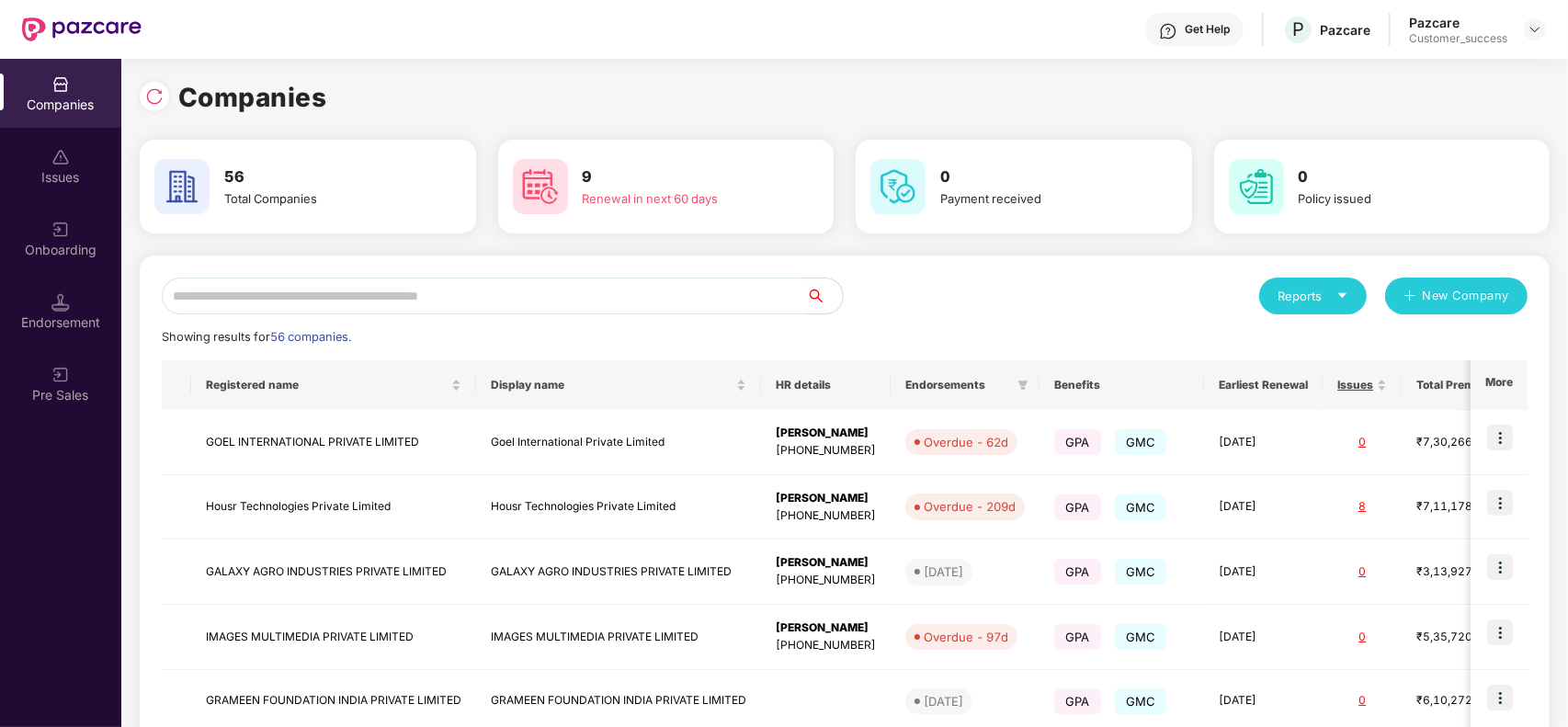
click at [592, 299] on input "text" at bounding box center [484, 296] width 645 height 36
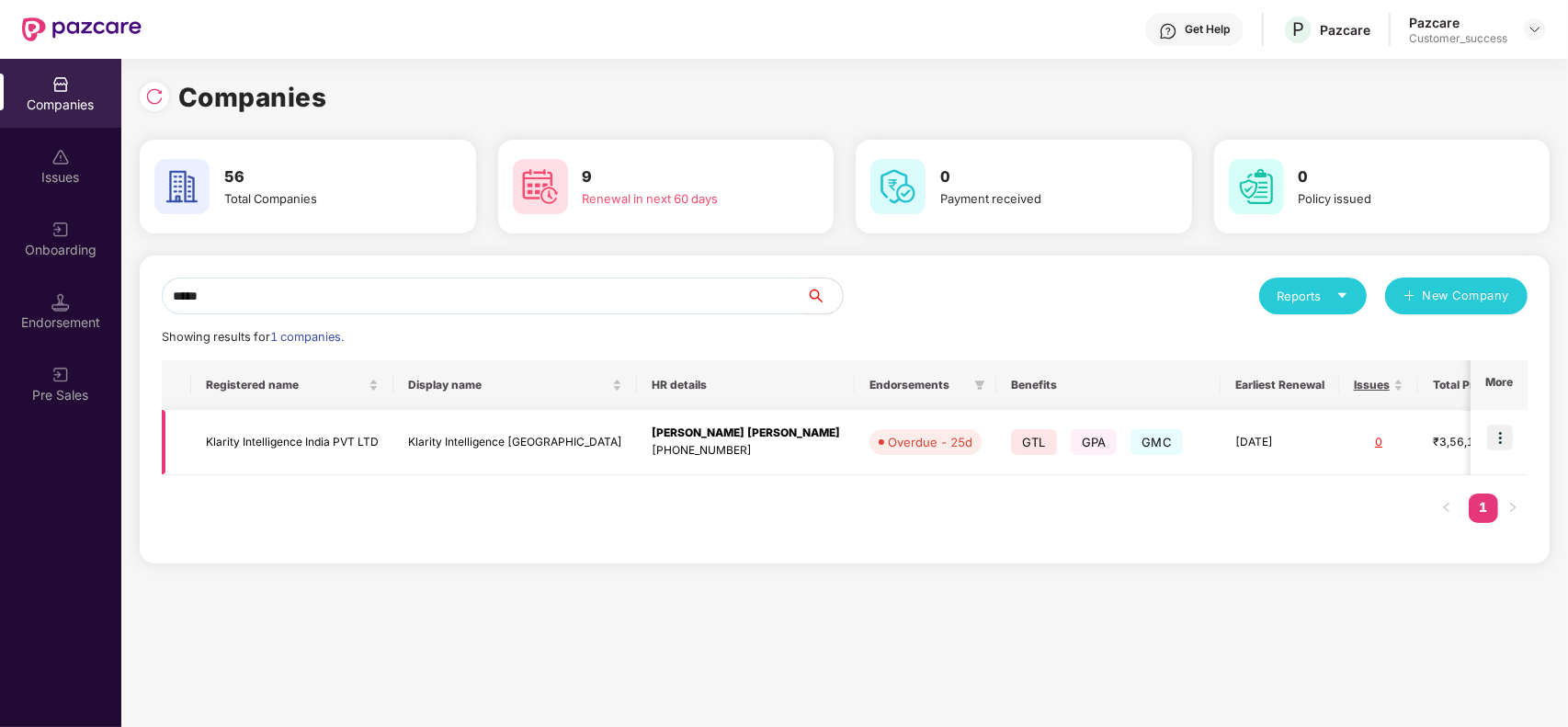
type input "*****"
click at [479, 439] on td "Klarity Intelligence India" at bounding box center [514, 442] width 243 height 65
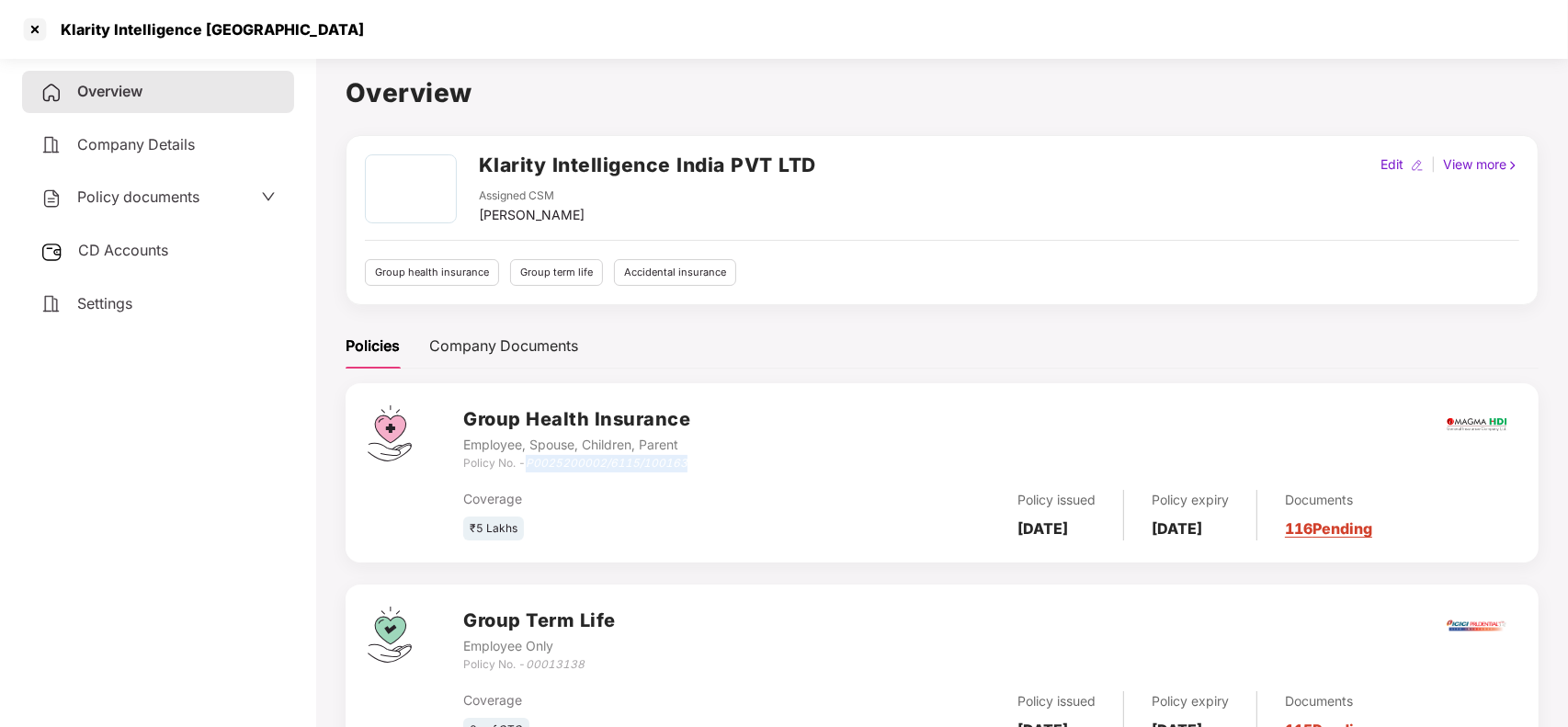
drag, startPoint x: 528, startPoint y: 464, endPoint x: 741, endPoint y: 461, distance: 213.0
click at [741, 461] on div "Group Health Insurance Employee, Spouse, Children, Parent Policy No. - P0025200…" at bounding box center [989, 437] width 1054 height 66
copy icon "P0025200002/6115/100163"
click at [31, 31] on div at bounding box center [35, 30] width 30 height 30
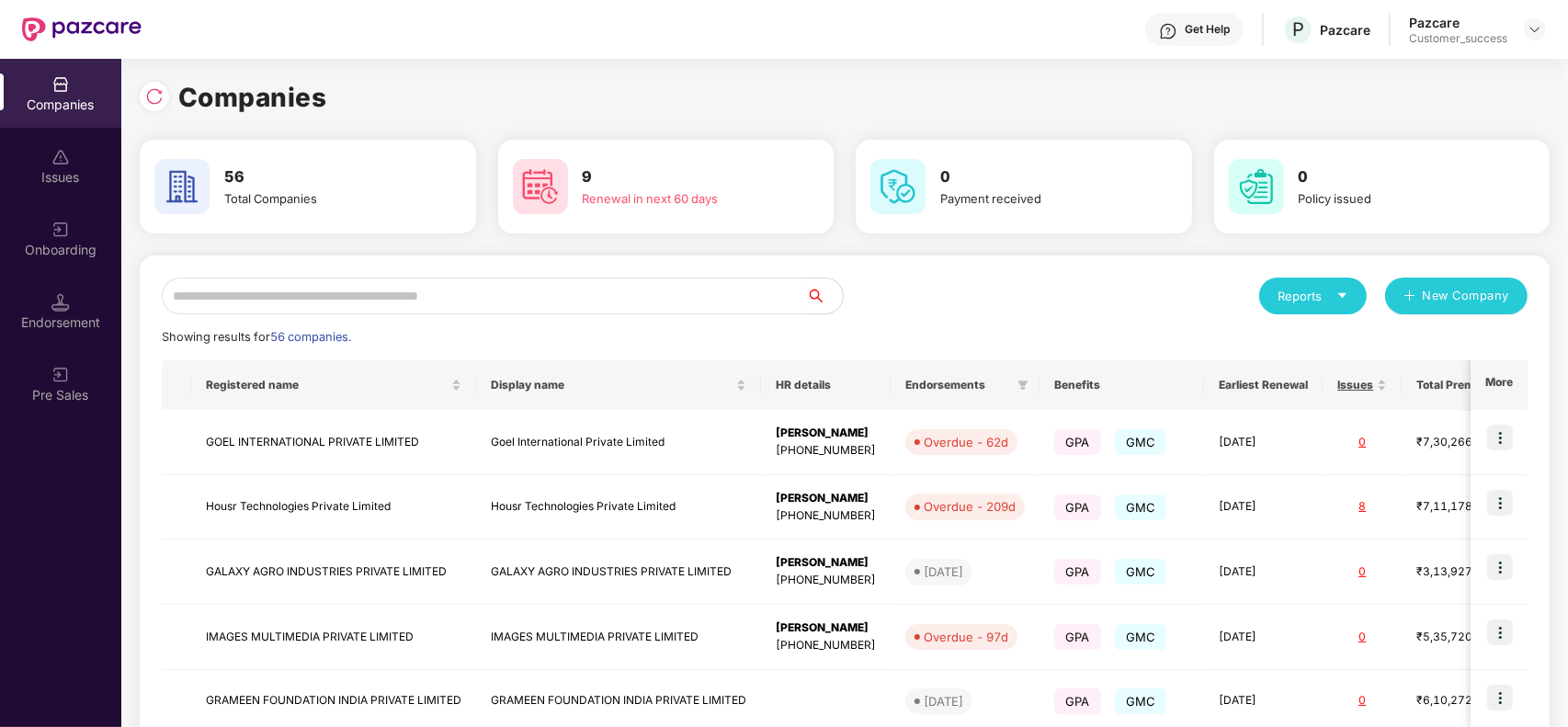
click at [314, 297] on input "text" at bounding box center [484, 296] width 645 height 36
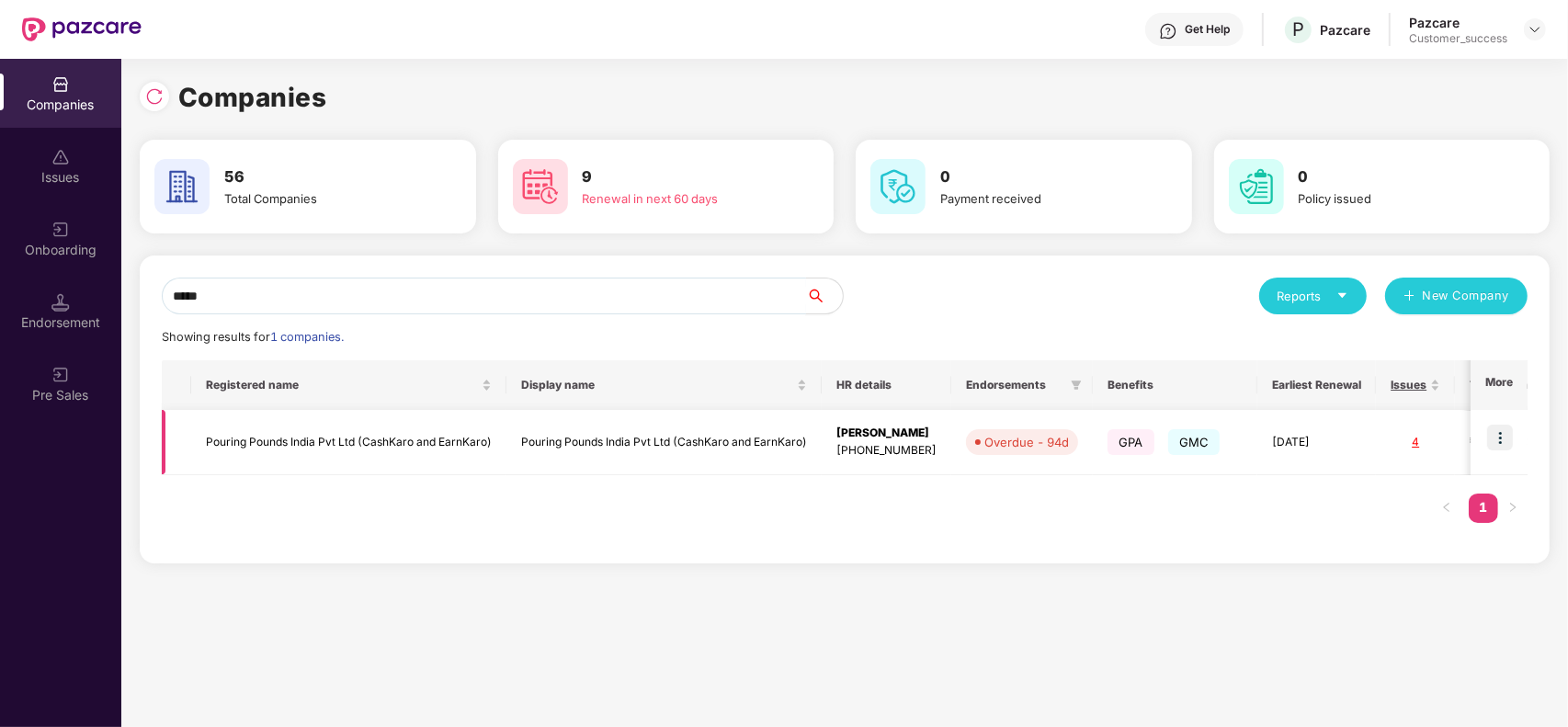
type input "*****"
click at [371, 438] on td "Pouring Pounds India Pvt Ltd (CashKaro and EarnKaro)" at bounding box center [349, 442] width 315 height 65
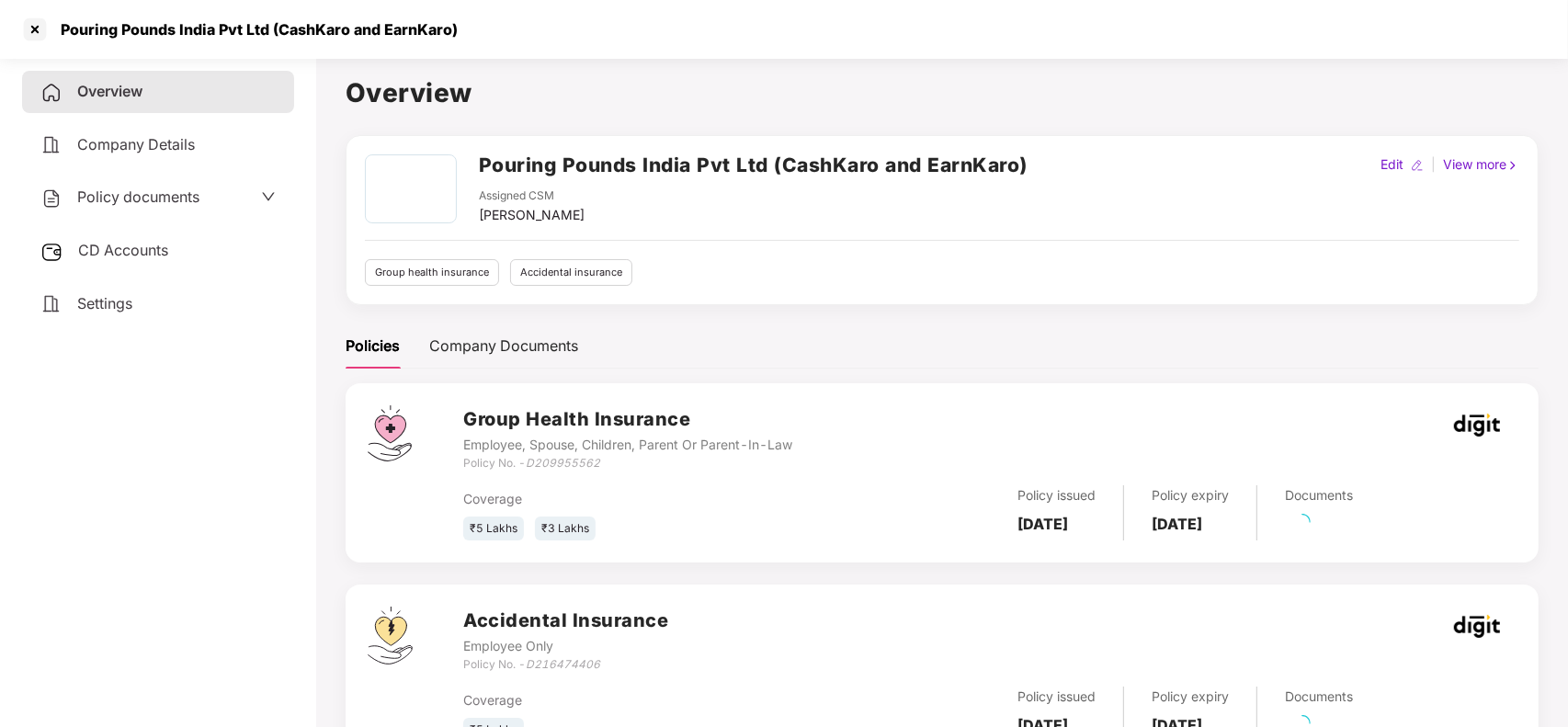
scroll to position [81, 0]
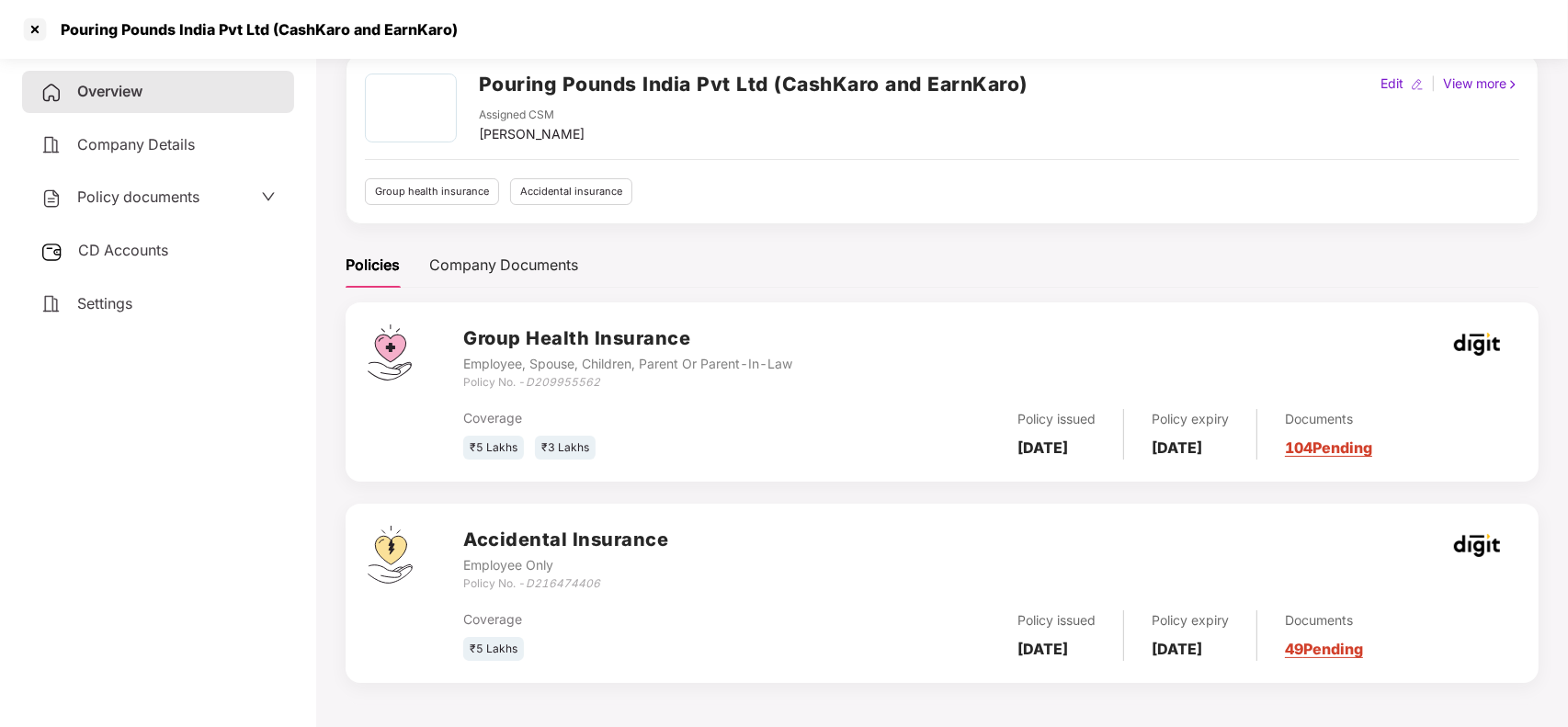
click at [1361, 647] on link "49 Pending" at bounding box center [1324, 648] width 78 height 19
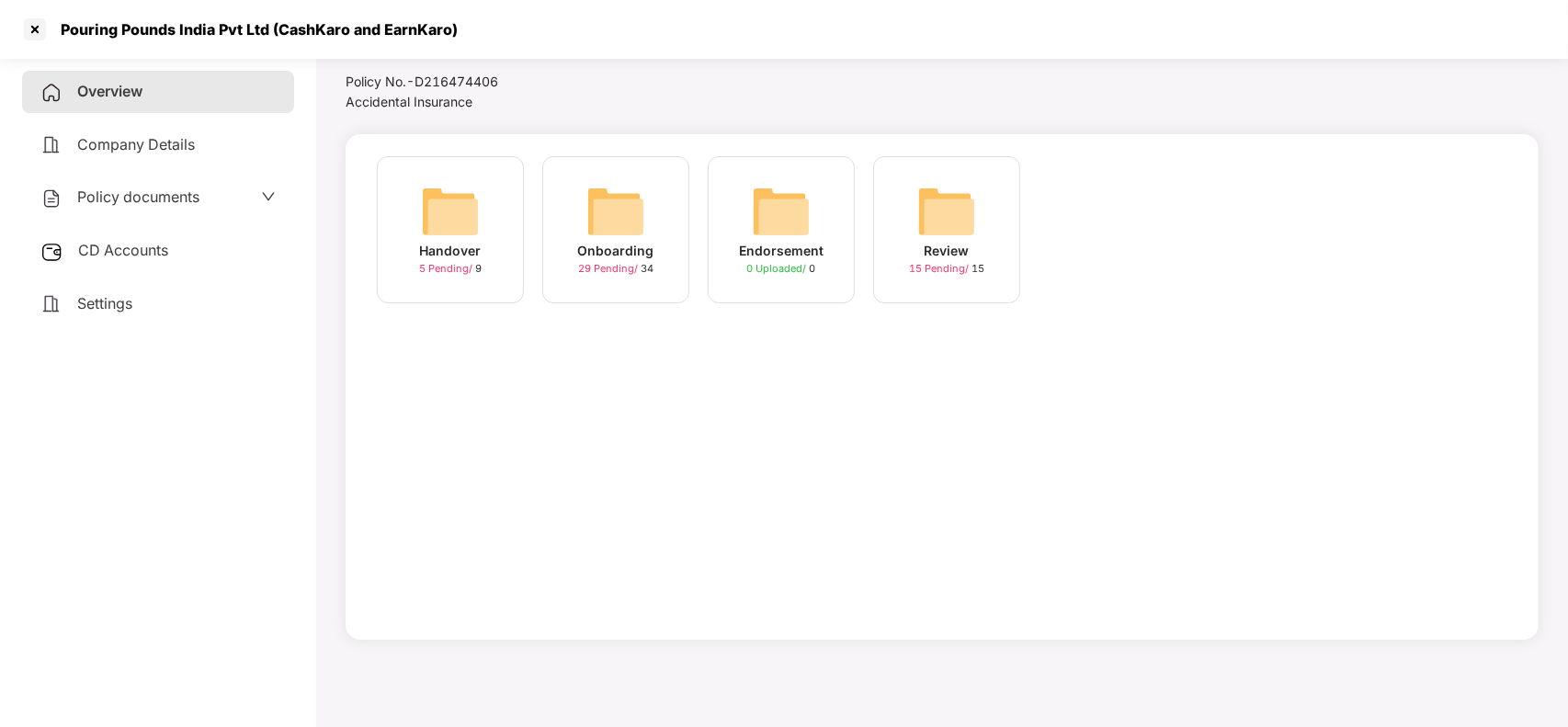
click at [549, 218] on div "Onboarding 29 Pending / 34" at bounding box center [615, 230] width 147 height 147
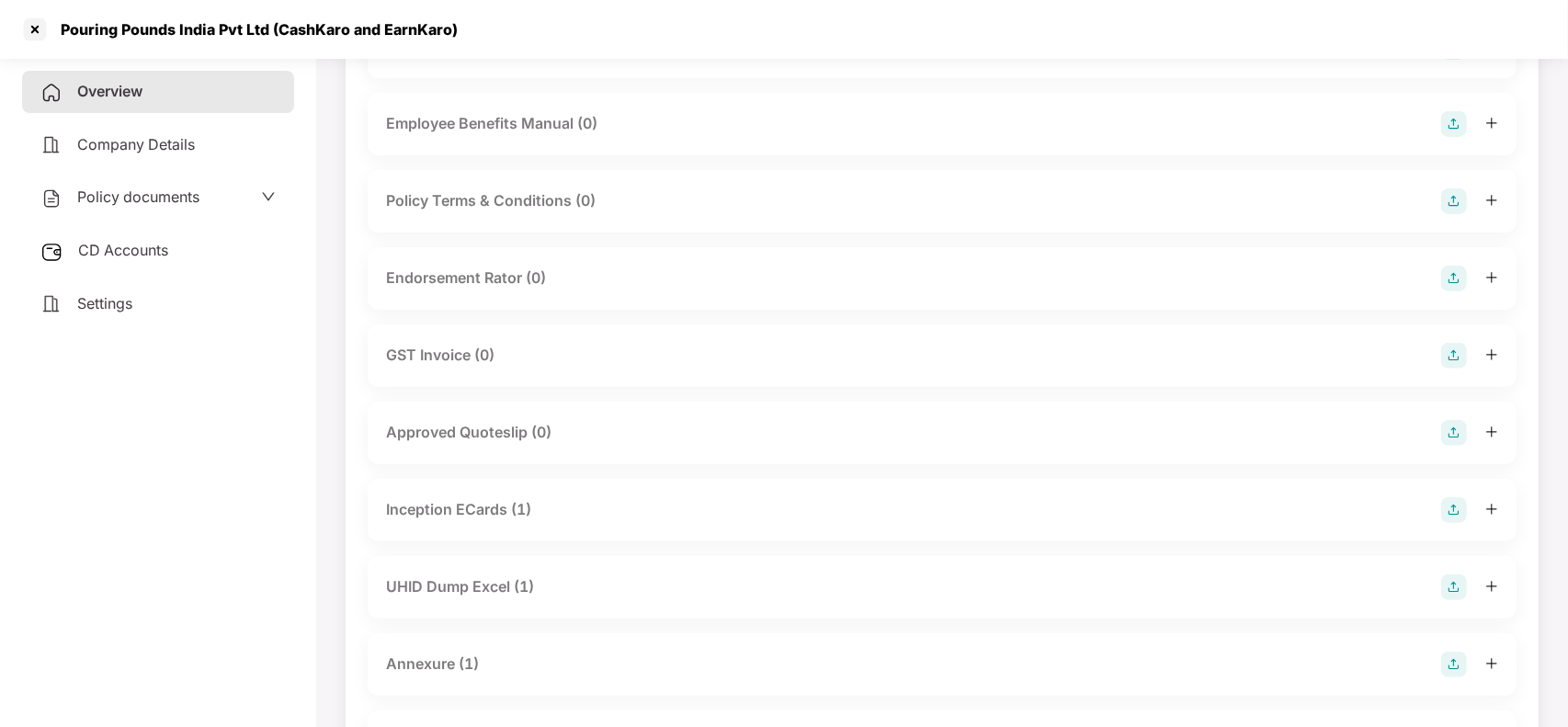
scroll to position [421, 0]
click at [28, 21] on div at bounding box center [35, 30] width 30 height 30
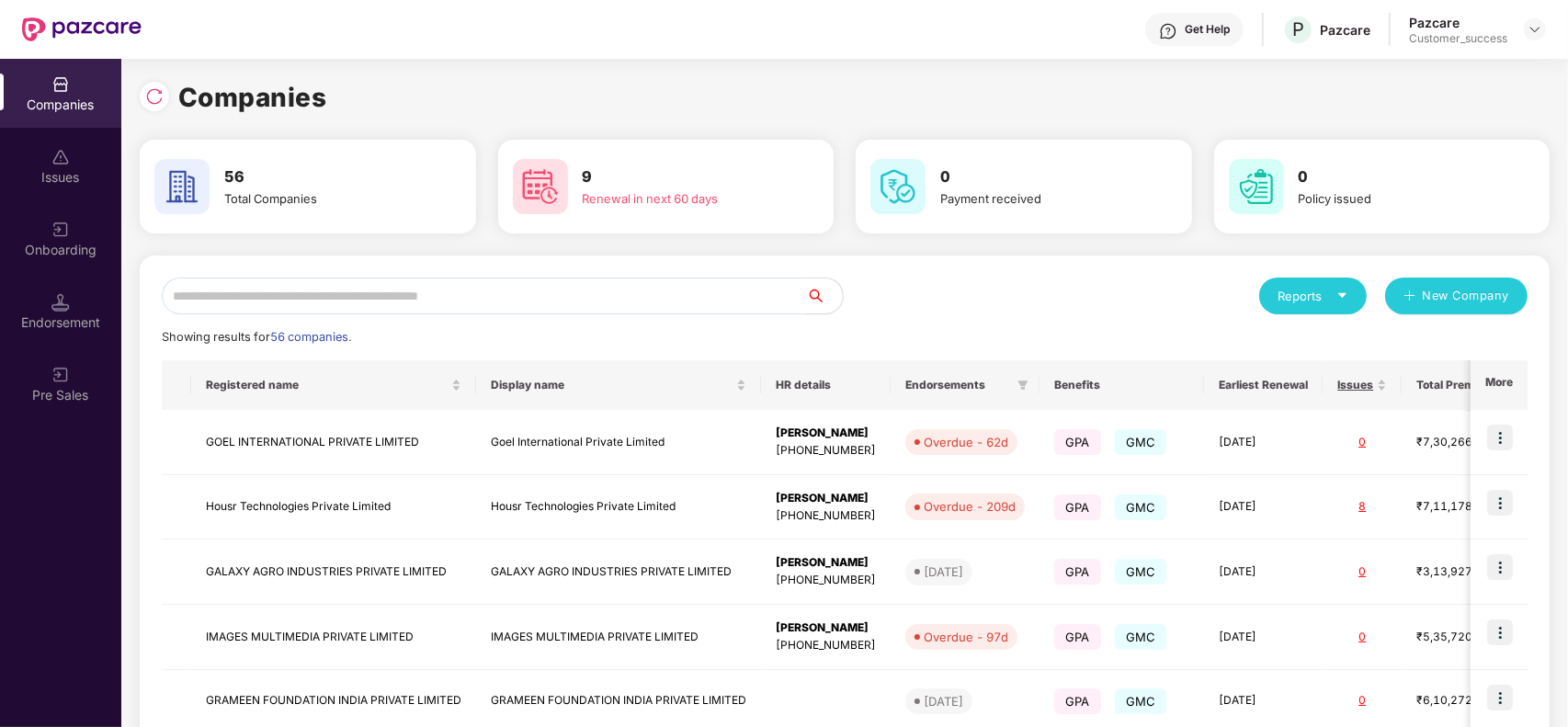
click at [423, 294] on input "text" at bounding box center [484, 296] width 645 height 36
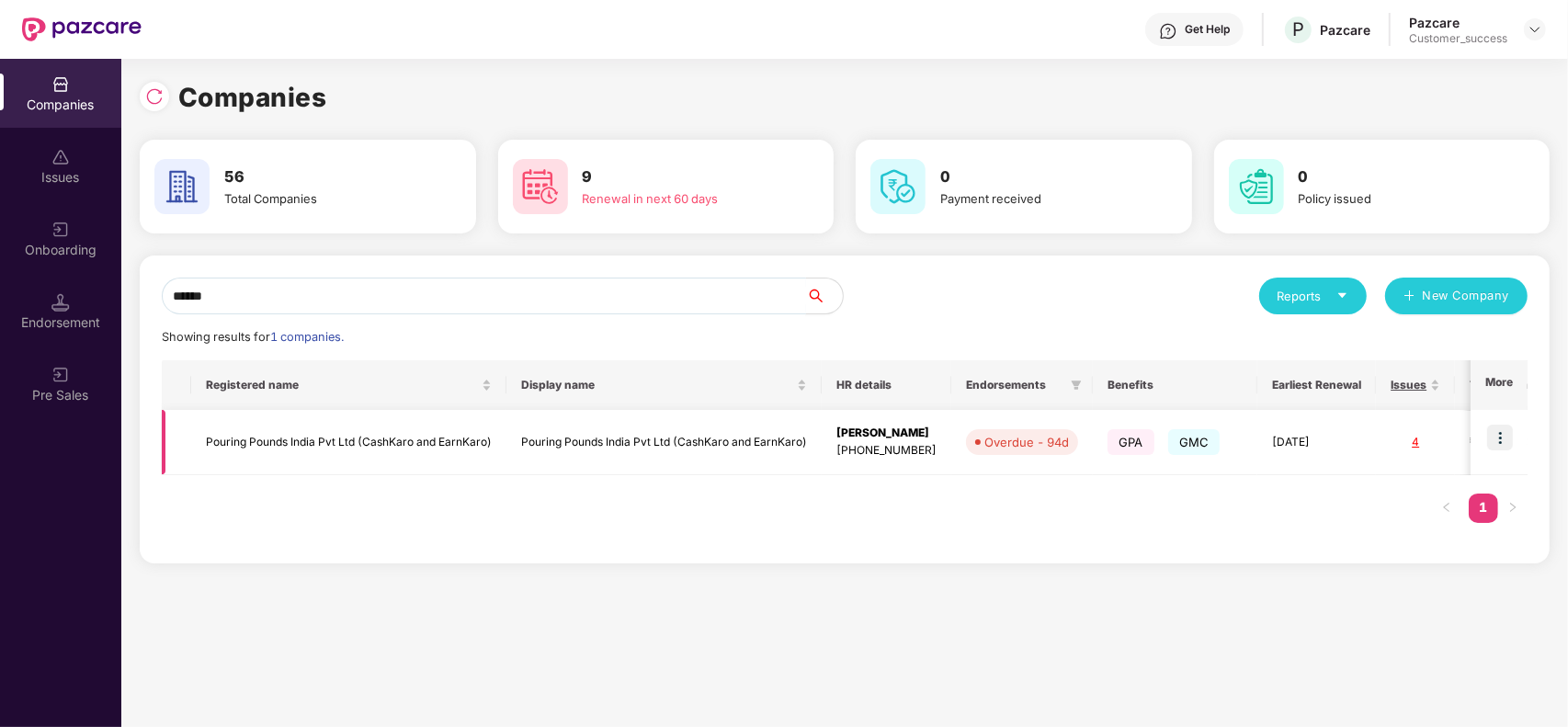
type input "******"
click at [404, 456] on td "Pouring Pounds India Pvt Ltd (CashKaro and EarnKaro)" at bounding box center [349, 442] width 315 height 65
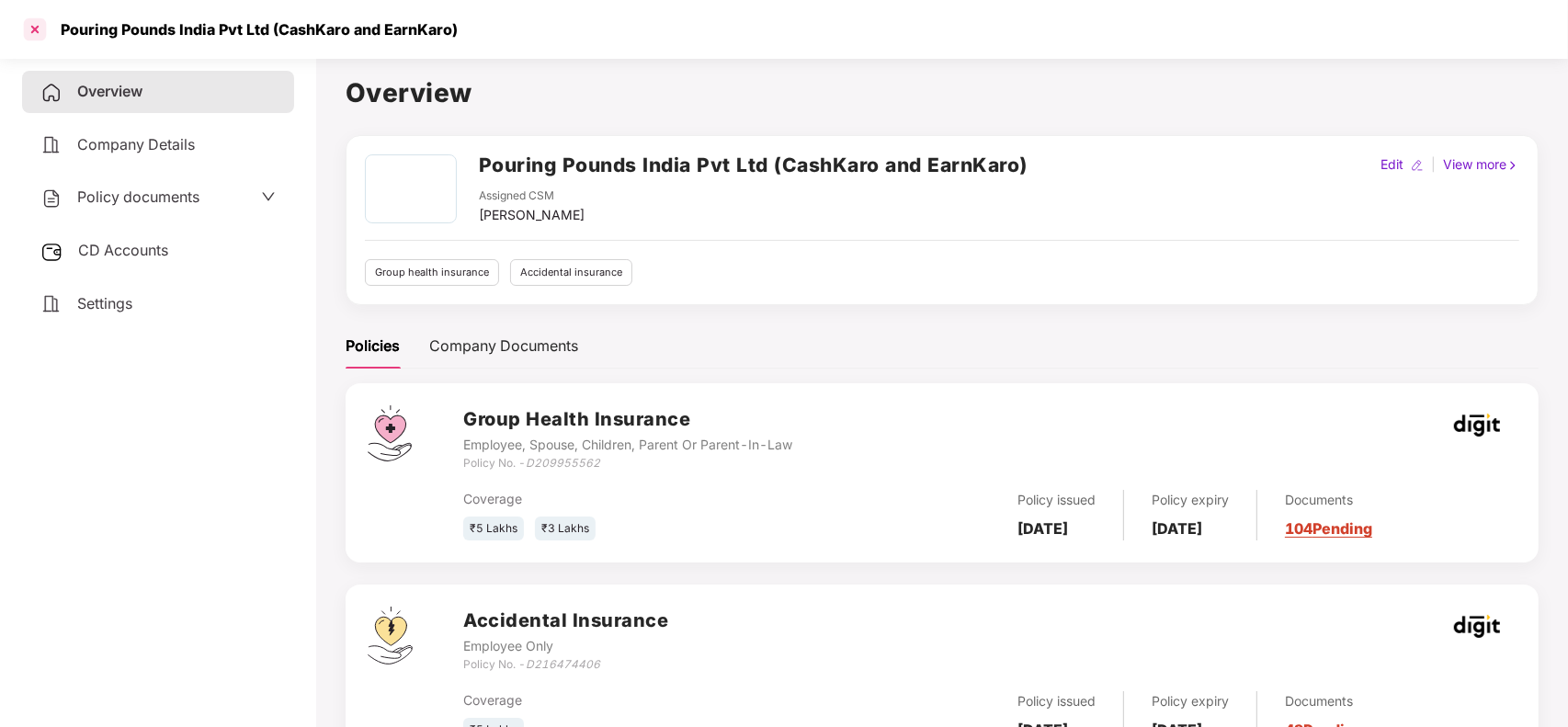
click at [39, 28] on div at bounding box center [35, 30] width 30 height 30
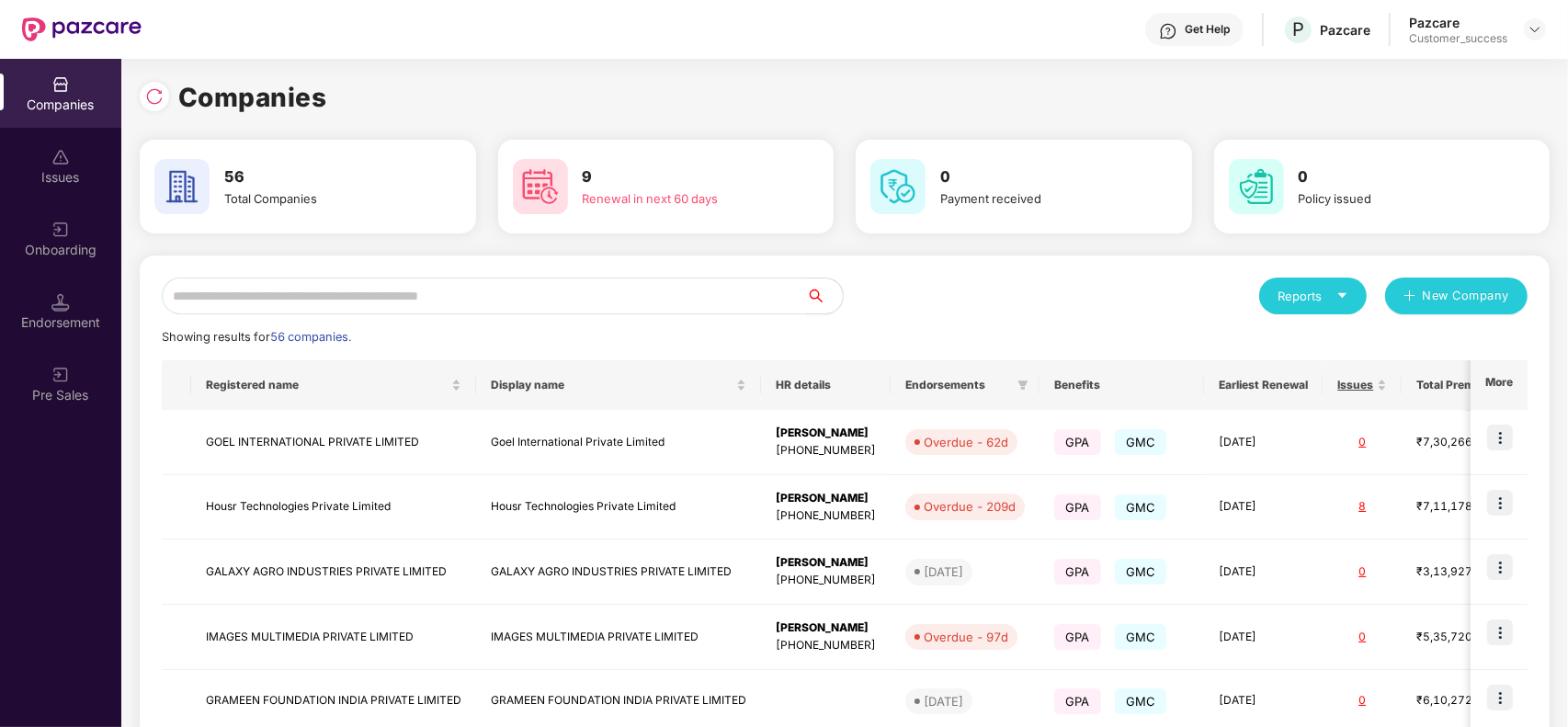
click at [429, 286] on input "text" at bounding box center [484, 296] width 645 height 36
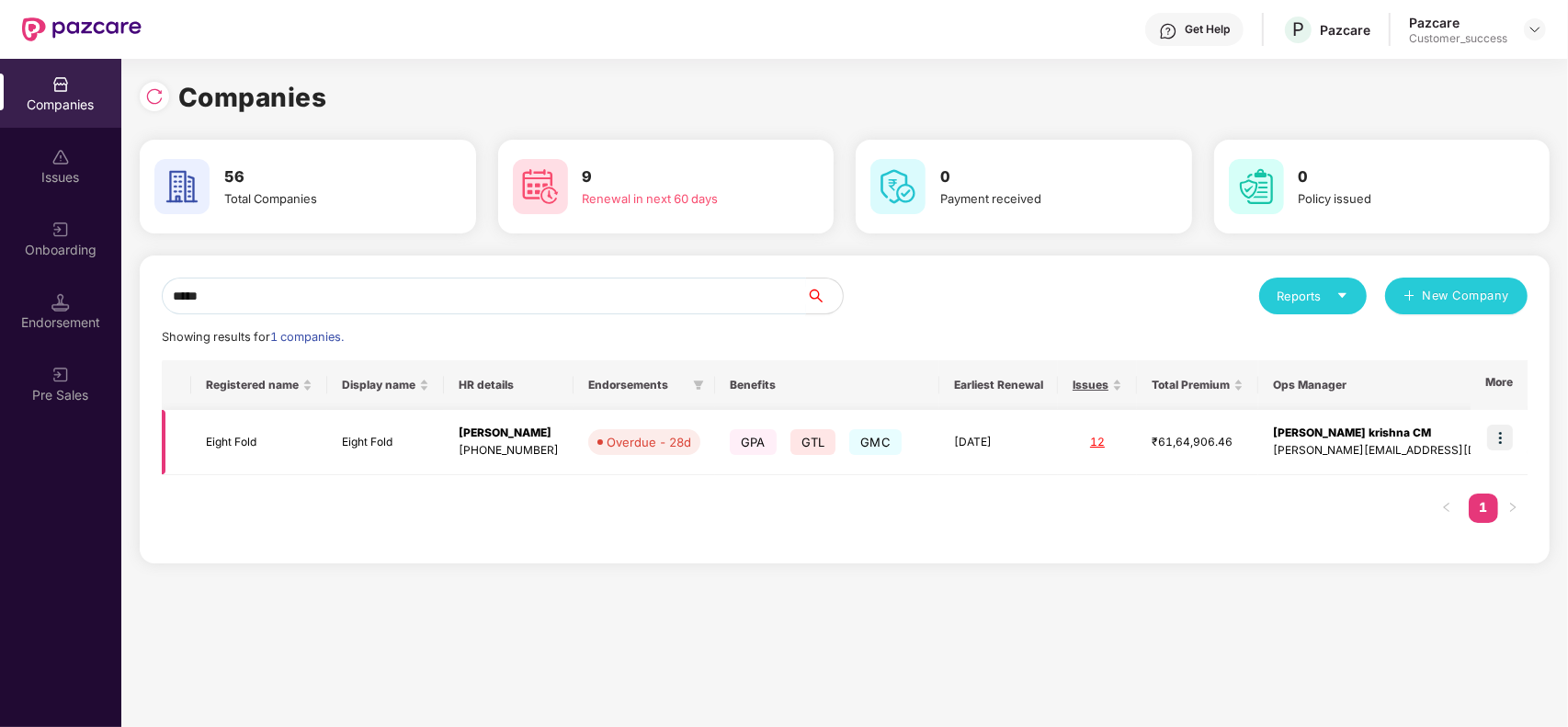
type input "*****"
click at [376, 438] on td "Eight Fold" at bounding box center [385, 442] width 116 height 65
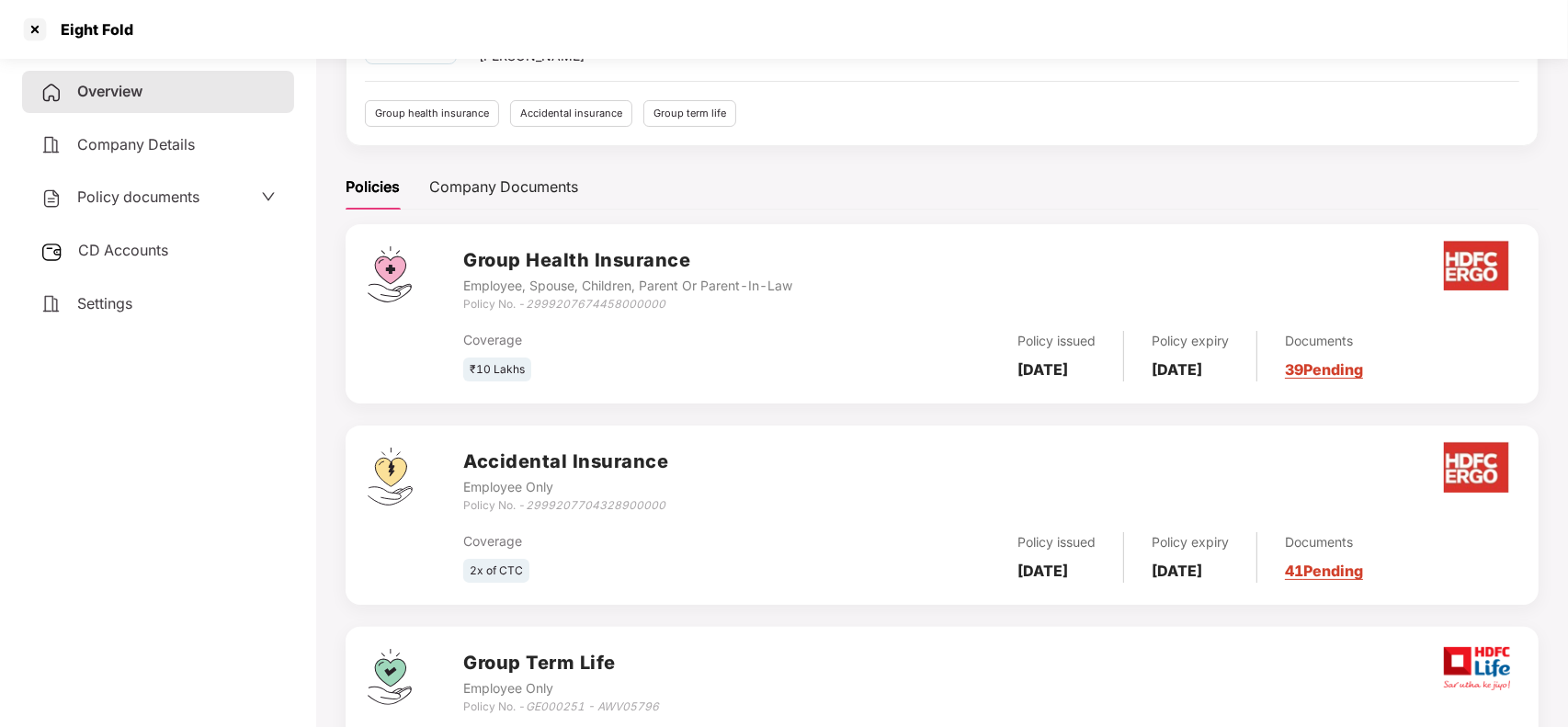
scroll to position [161, 0]
click at [1363, 357] on div "Documents 39 Pending" at bounding box center [1310, 354] width 105 height 50
click at [1363, 360] on link "39 Pending" at bounding box center [1324, 367] width 78 height 19
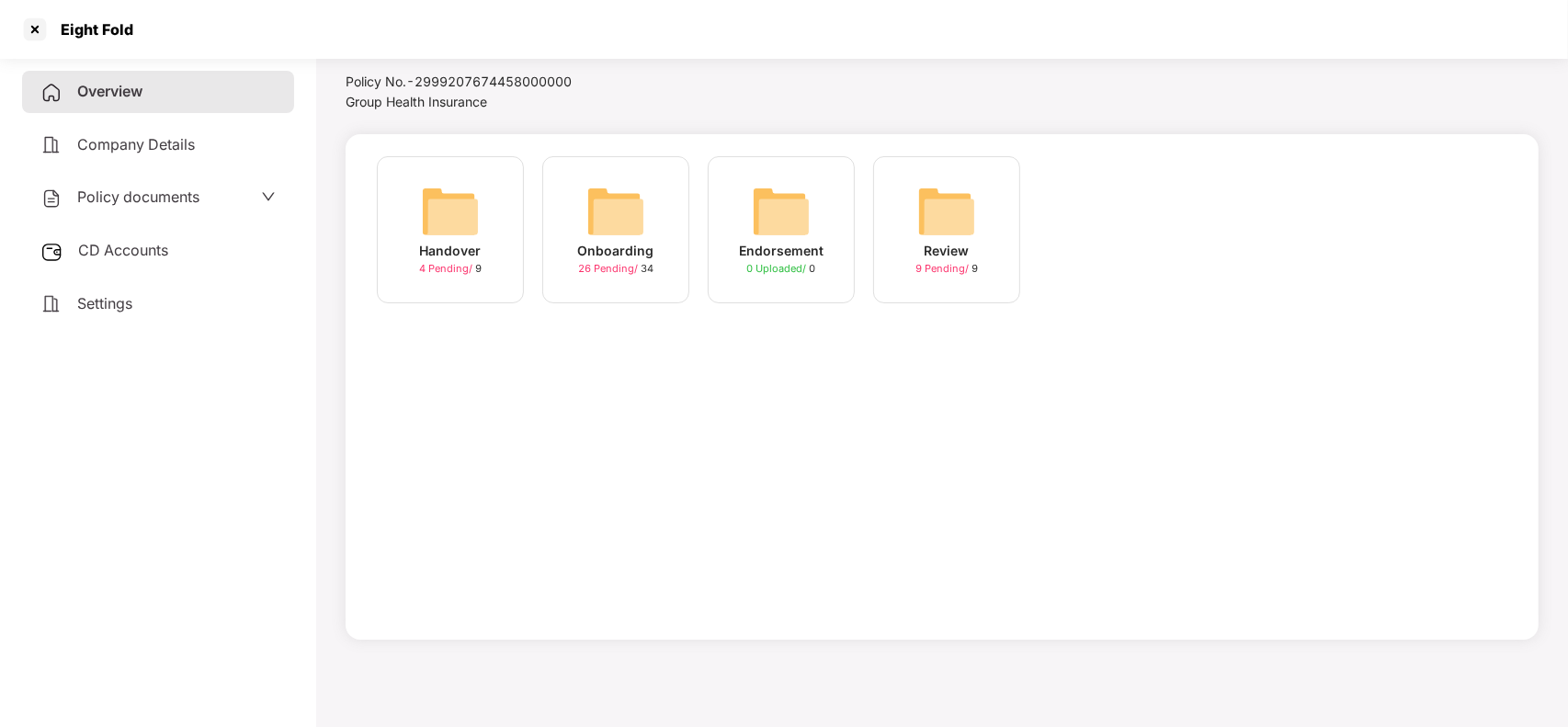
click at [608, 243] on div "Onboarding" at bounding box center [615, 250] width 76 height 21
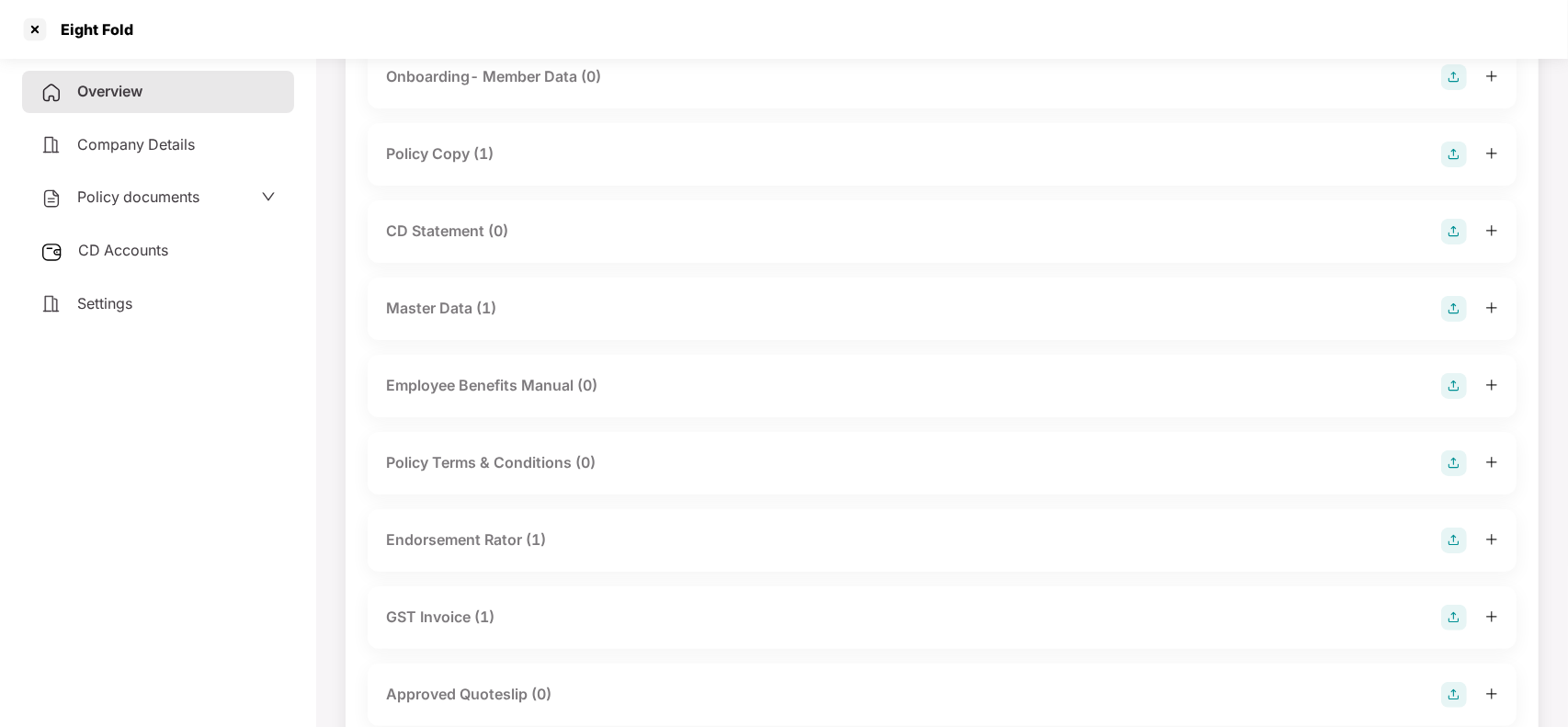
click at [455, 288] on div "Master Data (1)" at bounding box center [942, 308] width 1149 height 62
click at [447, 305] on div "Master Data (1)" at bounding box center [442, 307] width 110 height 23
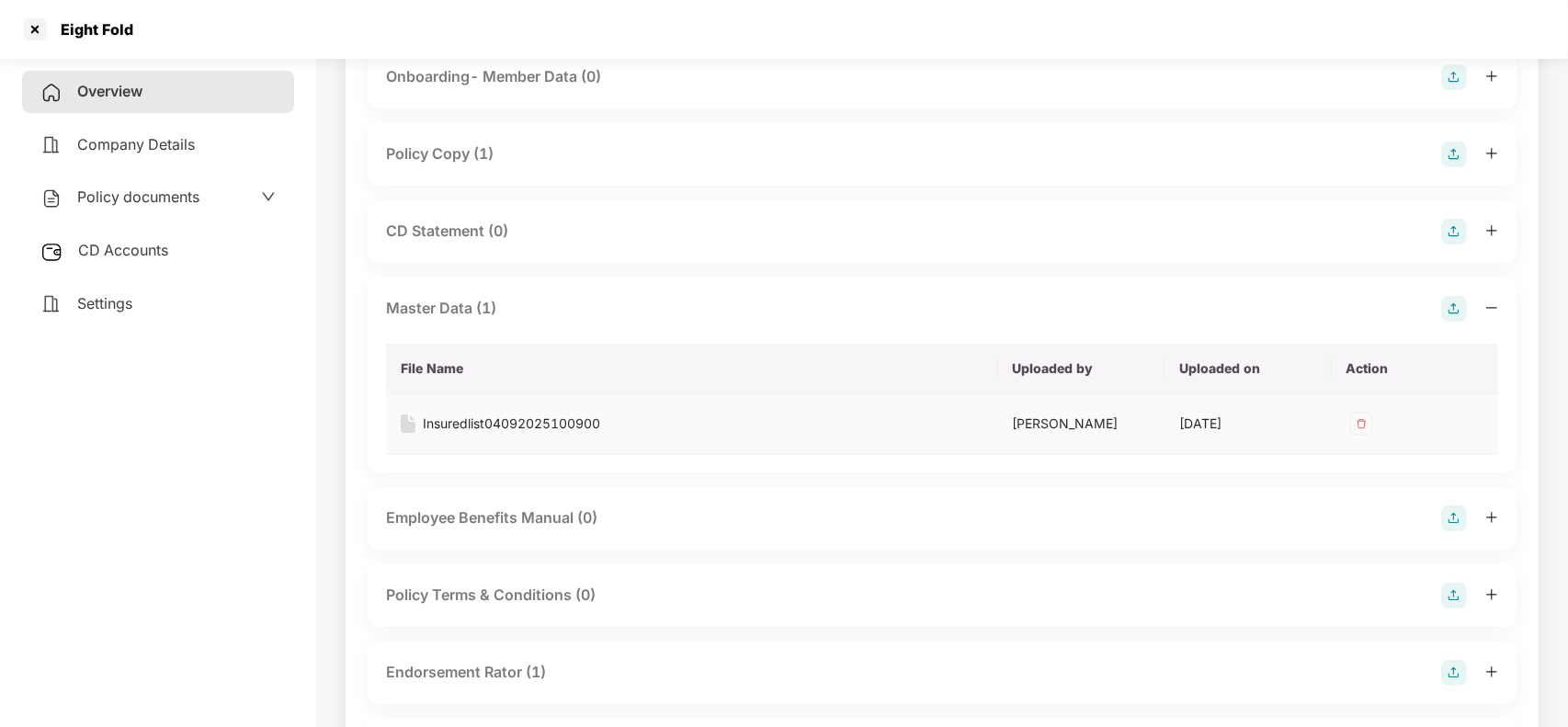
click at [457, 421] on div "Insuredlist04092025100900" at bounding box center [511, 424] width 177 height 21
click at [34, 33] on div at bounding box center [35, 30] width 30 height 30
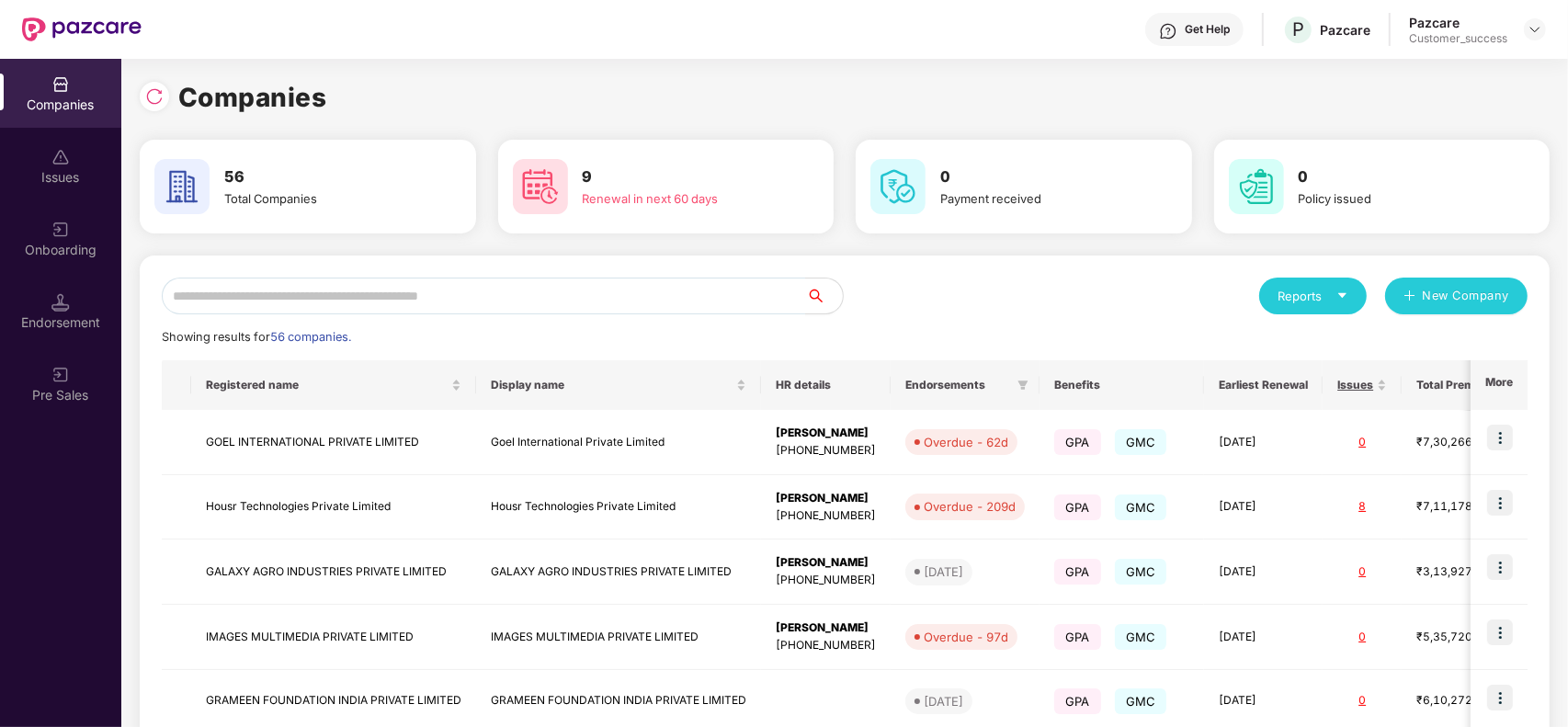
scroll to position [0, 0]
click at [323, 294] on input "text" at bounding box center [484, 296] width 645 height 36
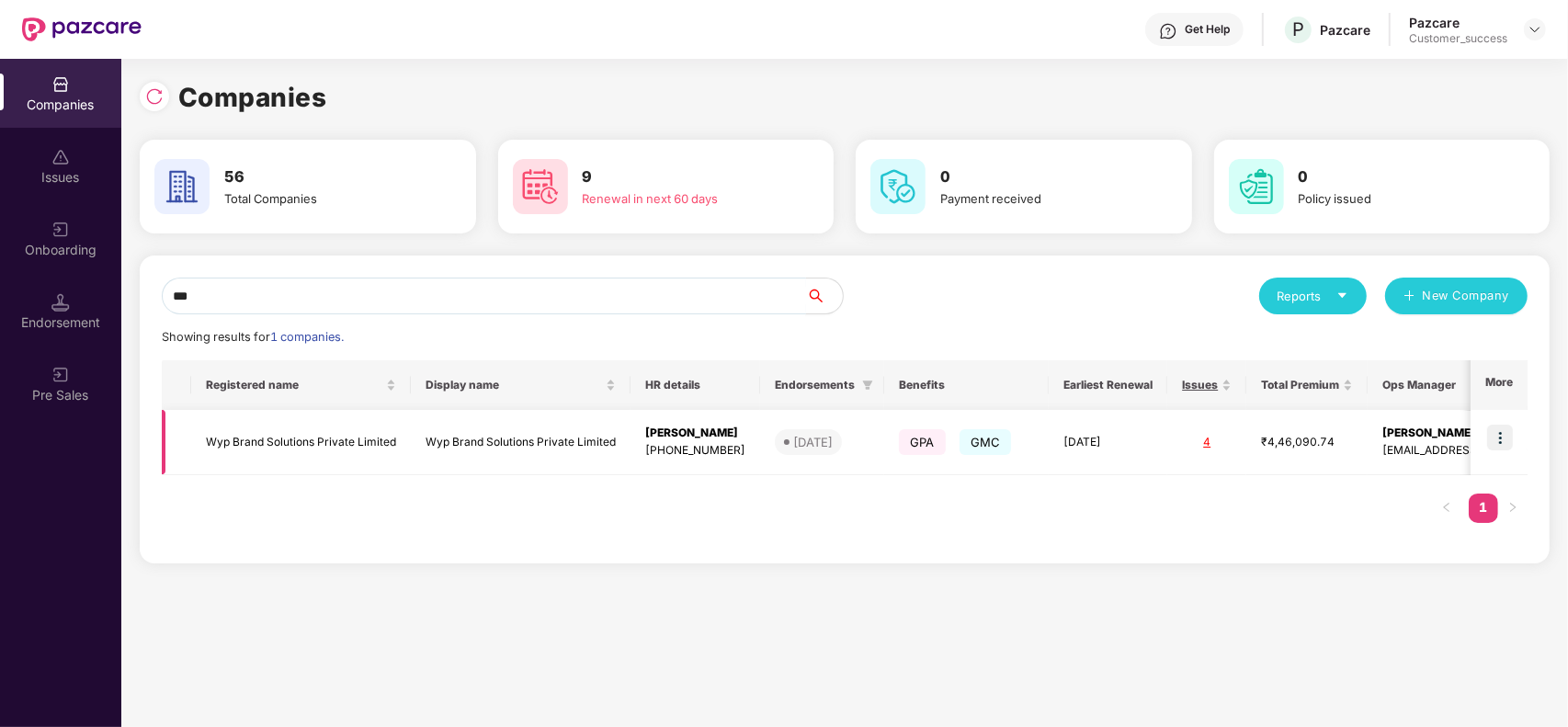
type input "***"
click at [1509, 445] on img at bounding box center [1500, 437] width 26 height 26
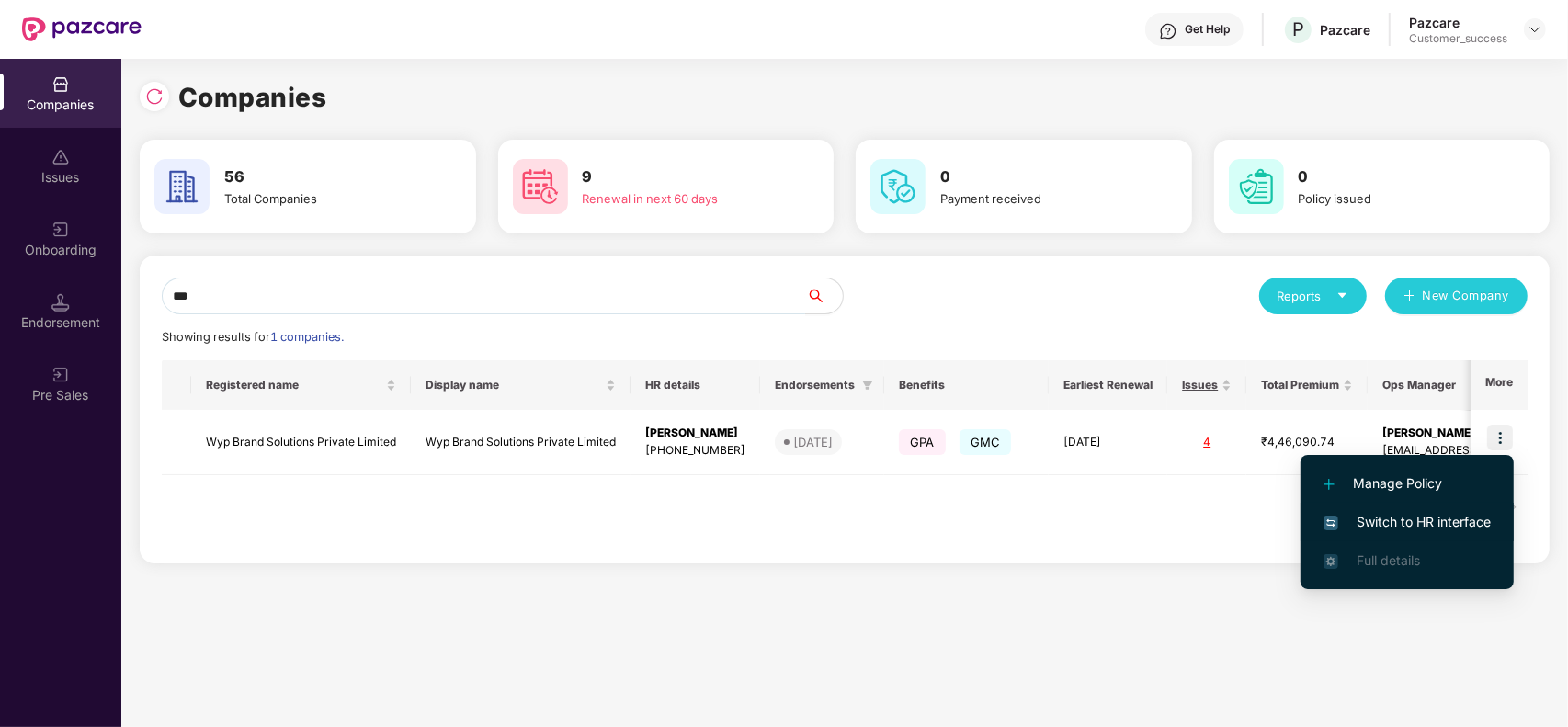
click at [1421, 515] on span "Switch to HR interface" at bounding box center [1407, 521] width 168 height 21
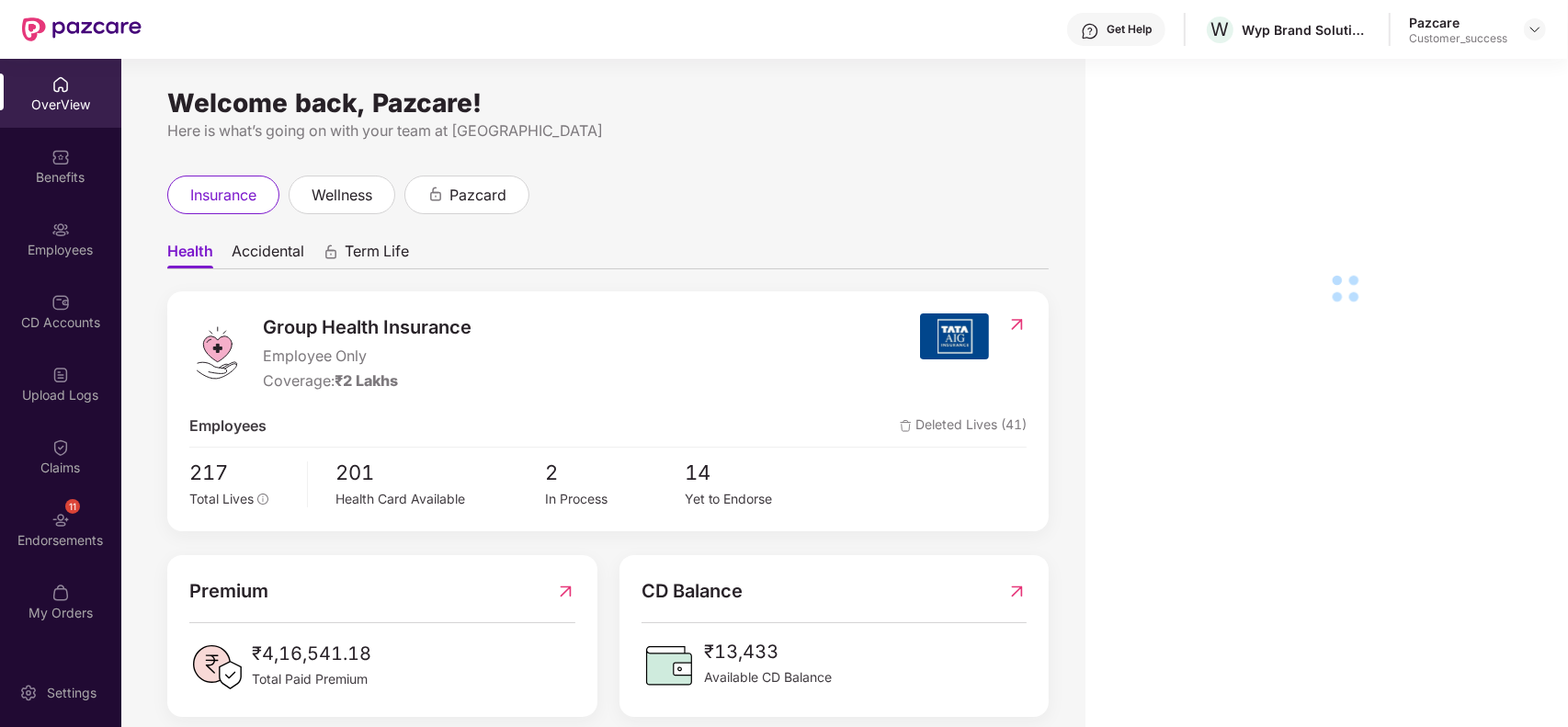
click at [78, 269] on div "Employees" at bounding box center [60, 238] width 121 height 69
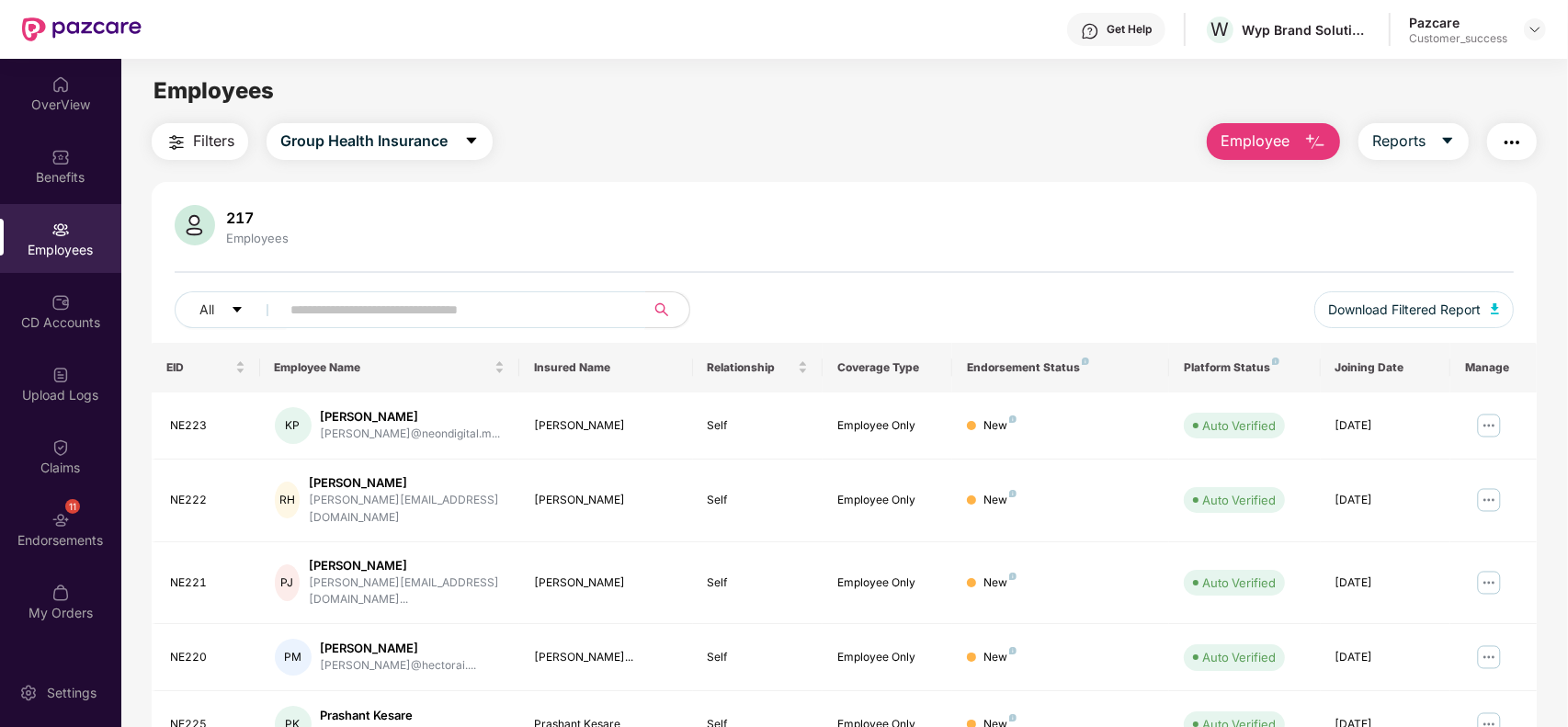
click at [407, 296] on input "text" at bounding box center [455, 309] width 330 height 28
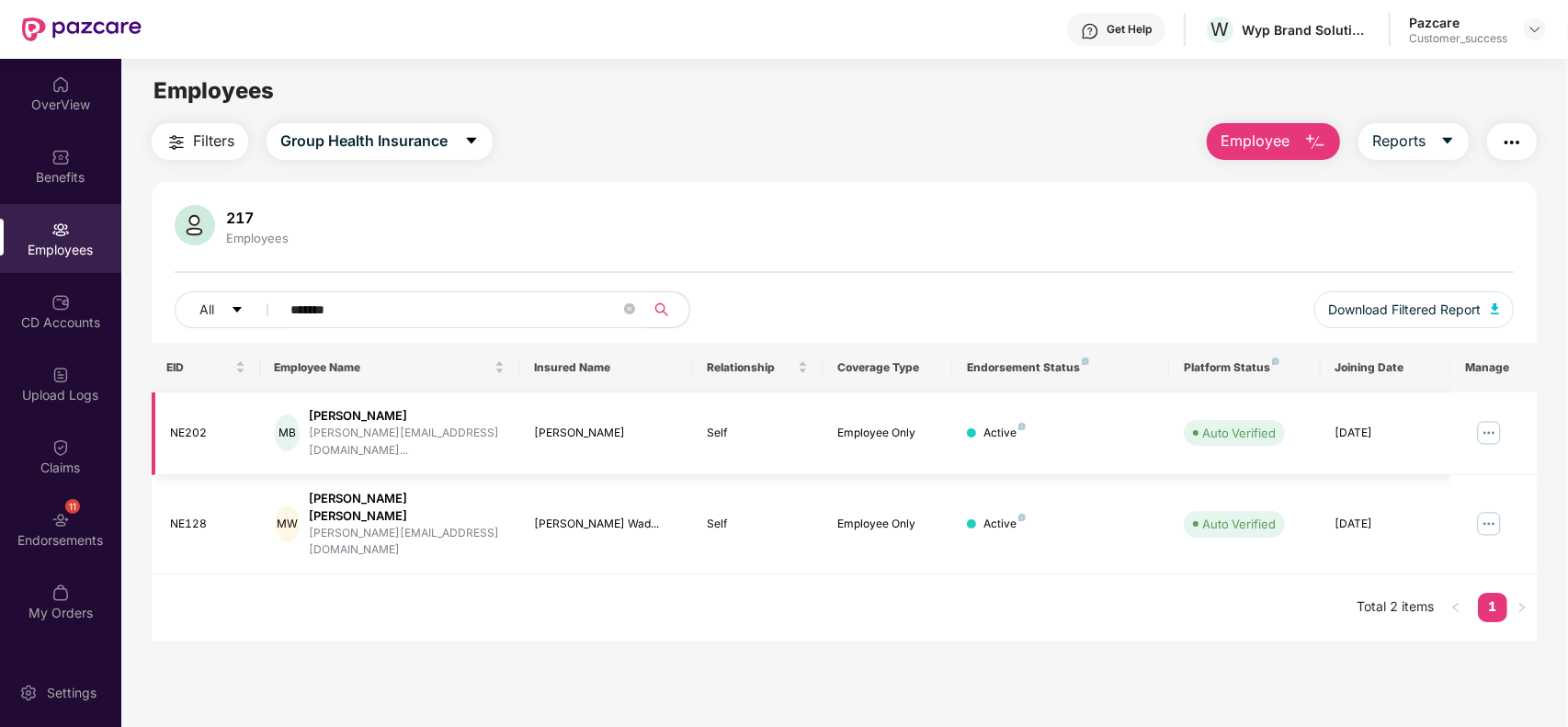
type input "*******"
click at [1498, 429] on img at bounding box center [1489, 432] width 30 height 30
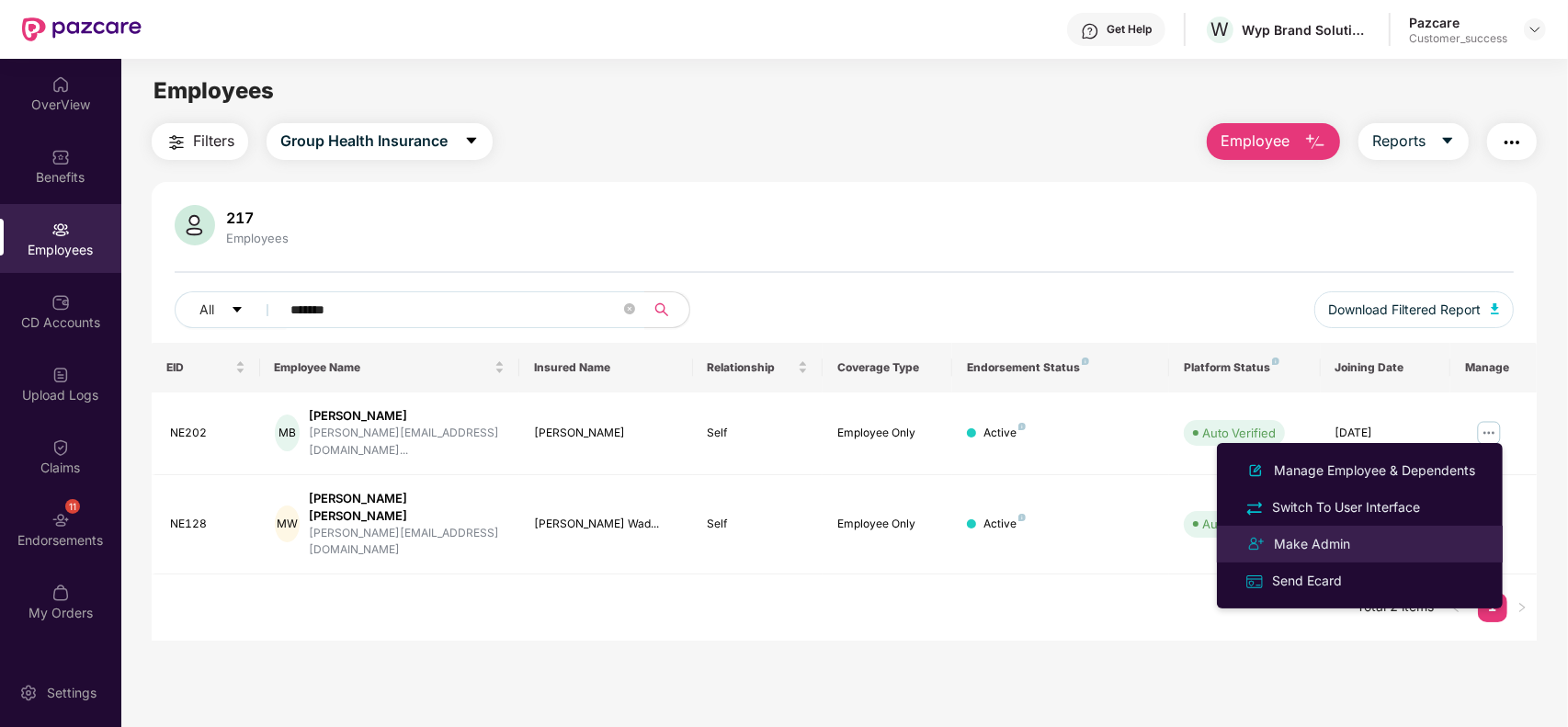
click at [1360, 543] on div "Make Admin" at bounding box center [1359, 544] width 238 height 22
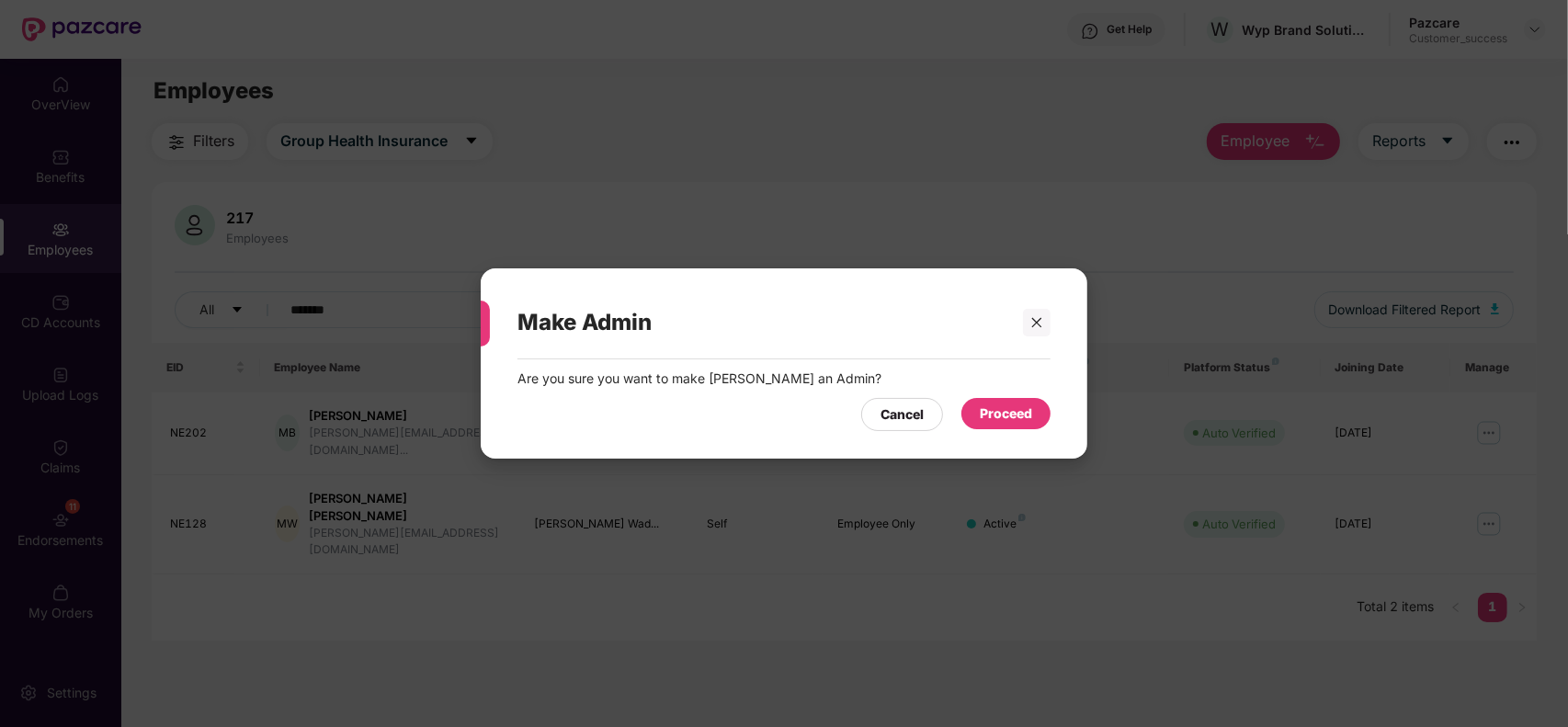
click at [1044, 416] on div "Proceed" at bounding box center [1005, 414] width 89 height 32
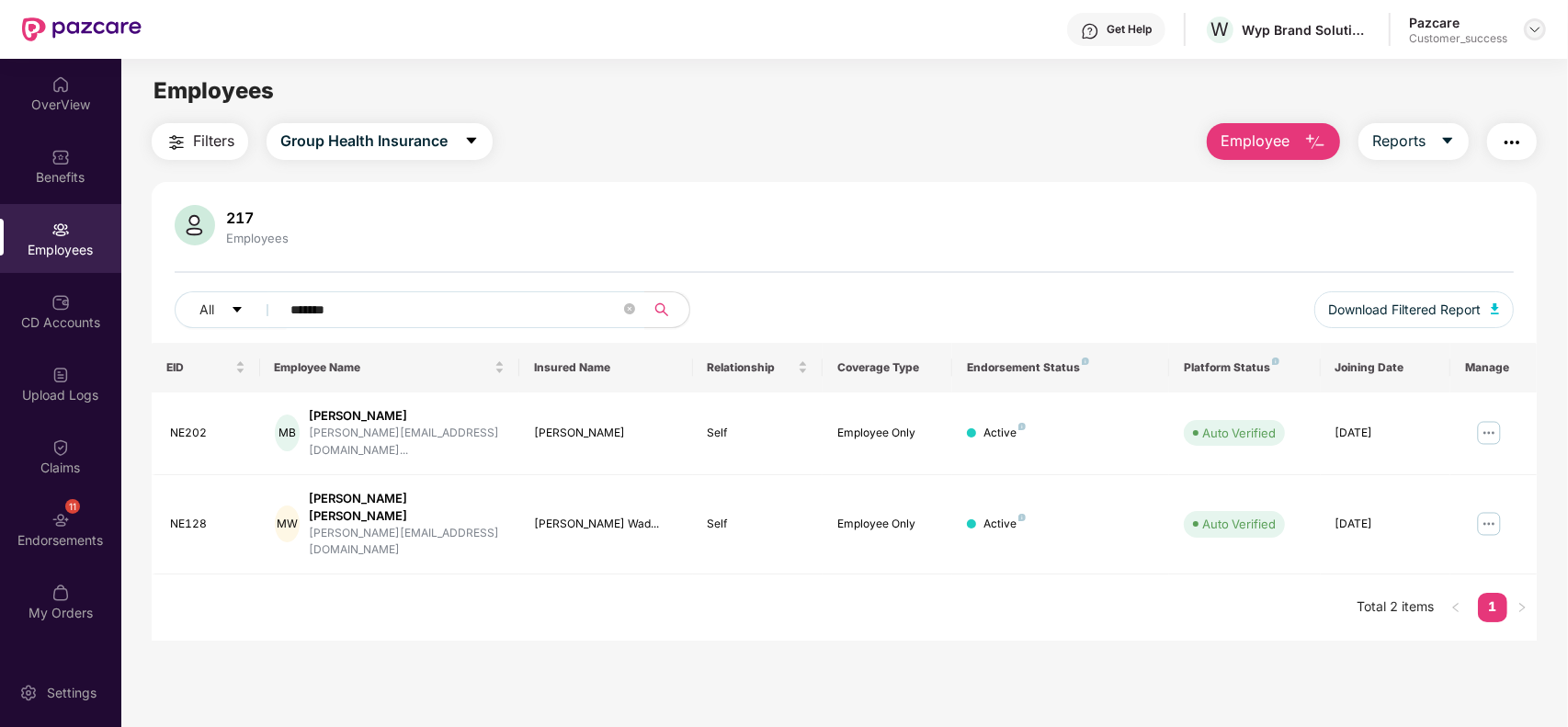
click at [1535, 29] on img at bounding box center [1534, 29] width 15 height 15
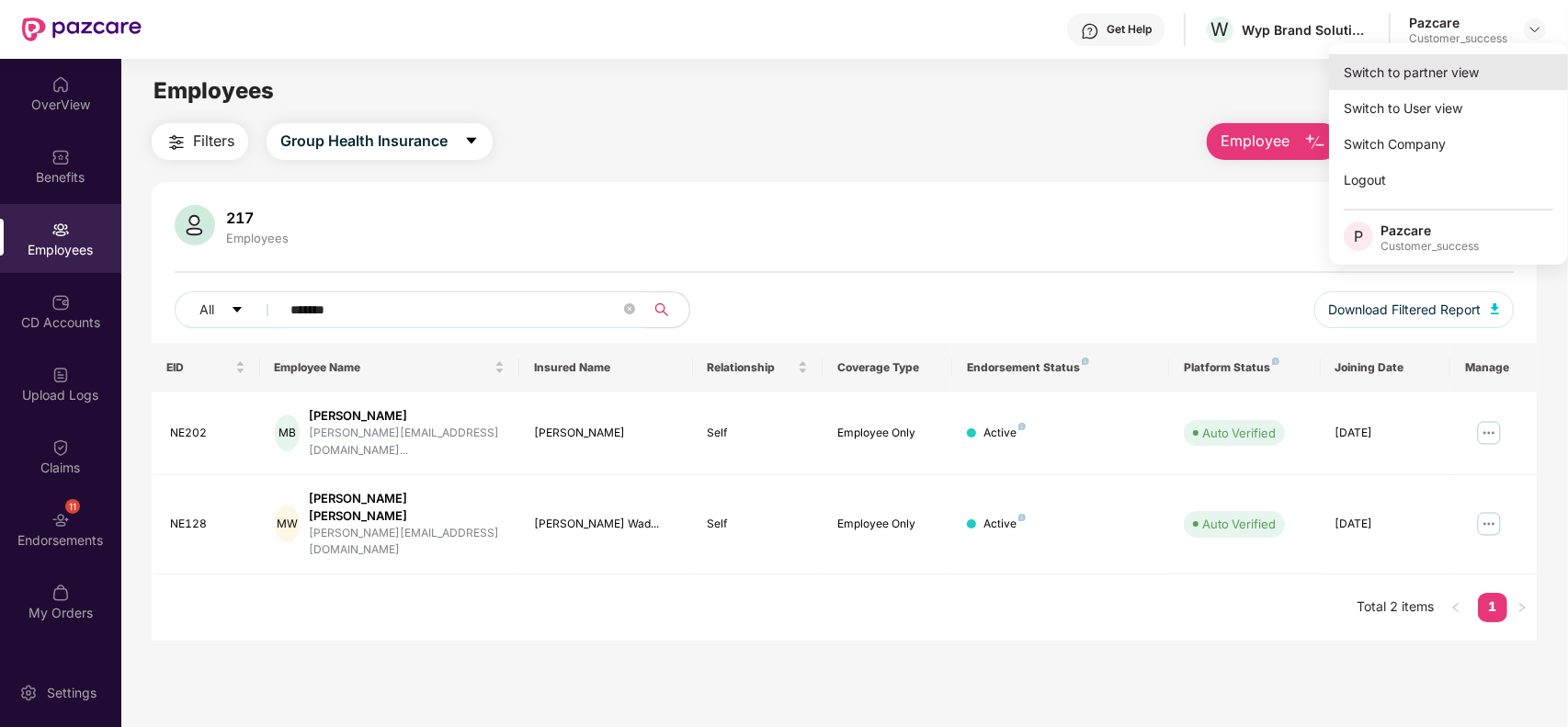
click at [1460, 56] on div "Switch to partner view" at bounding box center [1448, 72] width 239 height 35
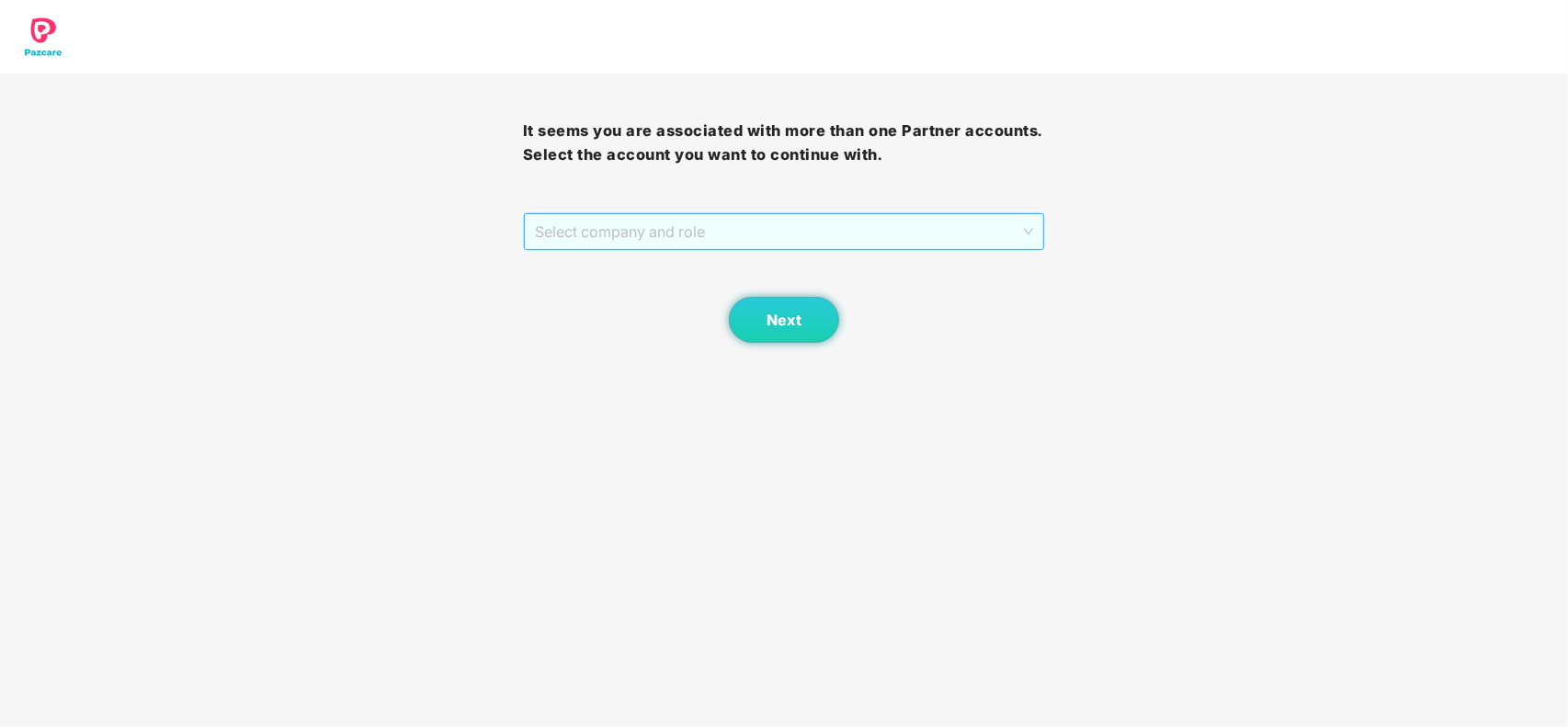
click at [839, 237] on span "Select company and role" at bounding box center [784, 231] width 499 height 34
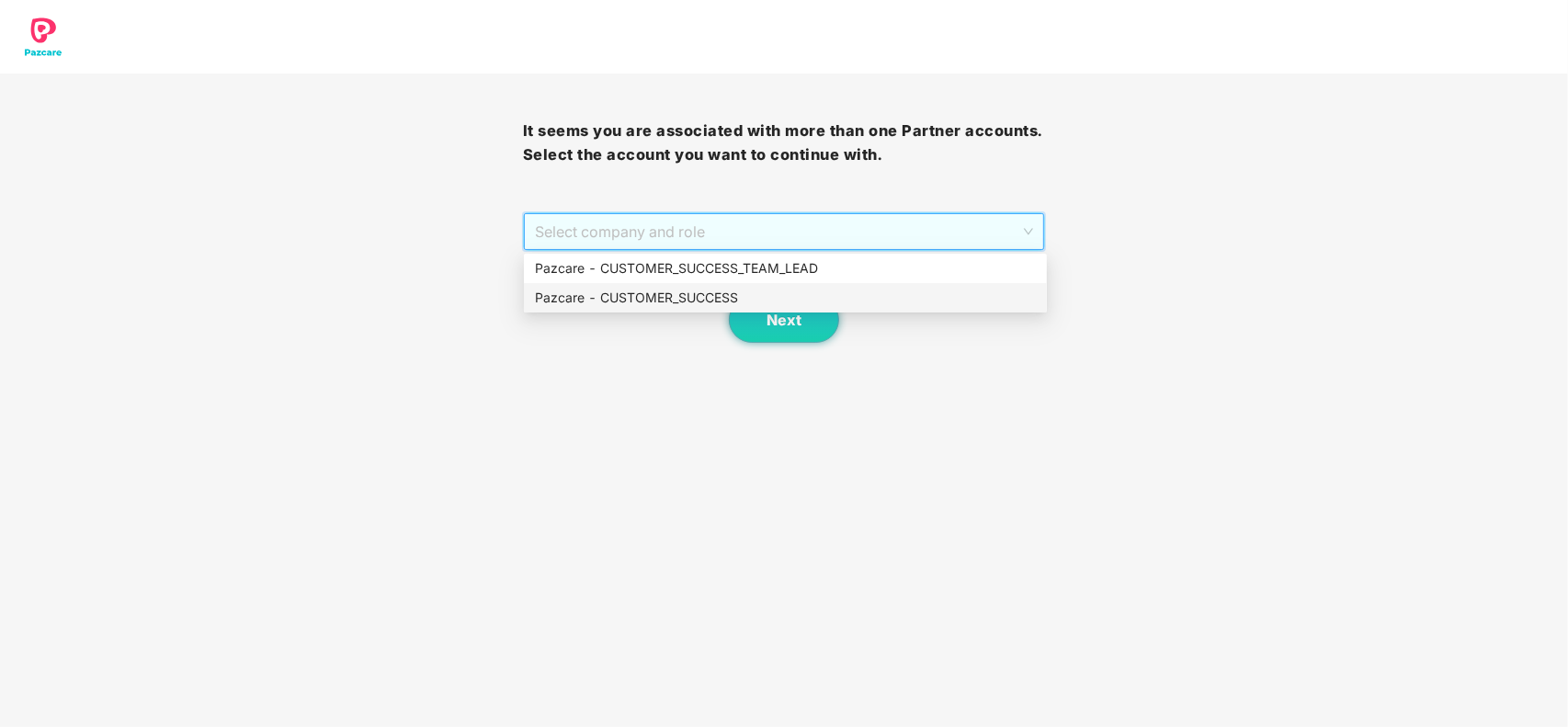
click at [708, 305] on div "Pazcare - CUSTOMER_SUCCESS" at bounding box center [785, 297] width 501 height 21
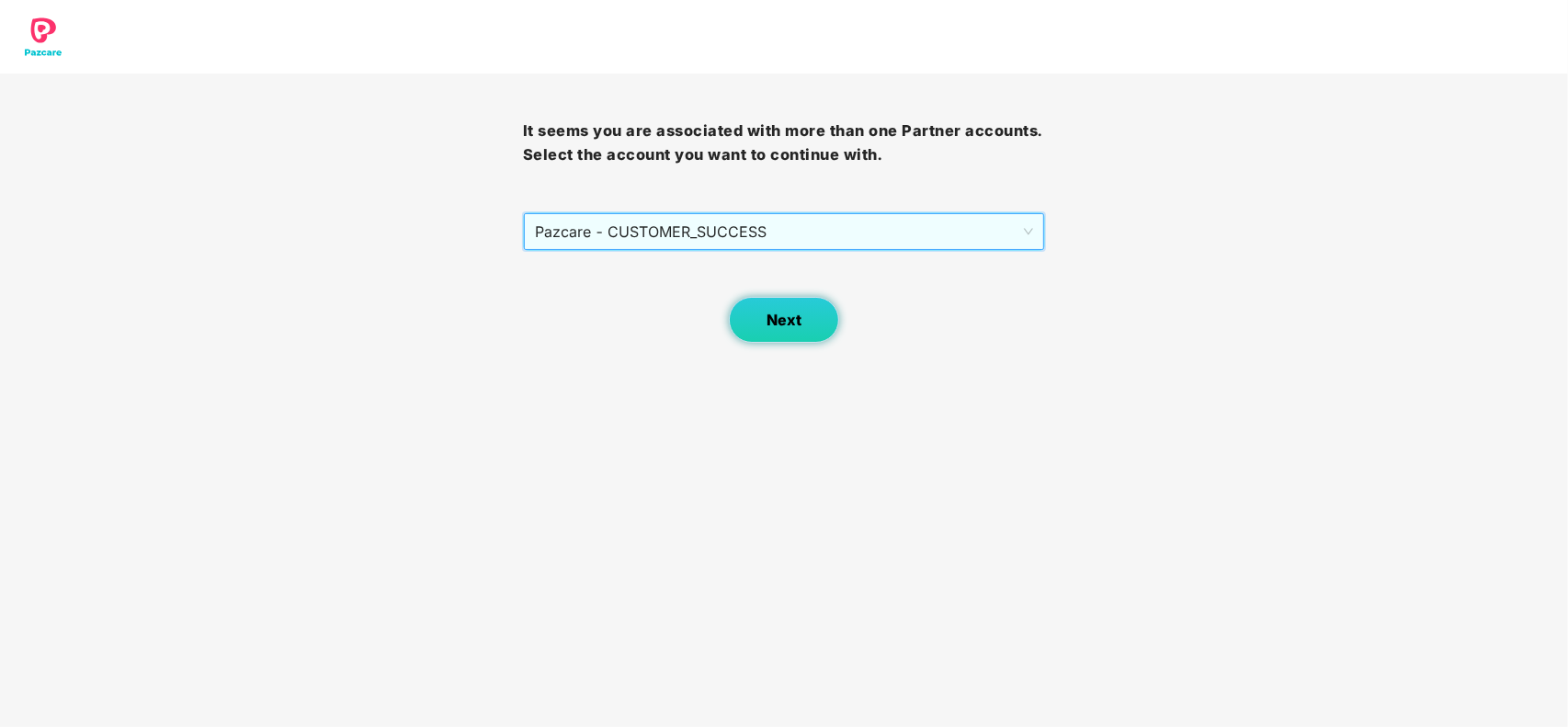
click at [756, 319] on button "Next" at bounding box center [784, 319] width 110 height 46
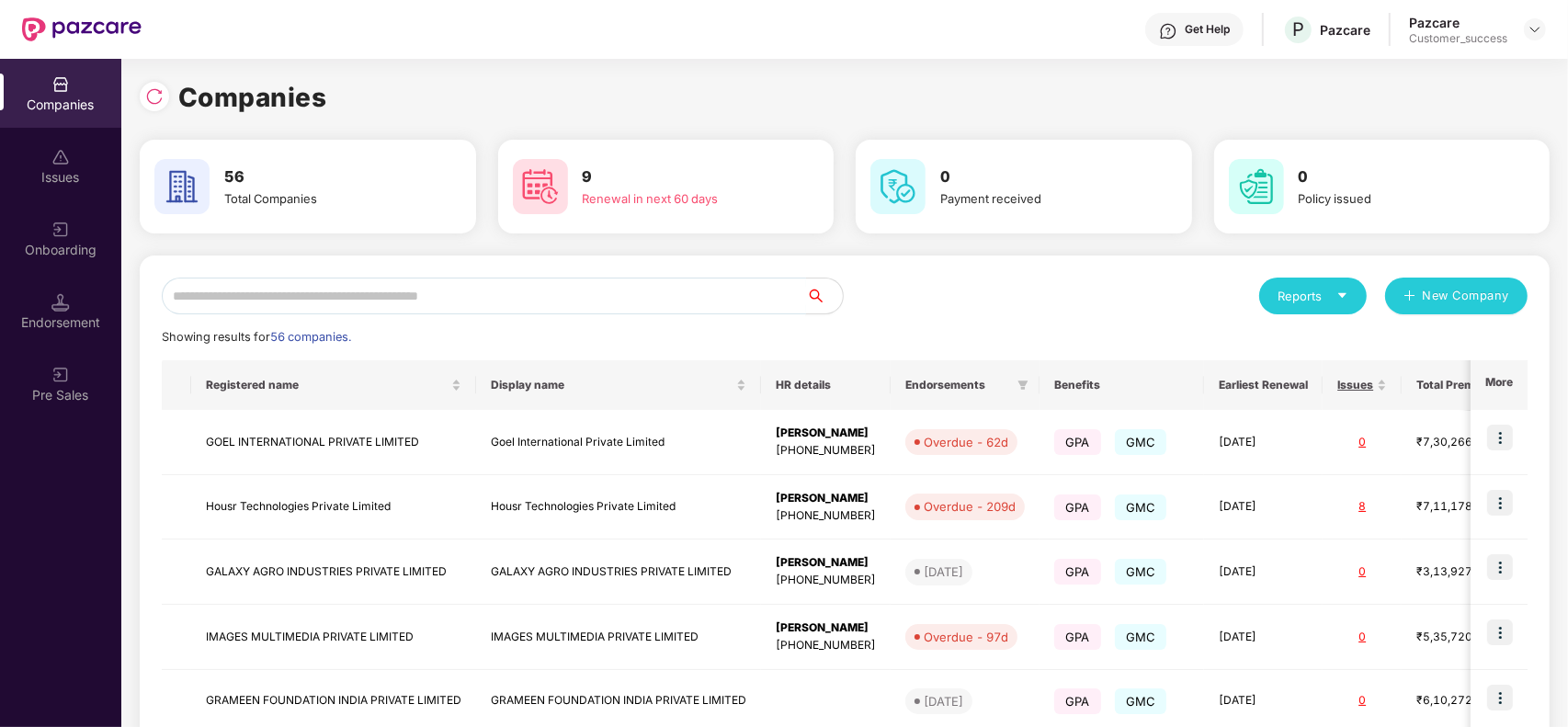
click at [508, 290] on input "text" at bounding box center [484, 296] width 645 height 36
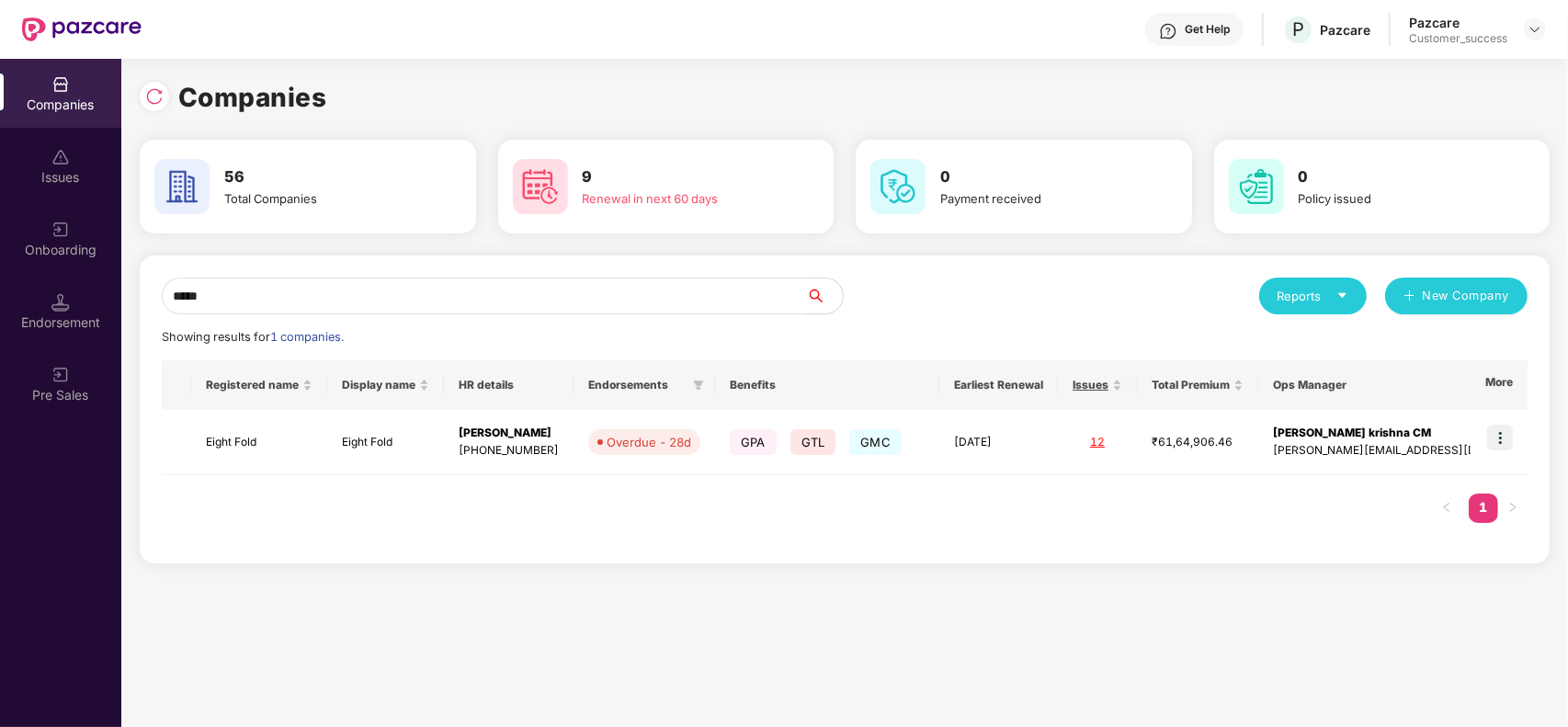
scroll to position [0, 1]
type input "*****"
drag, startPoint x: 1279, startPoint y: 455, endPoint x: 1452, endPoint y: 451, distance: 173.0
click at [1452, 451] on td "praphulla krishna CM praphulla.krishna@pazcare.com" at bounding box center [1412, 442] width 310 height 65
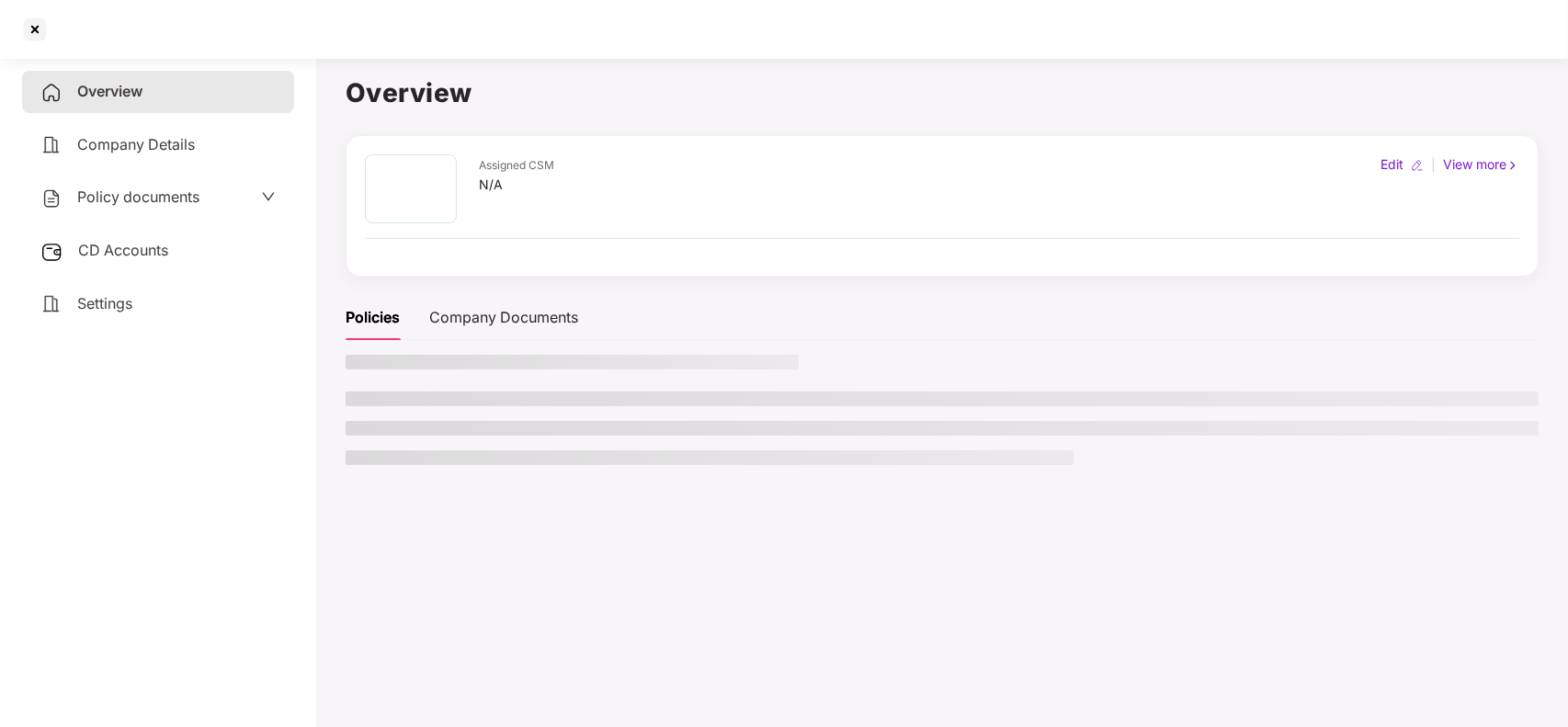
scroll to position [0, 0]
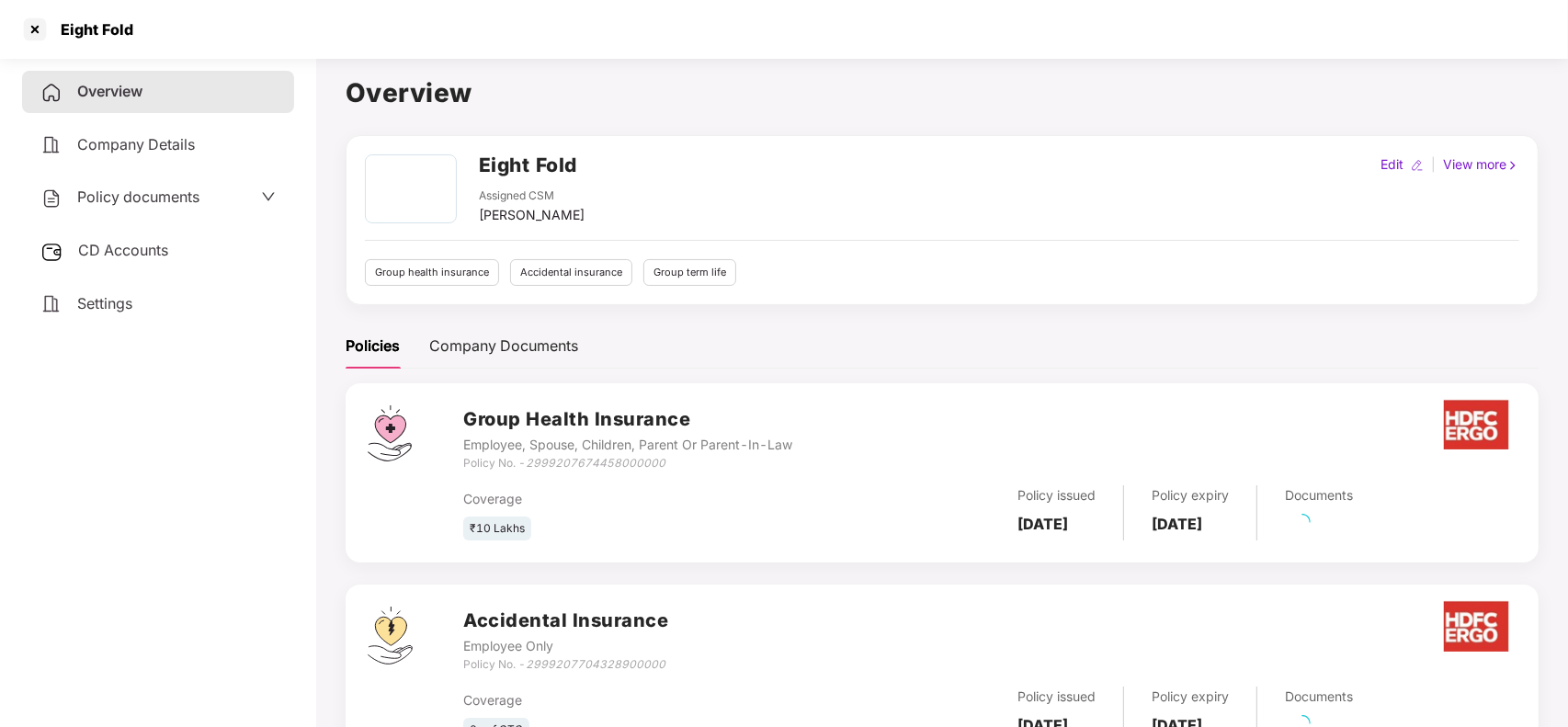
copy div "[PERSON_NAME][EMAIL_ADDRESS][DOMAIN_NAME]"
click at [1357, 534] on link "39 Pending" at bounding box center [1324, 528] width 78 height 19
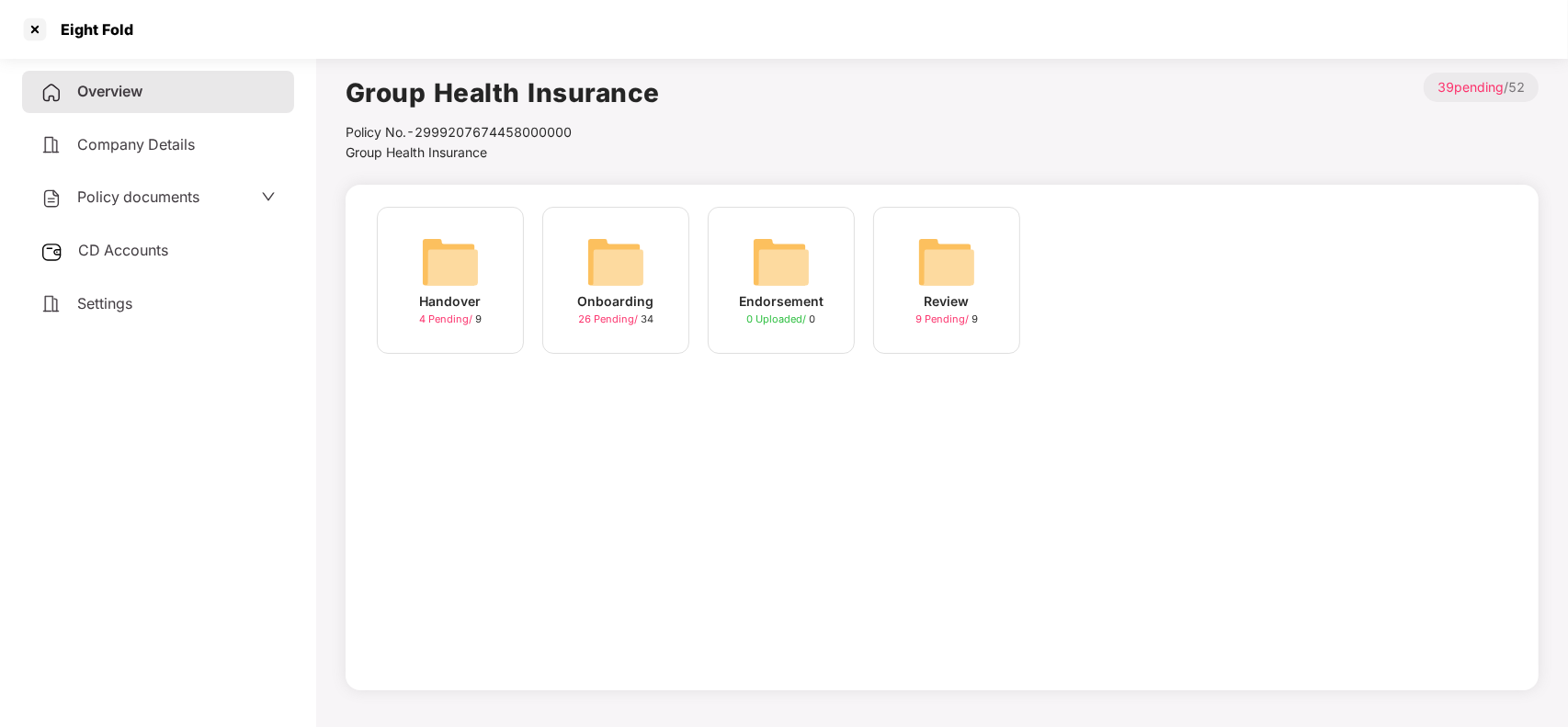
click at [630, 307] on div "Onboarding" at bounding box center [615, 301] width 76 height 21
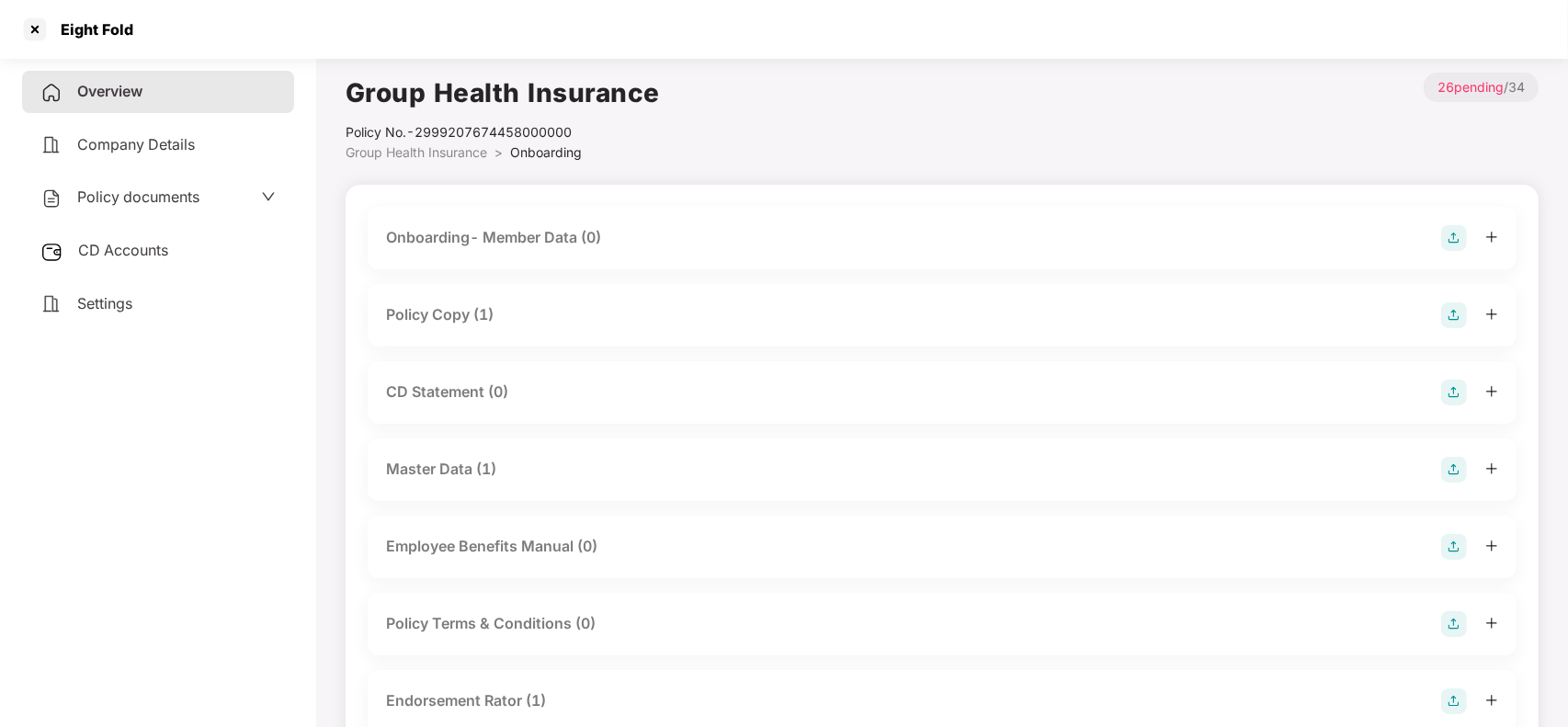
click at [418, 150] on span "Group Health Insurance" at bounding box center [417, 152] width 142 height 16
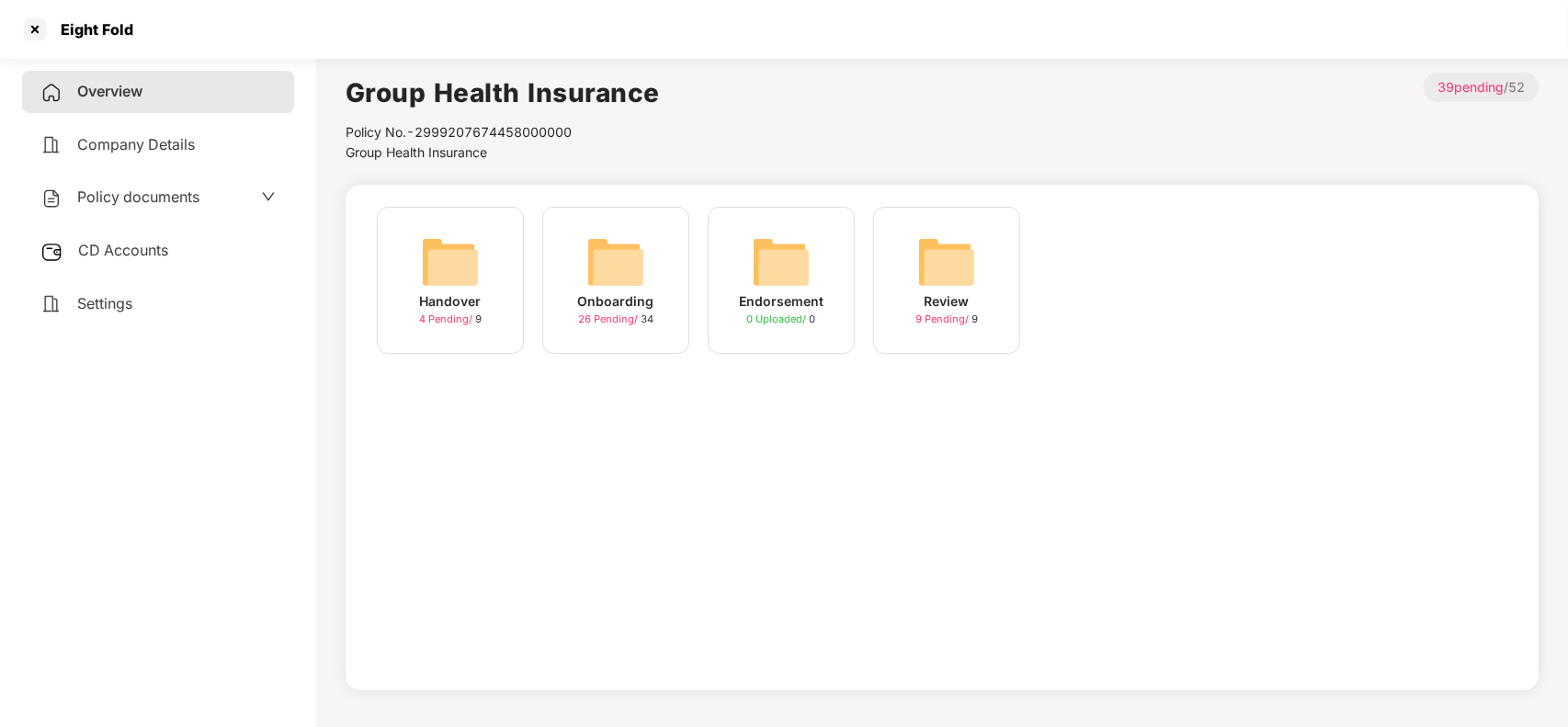
scroll to position [29, 0]
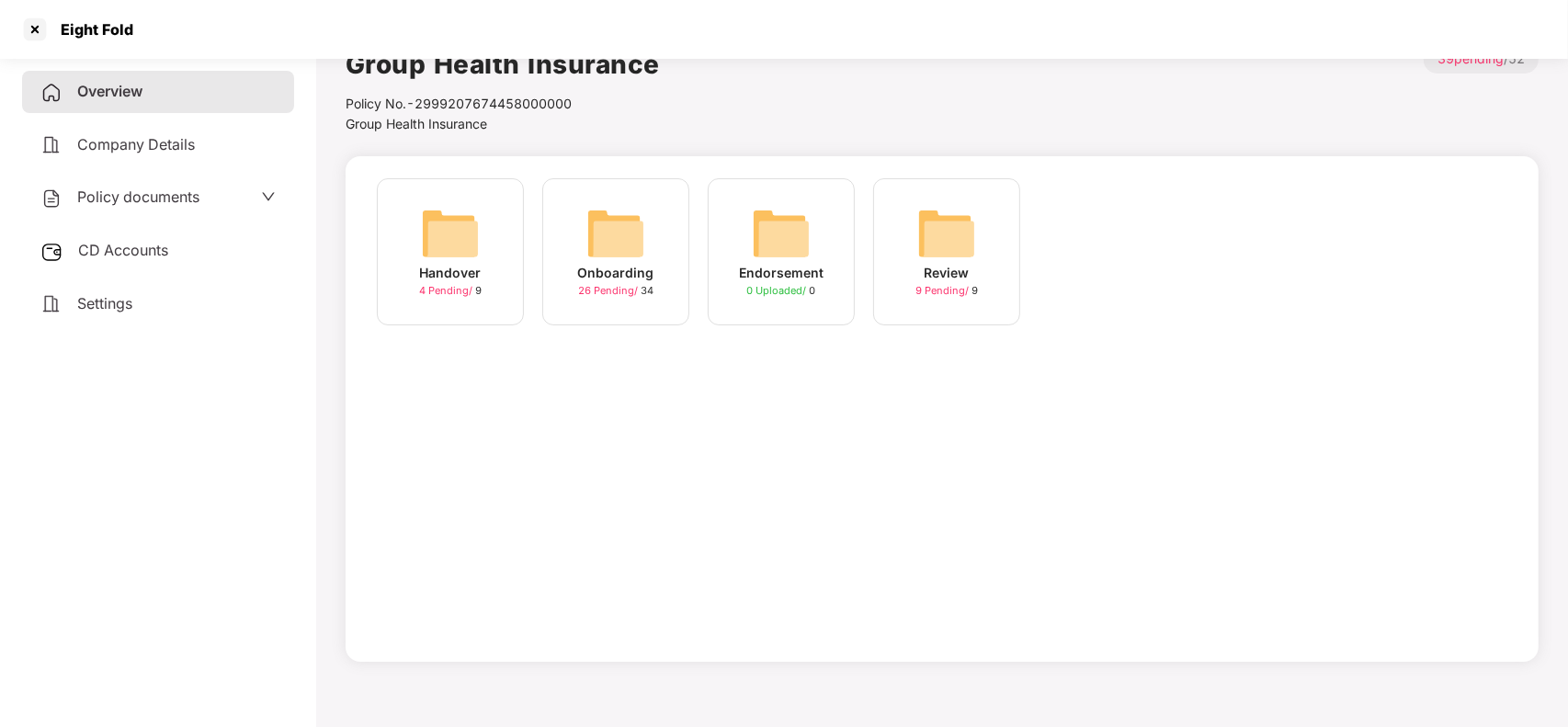
click at [147, 99] on div "Overview" at bounding box center [158, 92] width 272 height 42
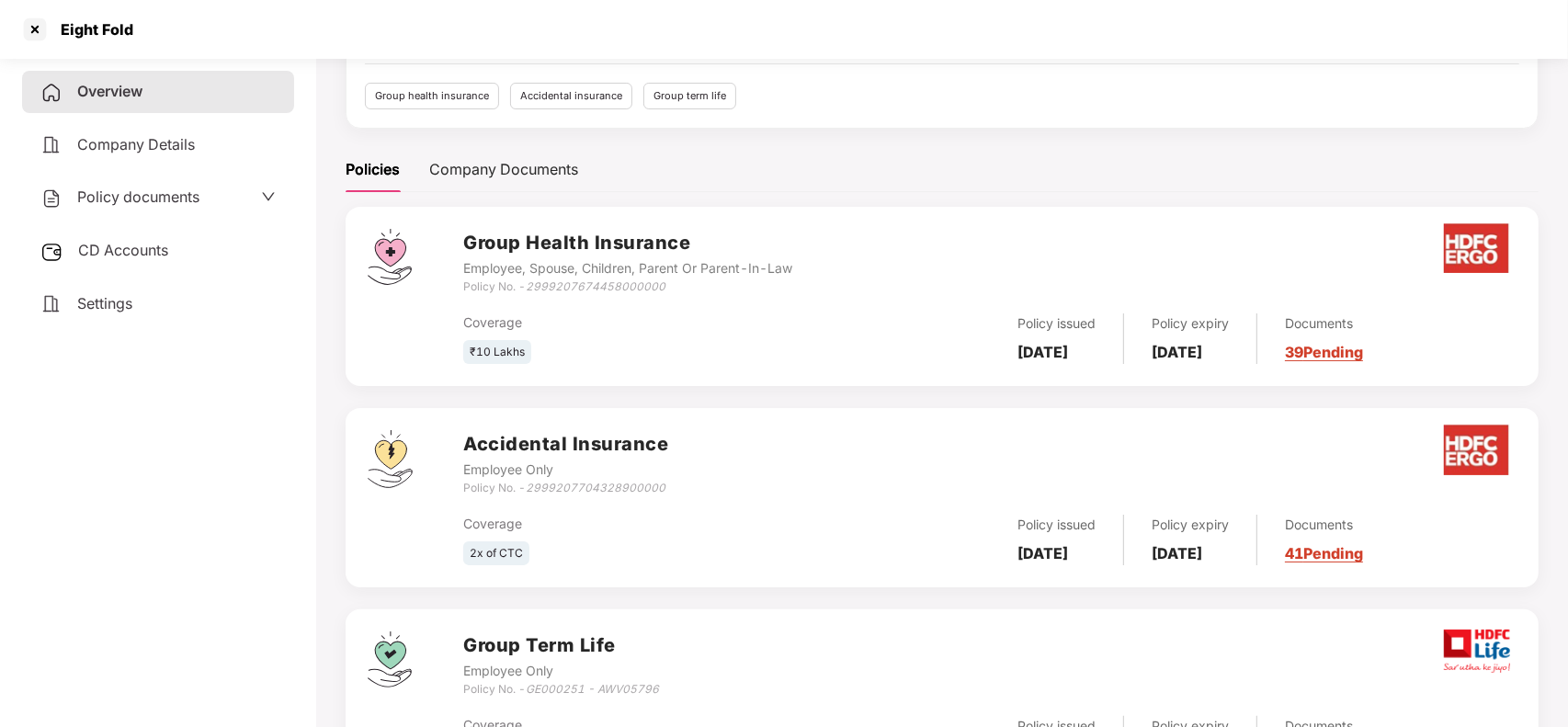
scroll to position [189, 0]
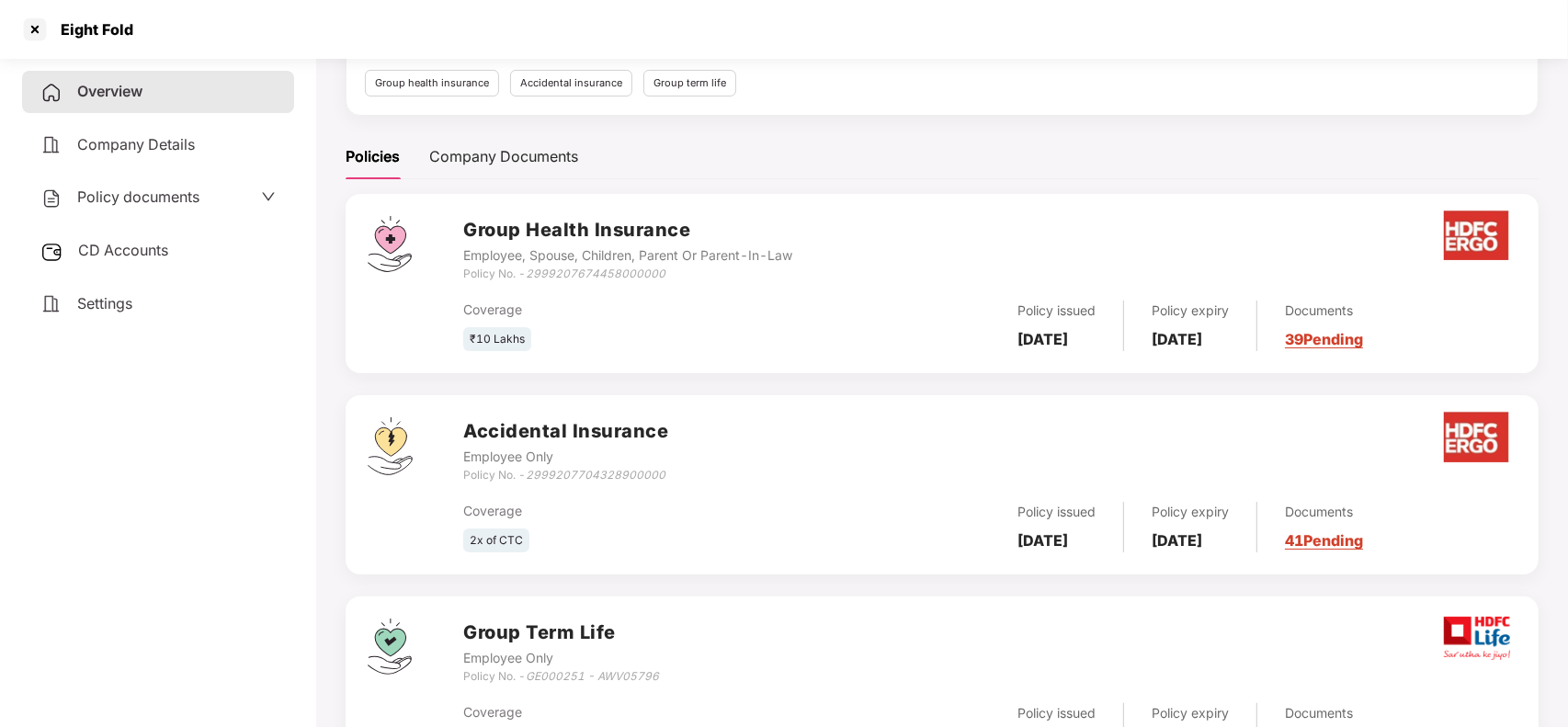
click at [1363, 529] on div "Documents 41 Pending" at bounding box center [1310, 526] width 105 height 50
click at [1363, 544] on link "41 Pending" at bounding box center [1324, 540] width 78 height 19
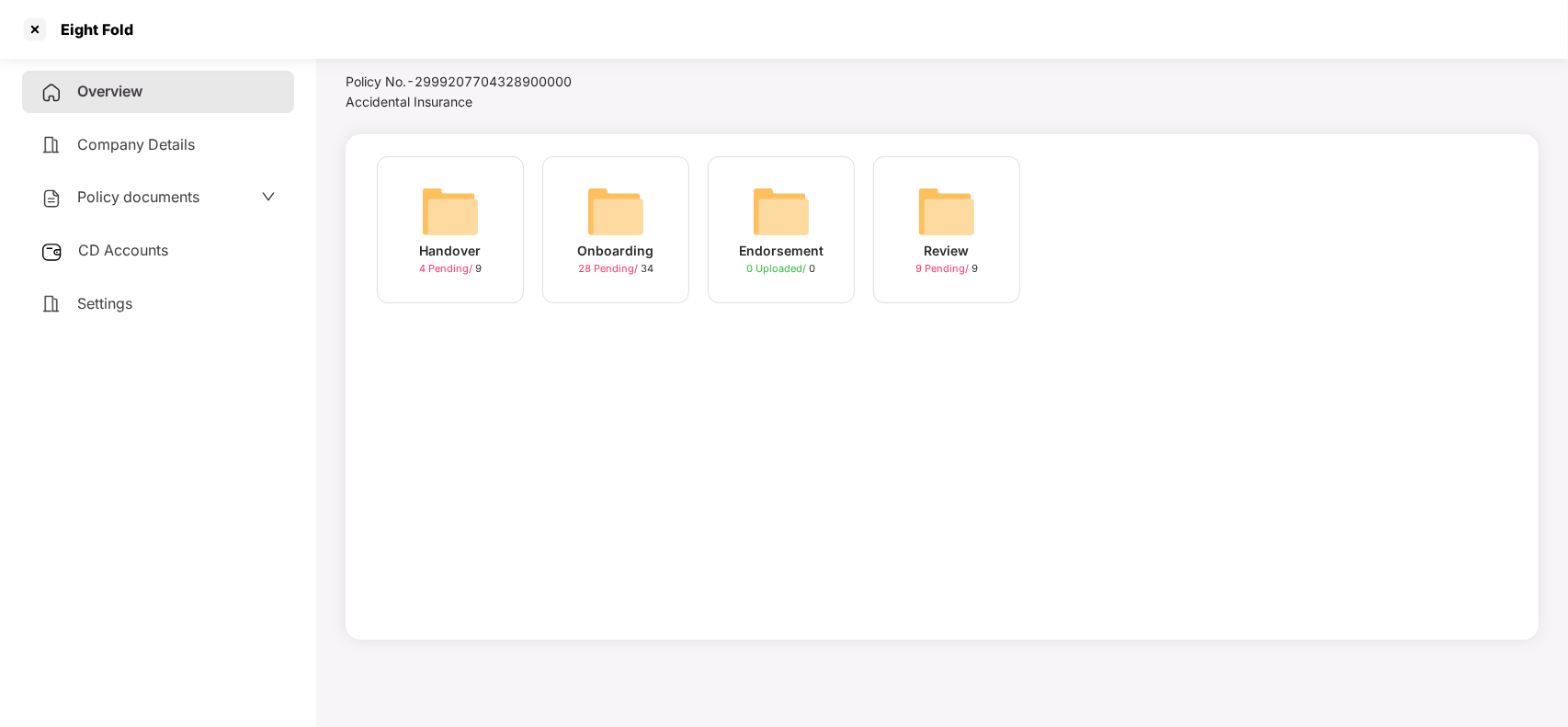
click at [589, 195] on img at bounding box center [616, 212] width 59 height 59
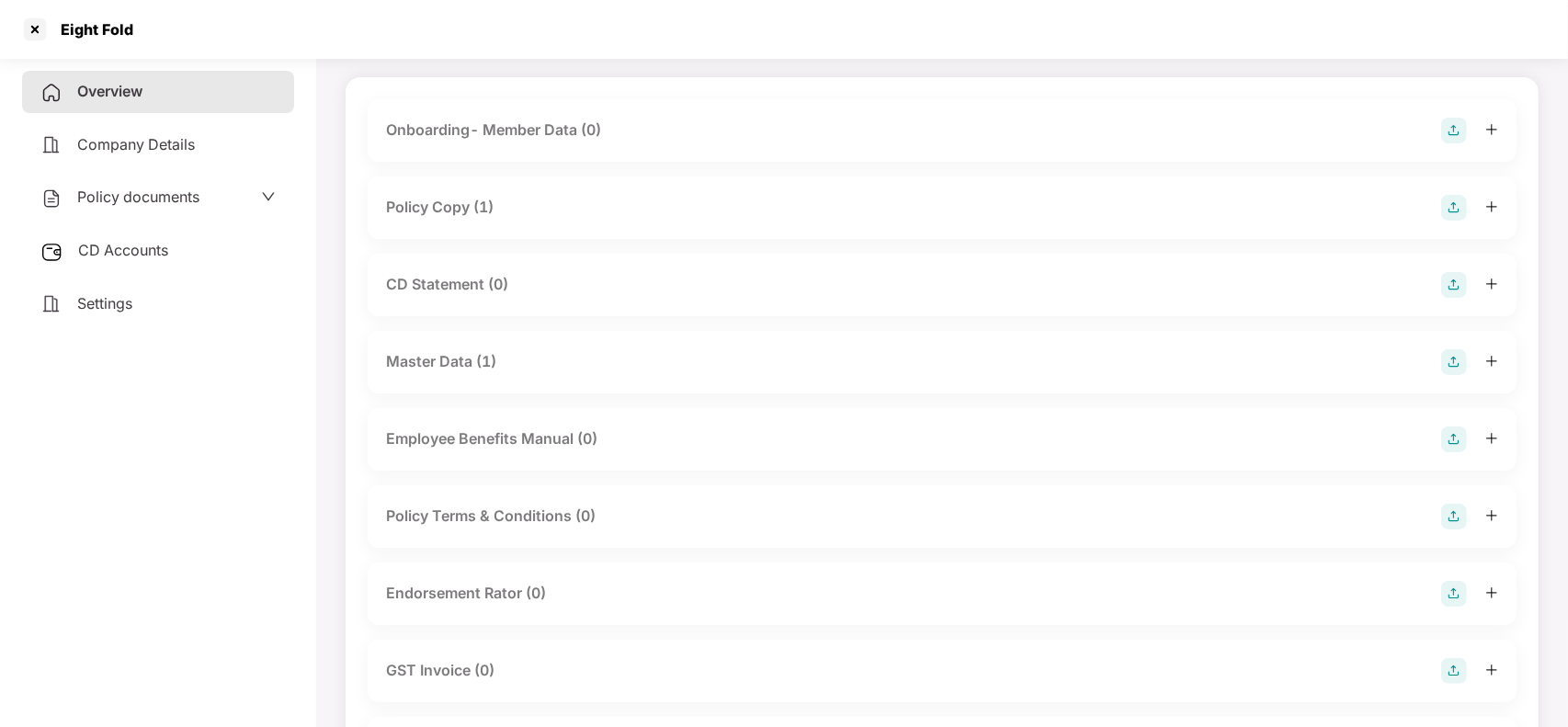
scroll to position [106, 0]
click at [37, 21] on div at bounding box center [35, 30] width 30 height 30
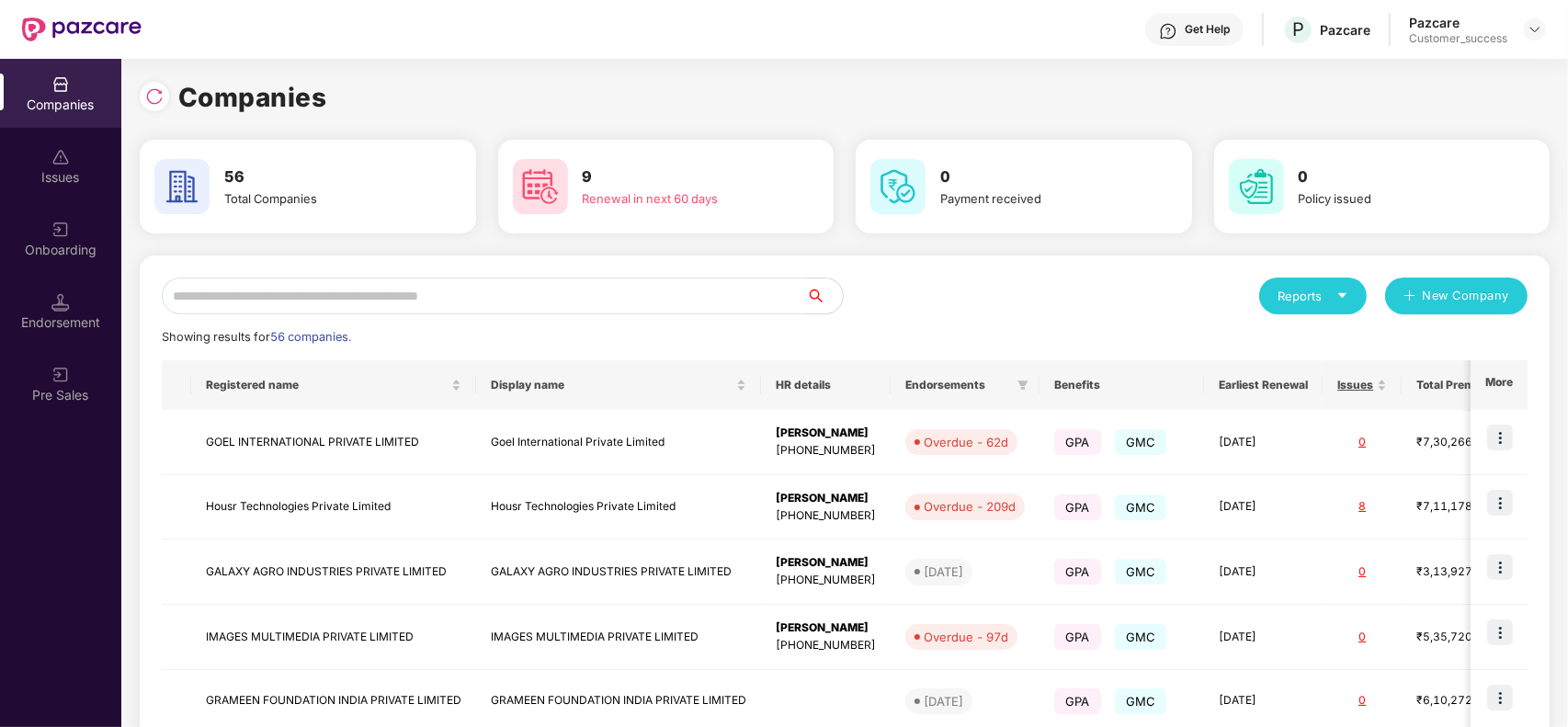
scroll to position [0, 0]
click at [586, 291] on input "text" at bounding box center [484, 296] width 645 height 36
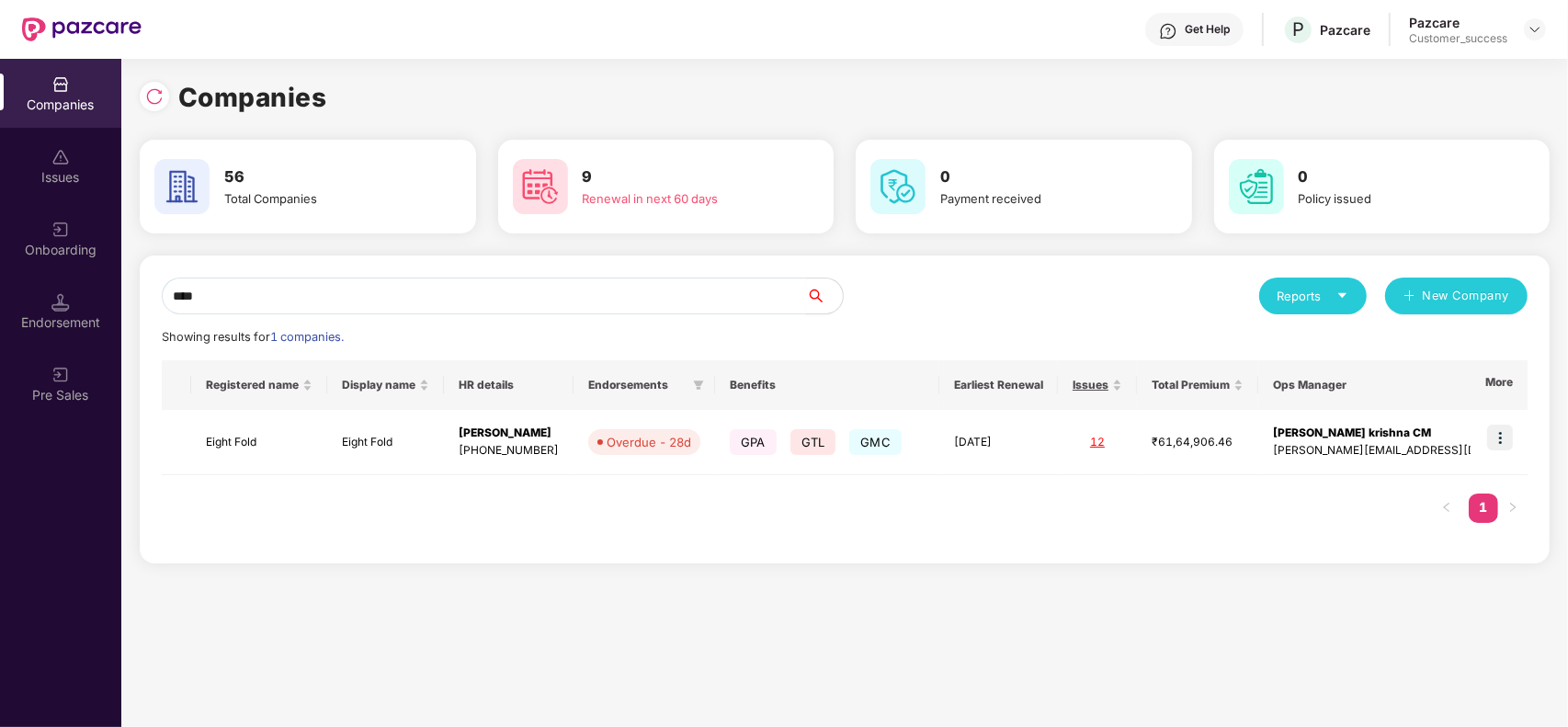
type input "****"
